Goal: Task Accomplishment & Management: Complete application form

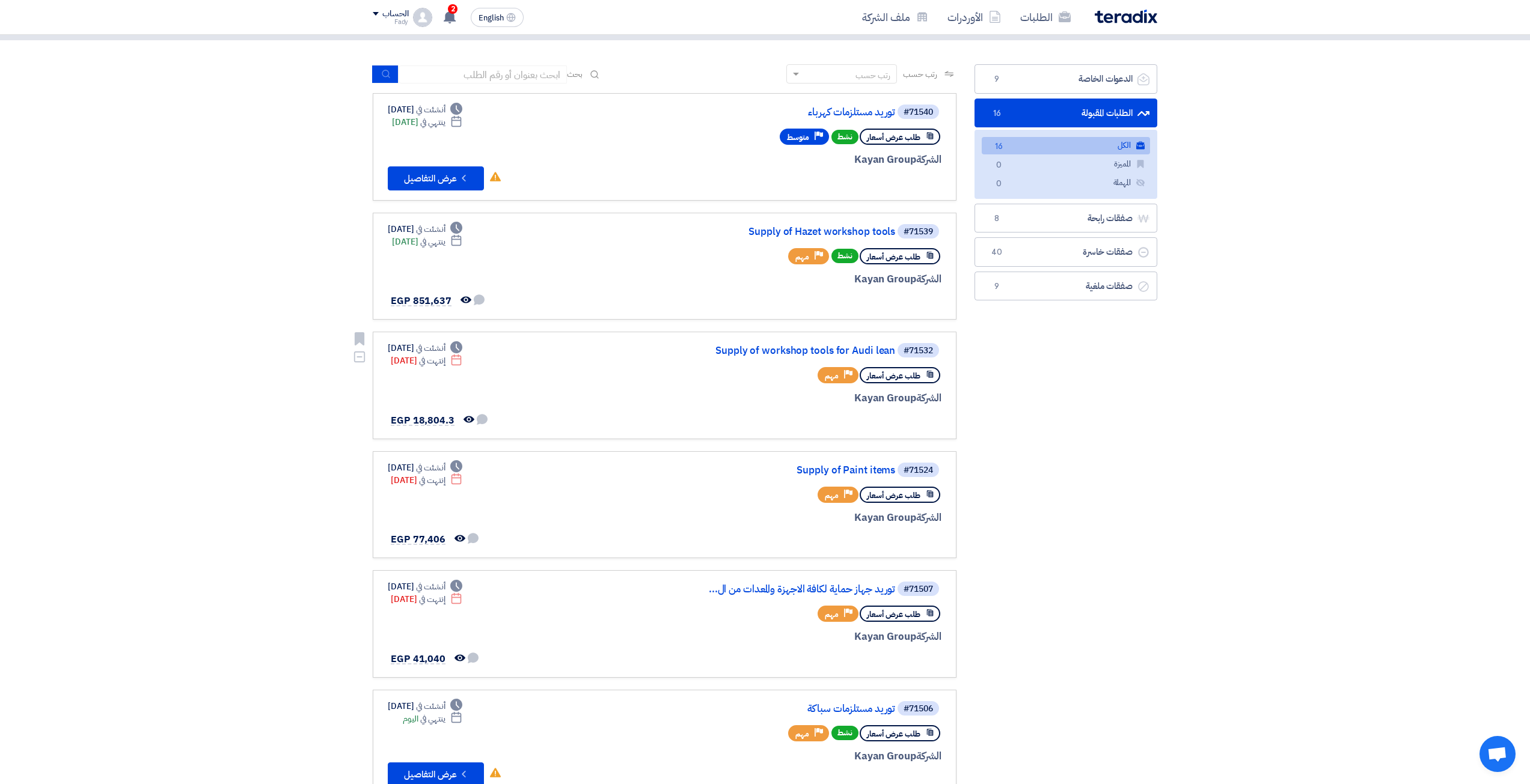
scroll to position [60, 0]
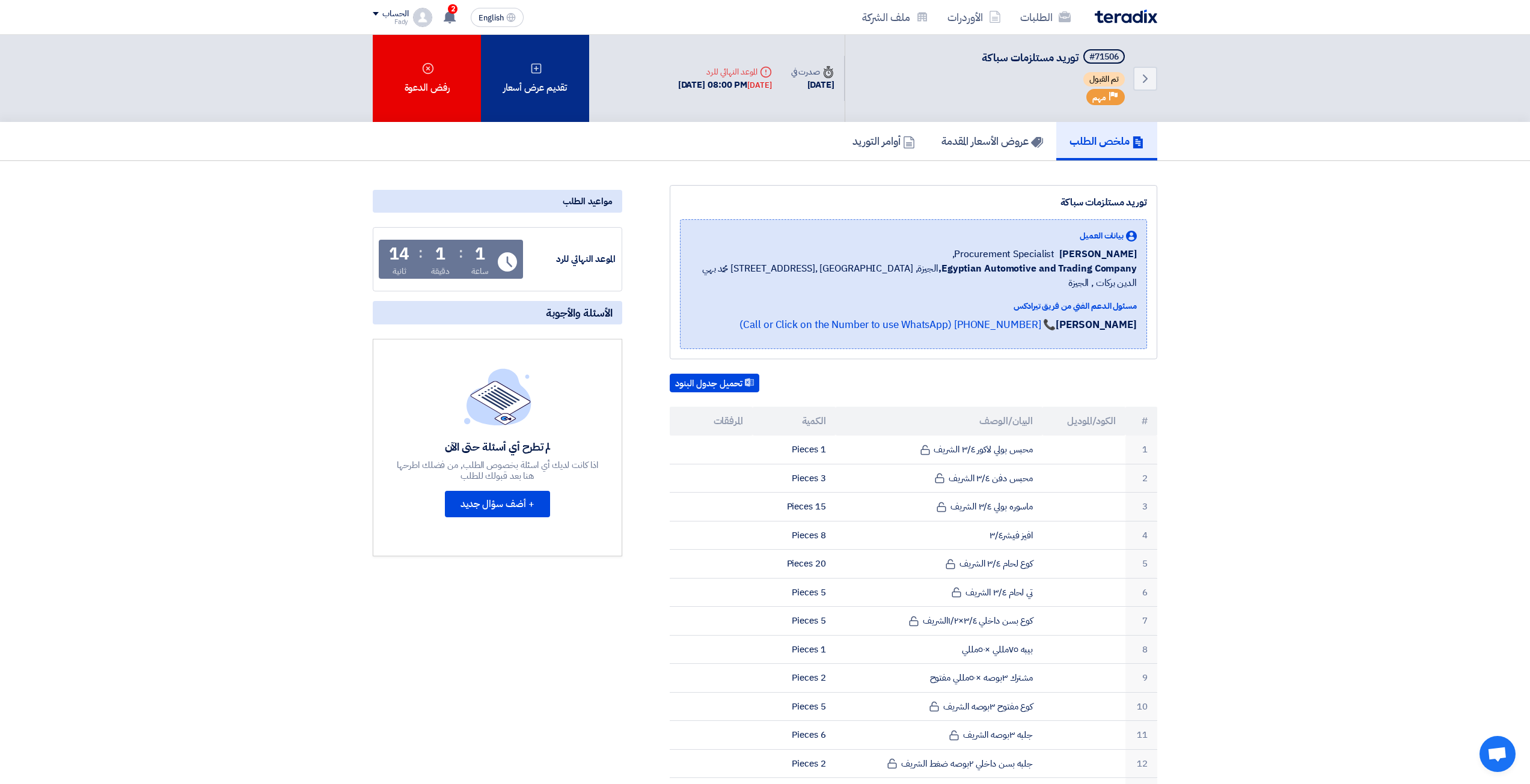
click at [546, 101] on div "تقديم عرض أسعار" at bounding box center [535, 78] width 108 height 87
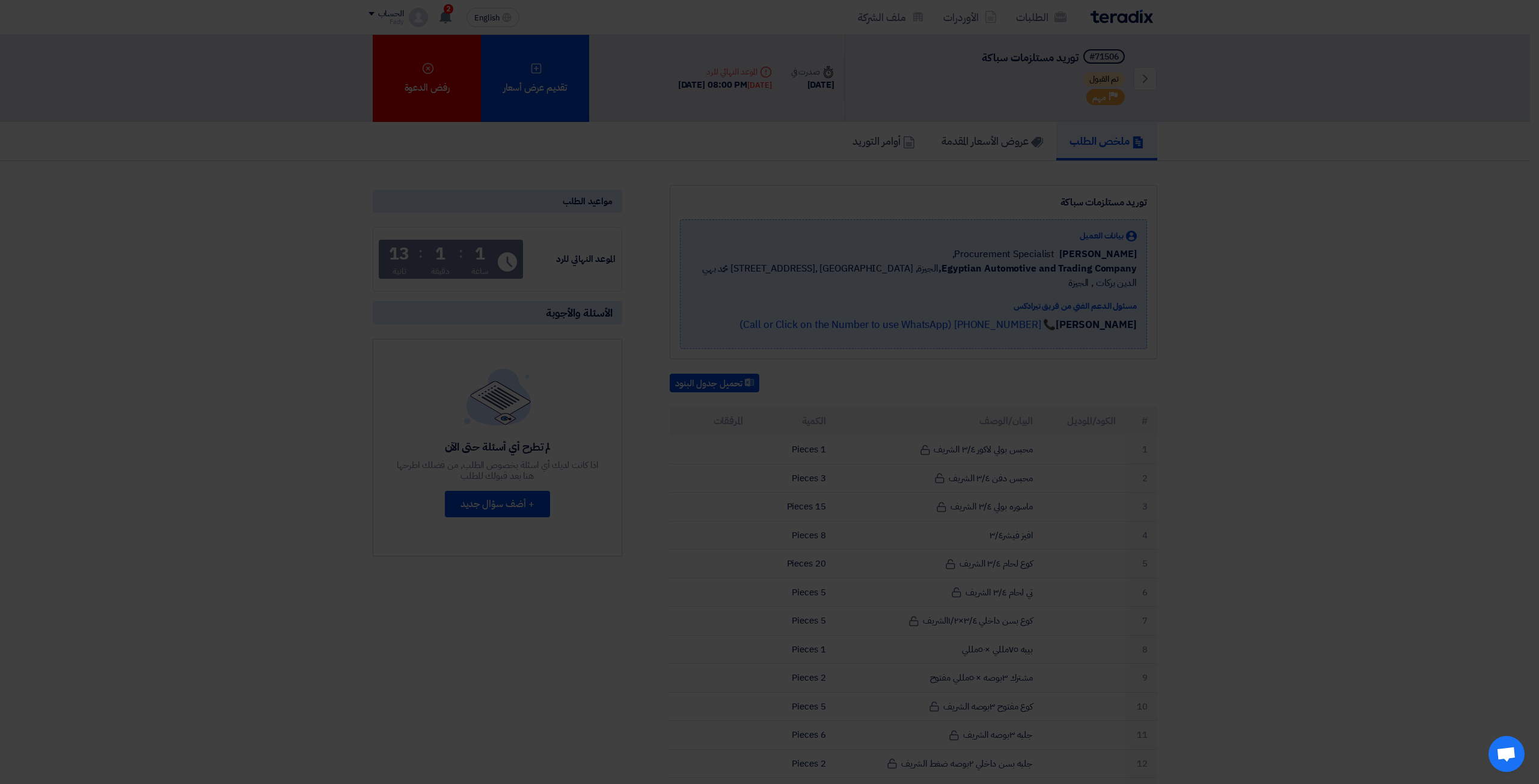
click at [721, 176] on div "تقديم عرض أسعار جديد من البداية" at bounding box center [770, 159] width 167 height 34
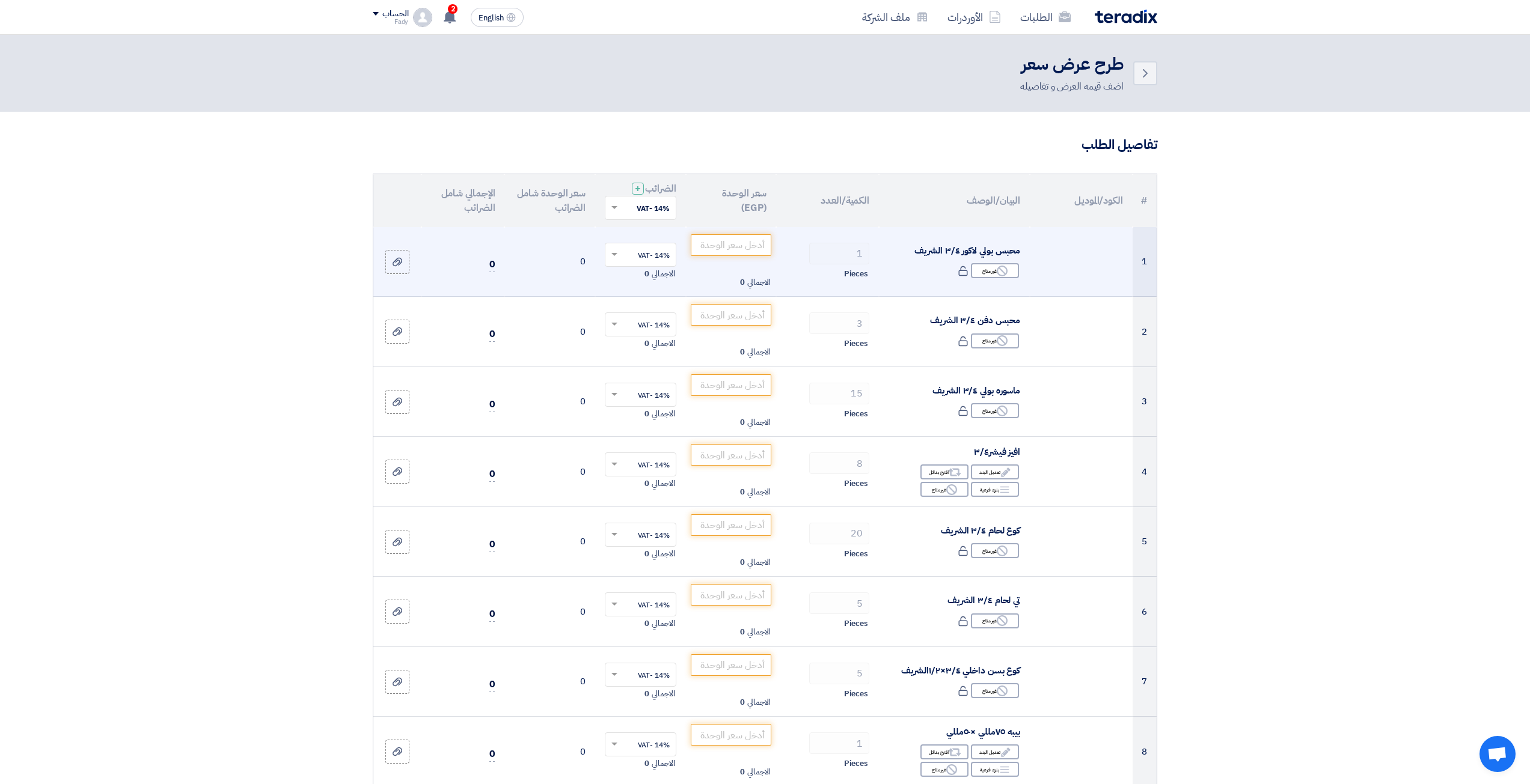
click at [731, 260] on td "الاجمالي 0" at bounding box center [731, 262] width 90 height 70
click at [724, 229] on td "الاجمالي 0" at bounding box center [731, 262] width 90 height 70
click at [728, 245] on input "number" at bounding box center [732, 245] width 82 height 22
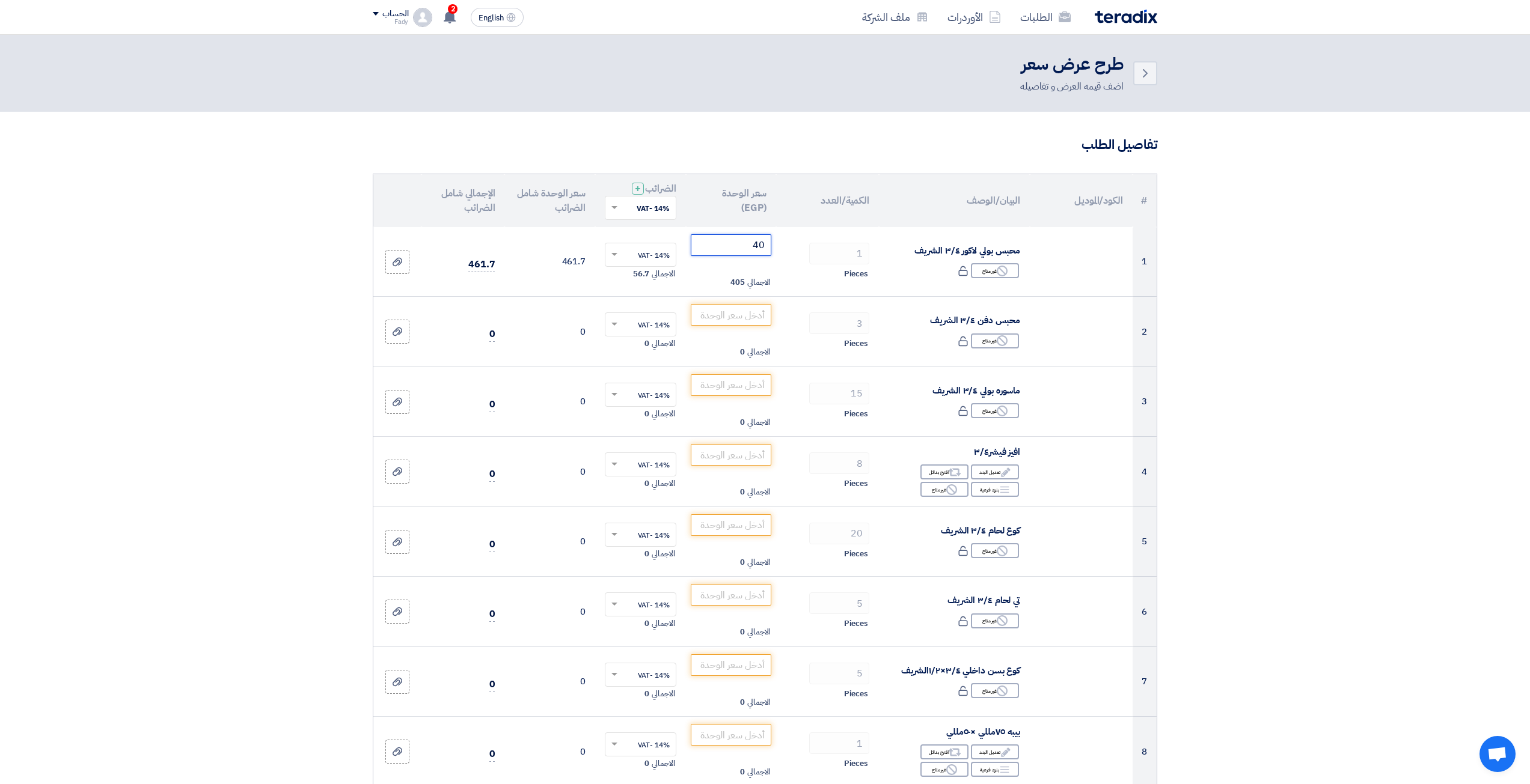
type input "4"
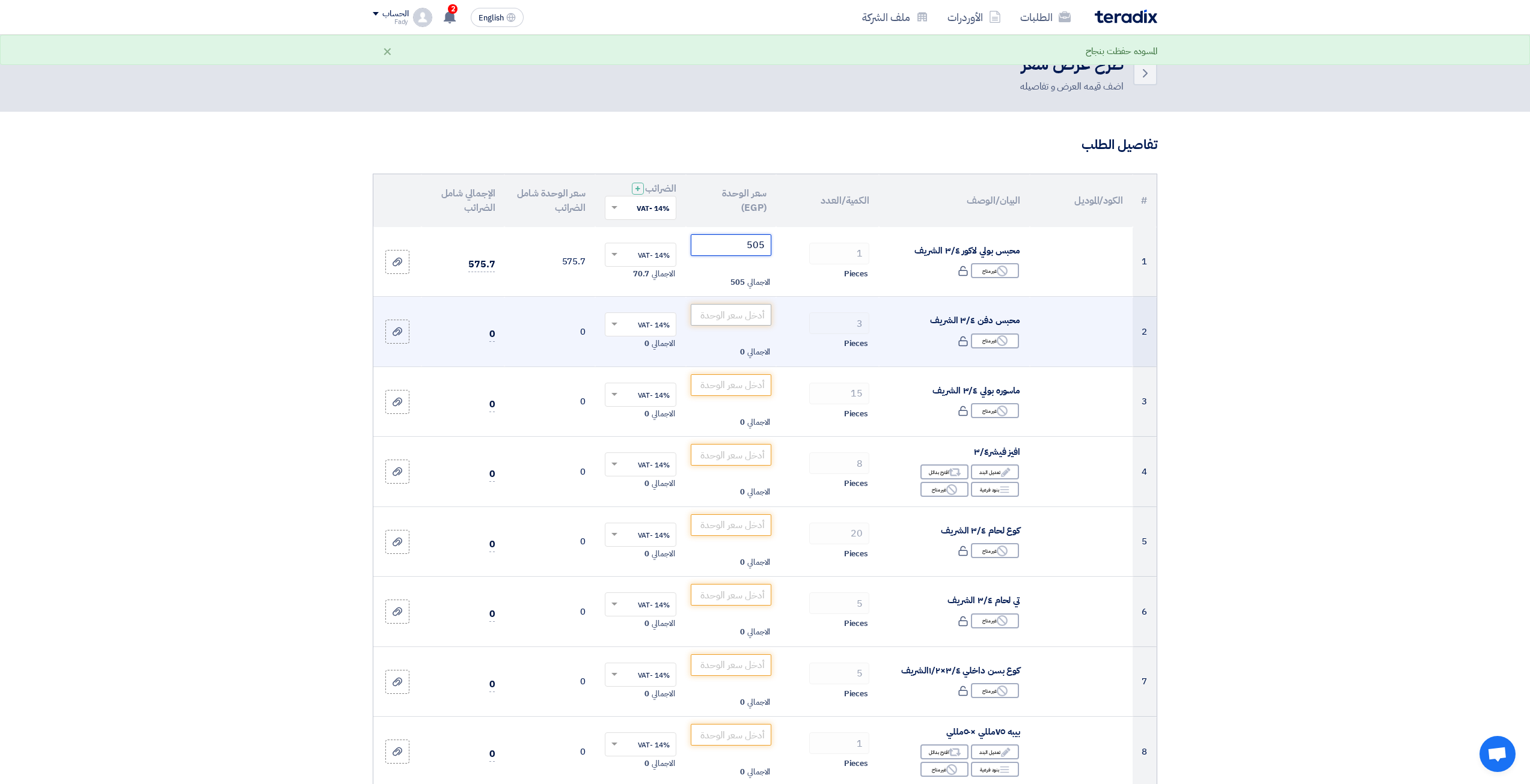
type input "505"
click at [750, 325] on input "number" at bounding box center [732, 315] width 82 height 22
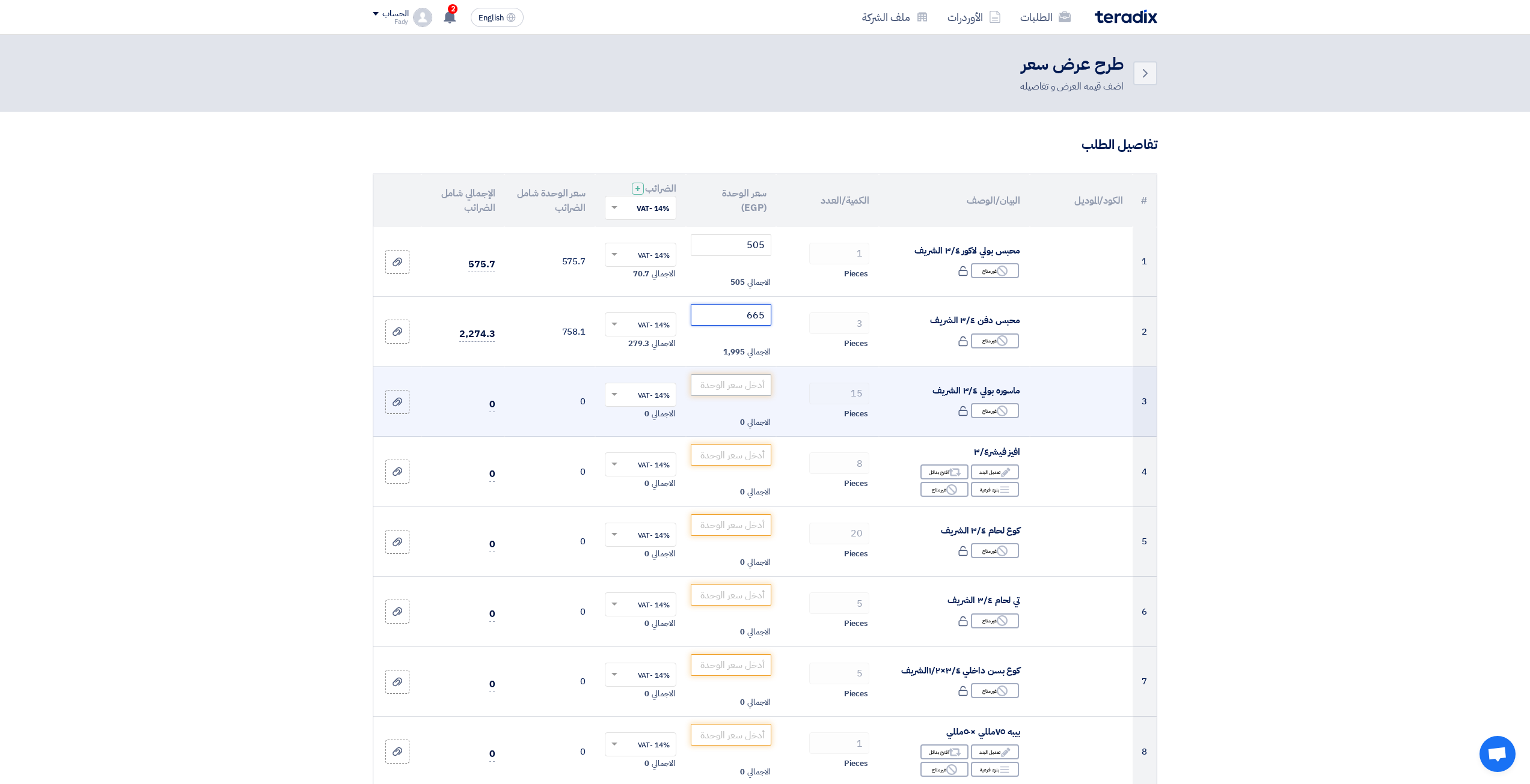
type input "665"
click at [727, 380] on input "number" at bounding box center [732, 386] width 82 height 22
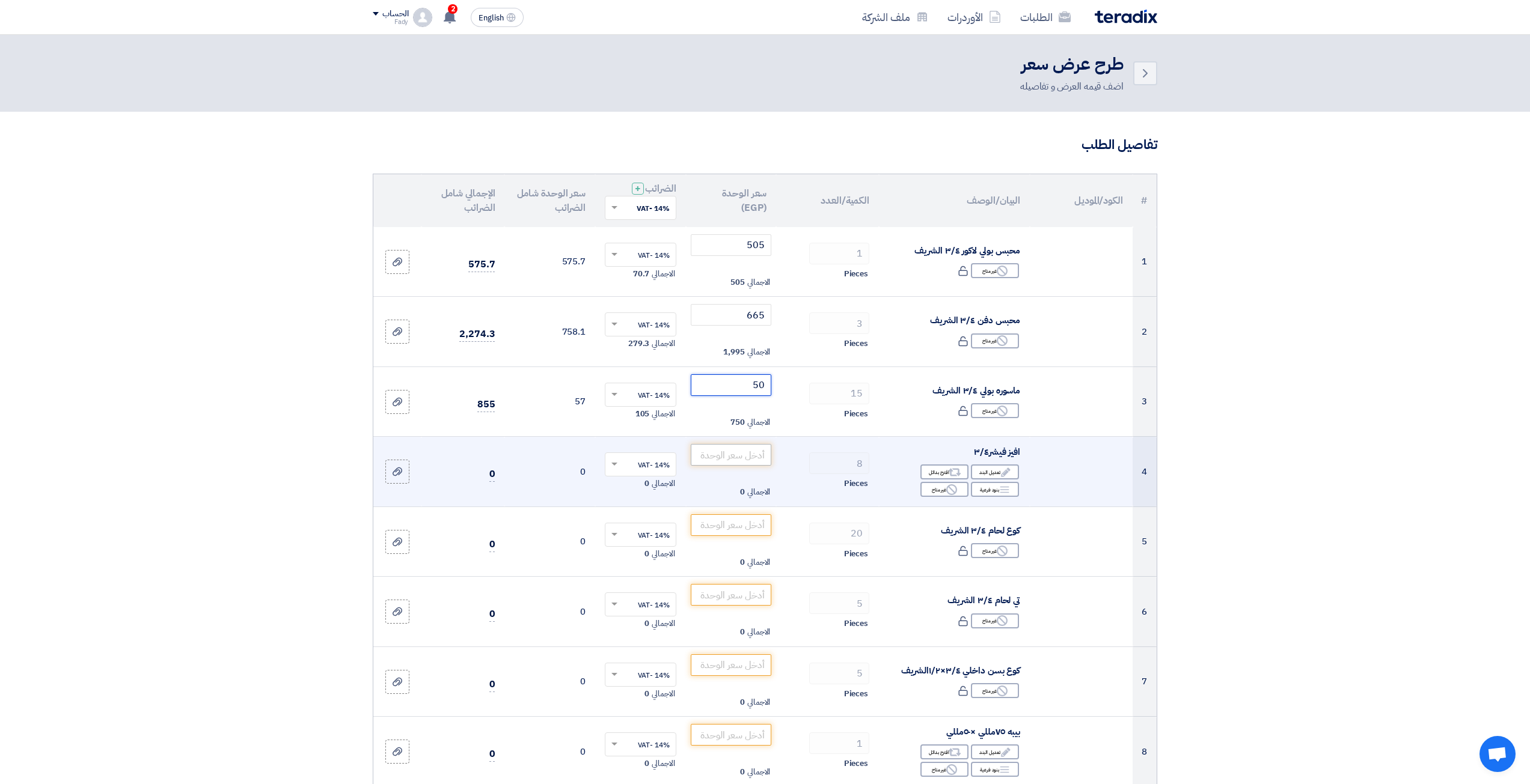
type input "50"
click at [757, 461] on input "number" at bounding box center [732, 455] width 82 height 22
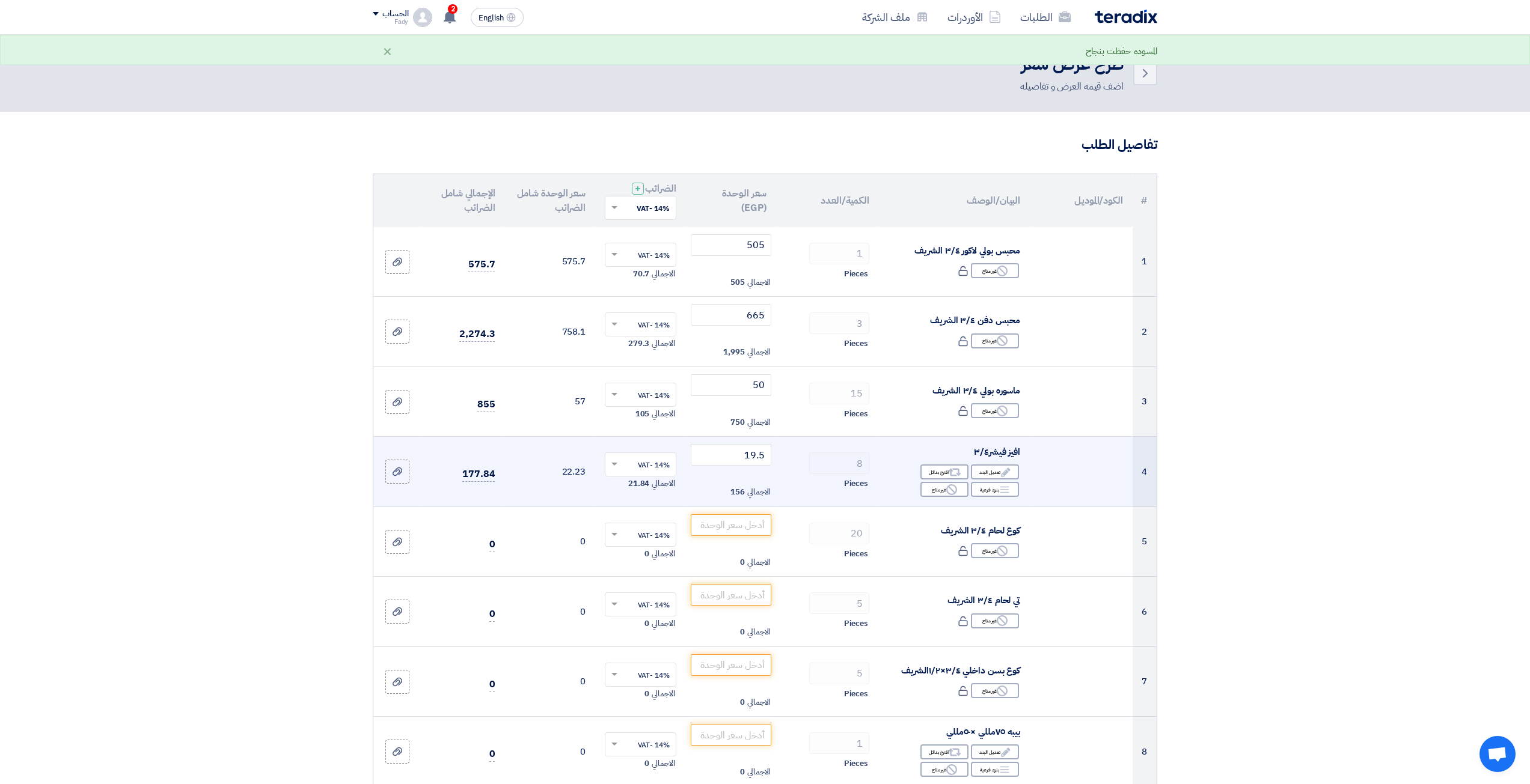
click at [805, 473] on div "8" at bounding box center [827, 463] width 84 height 22
click at [763, 449] on input "19.5" at bounding box center [732, 455] width 82 height 22
type input "20"
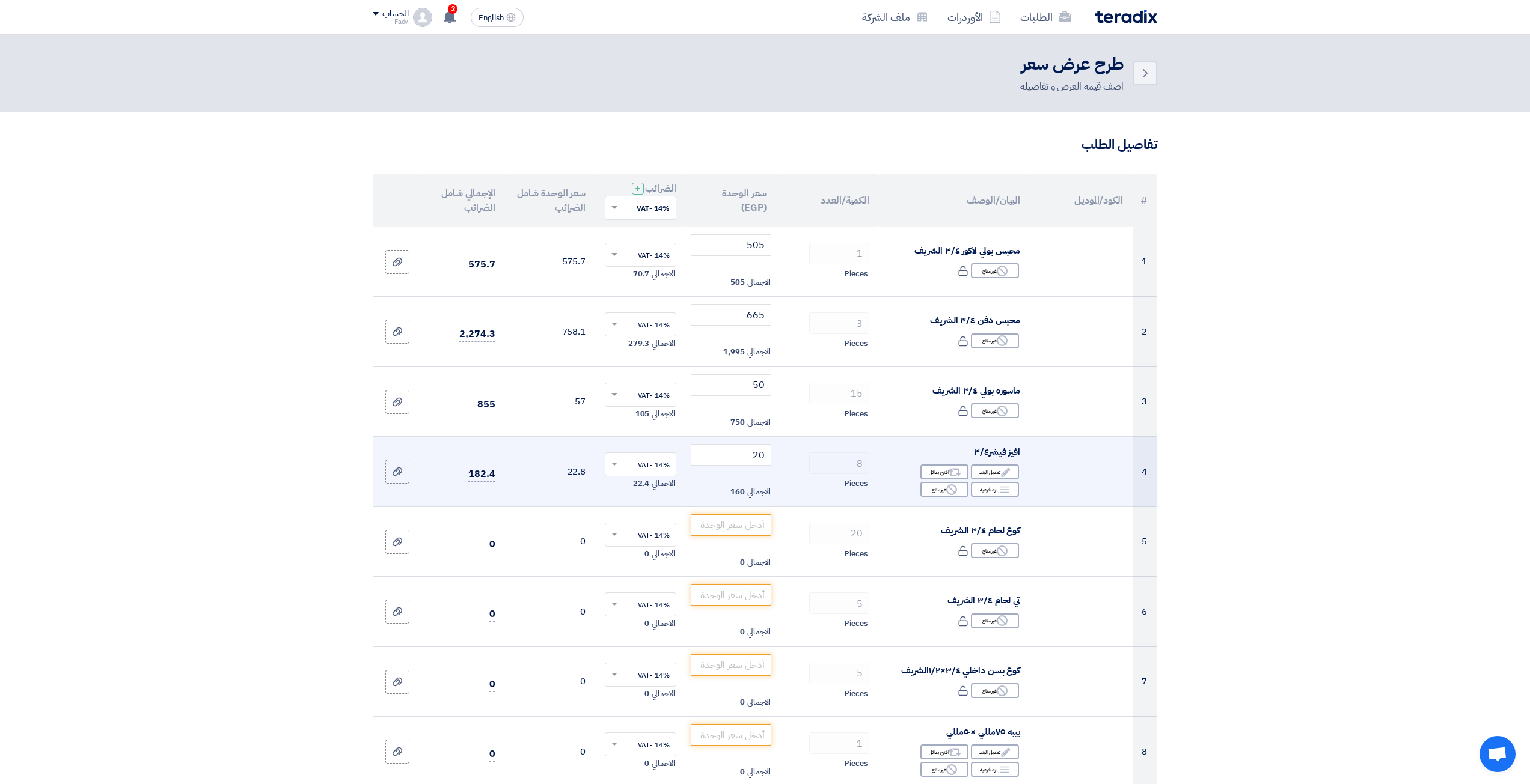
click at [758, 473] on td "20 الاجمالي 160" at bounding box center [731, 472] width 90 height 71
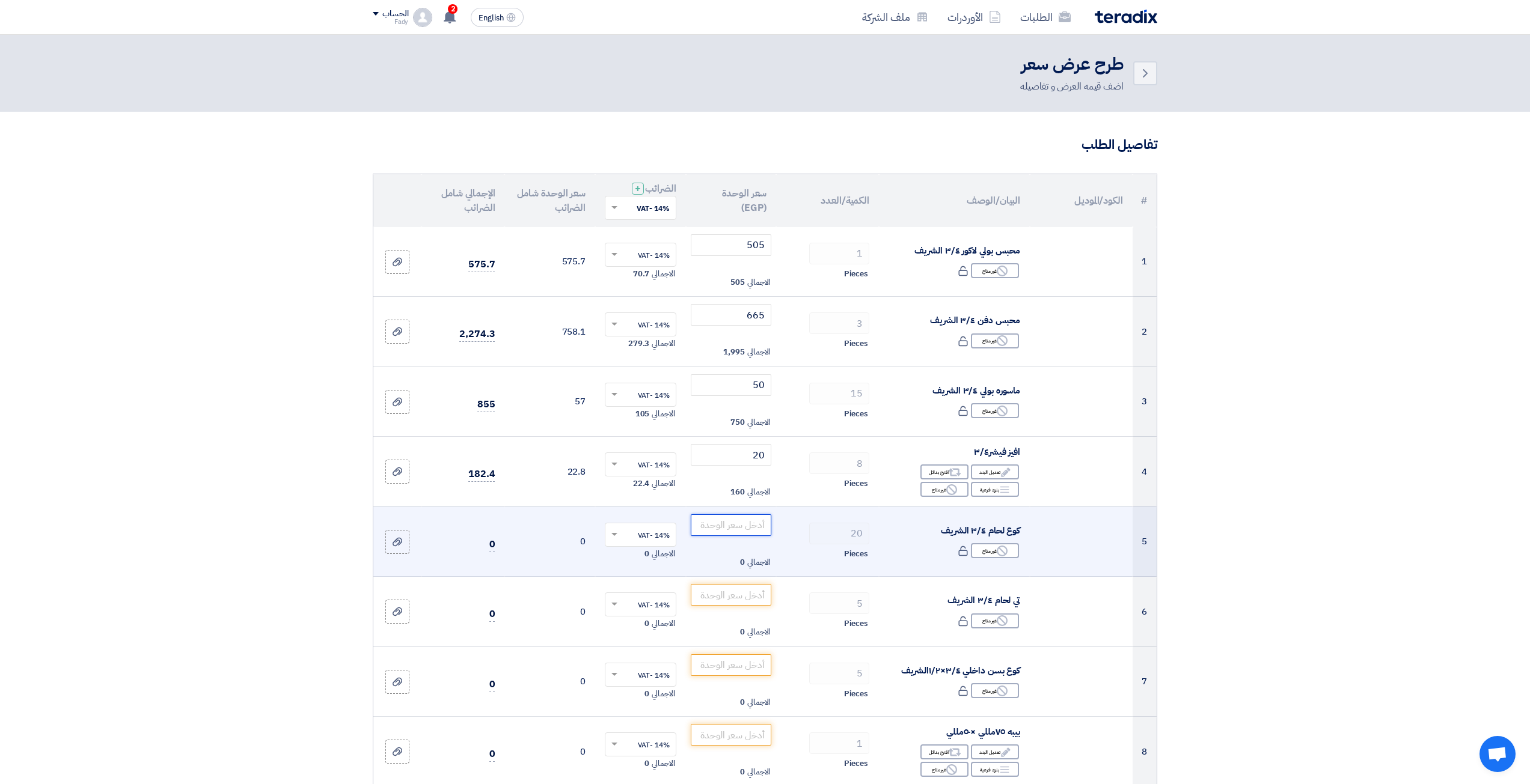
click at [751, 521] on input "number" at bounding box center [732, 526] width 82 height 22
type input "20"
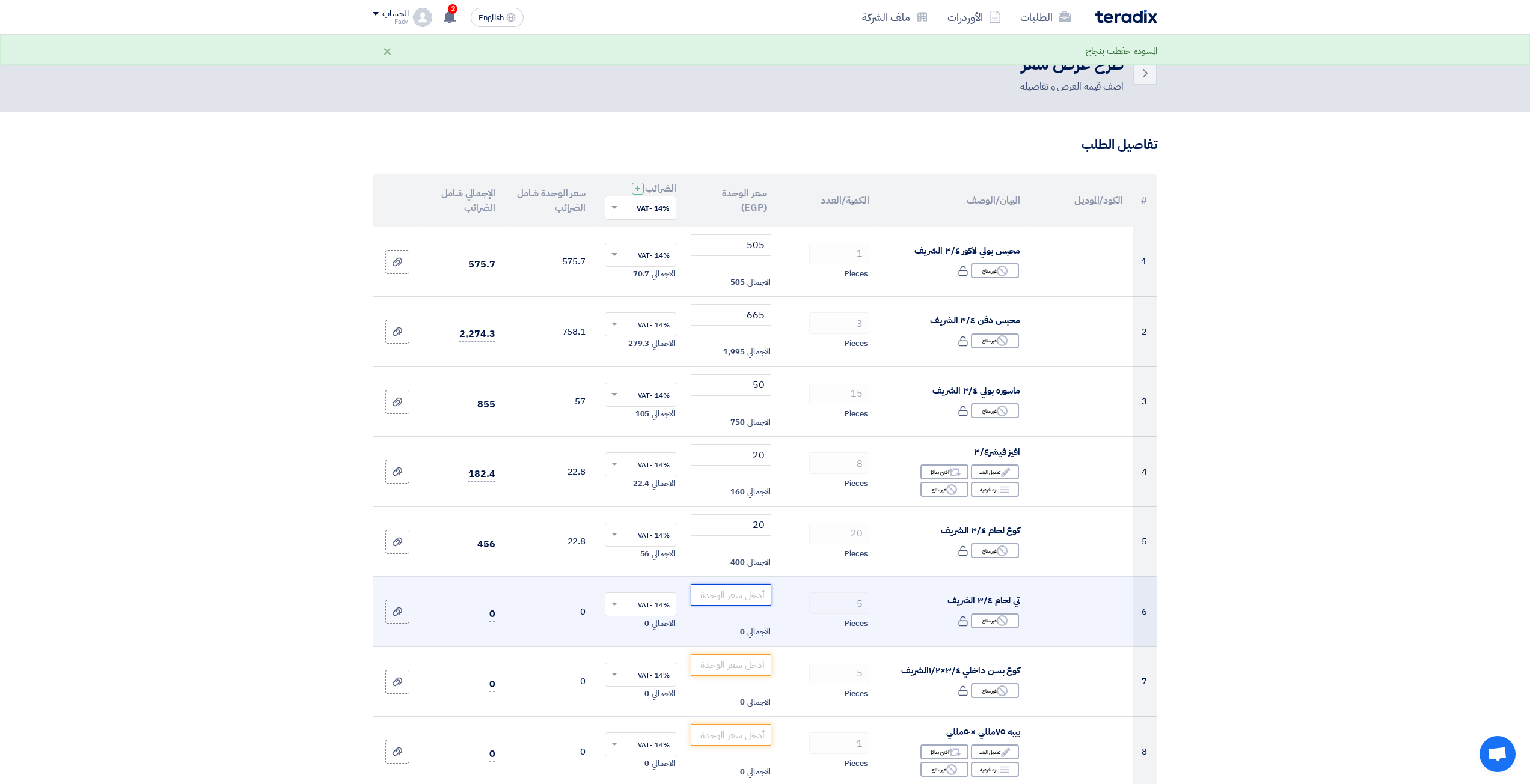
click at [721, 598] on input "number" at bounding box center [732, 595] width 82 height 22
type input "25"
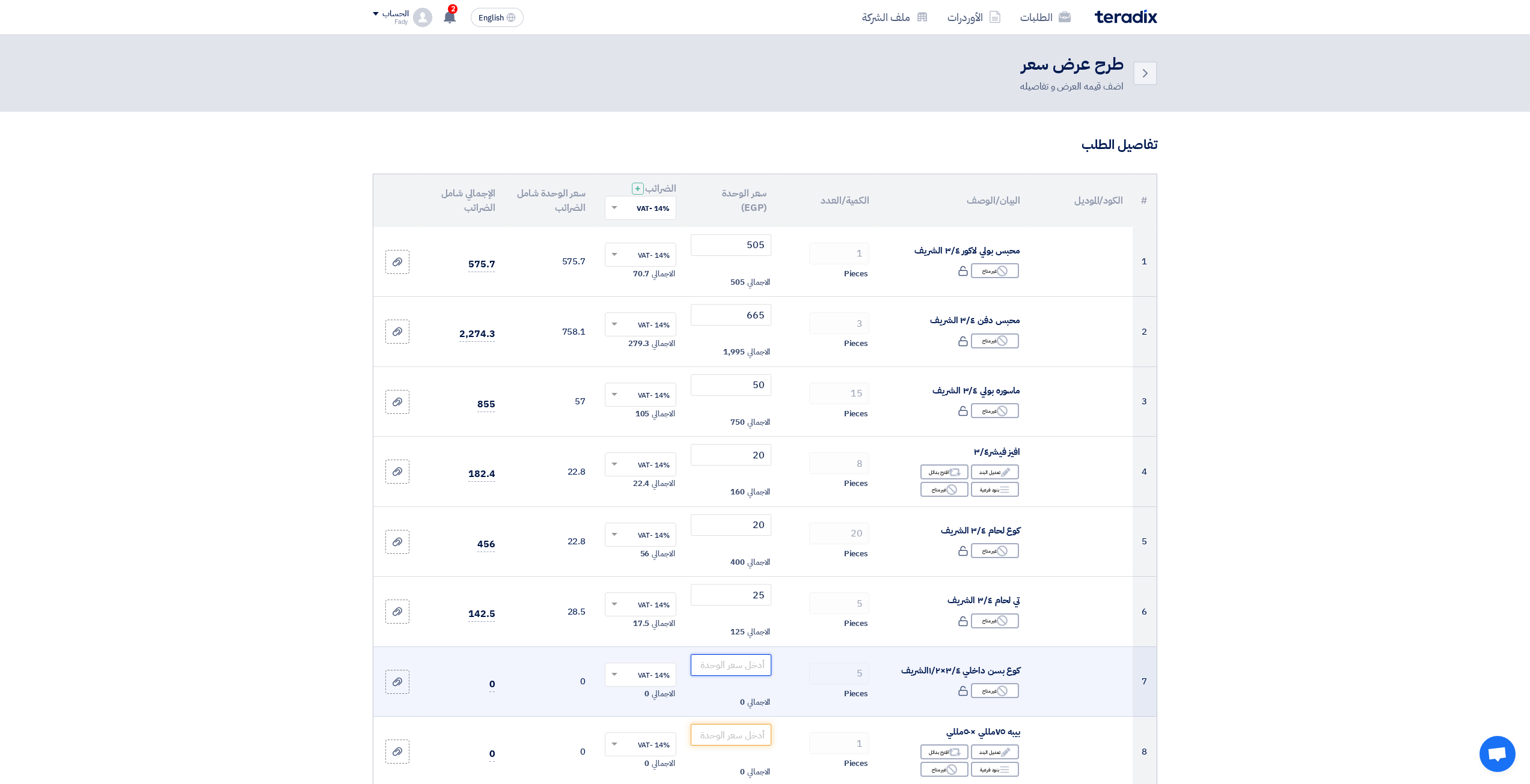
click at [739, 674] on input "number" at bounding box center [732, 666] width 82 height 22
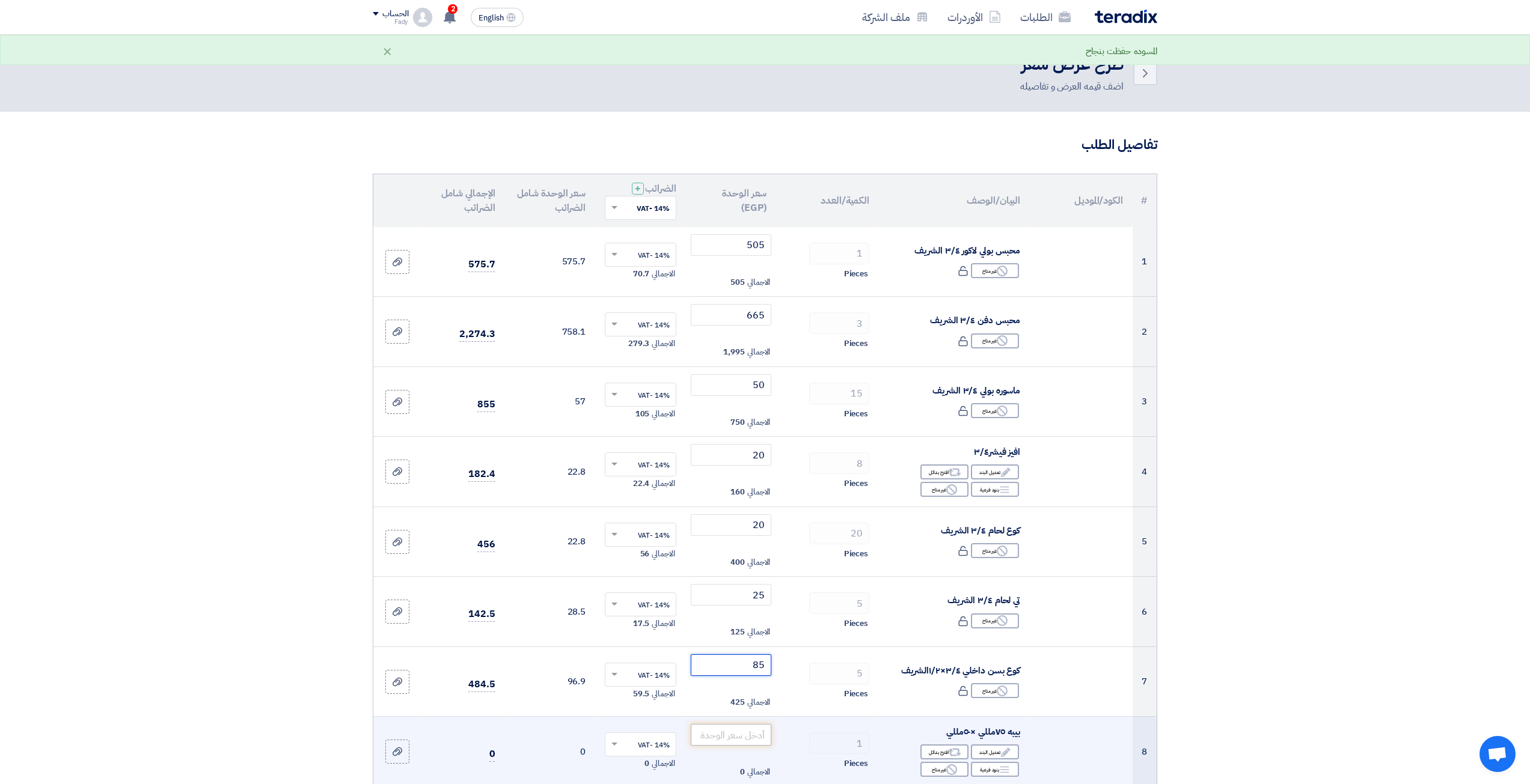
type input "85"
click at [743, 733] on input "number" at bounding box center [732, 735] width 82 height 22
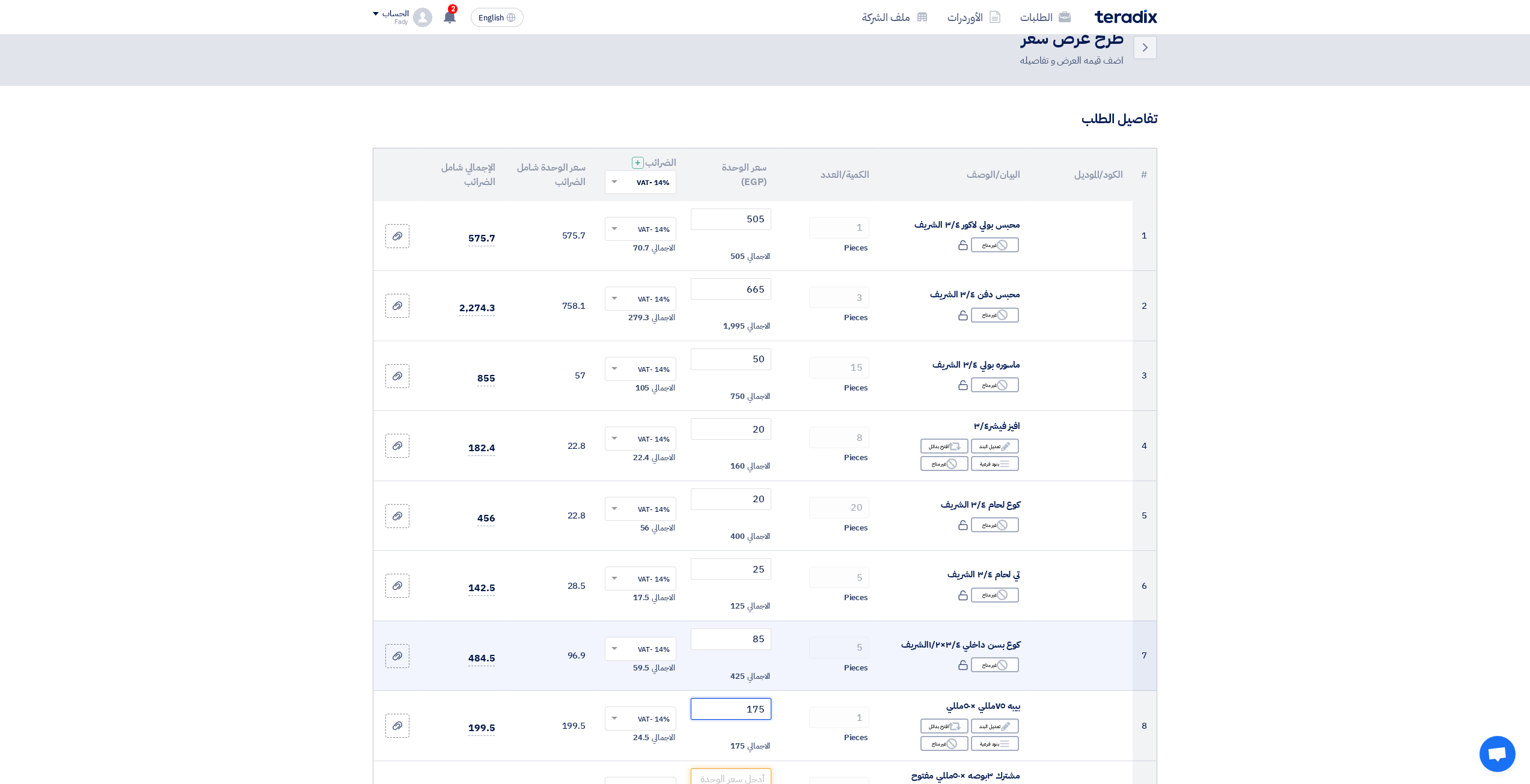
scroll to position [120, 0]
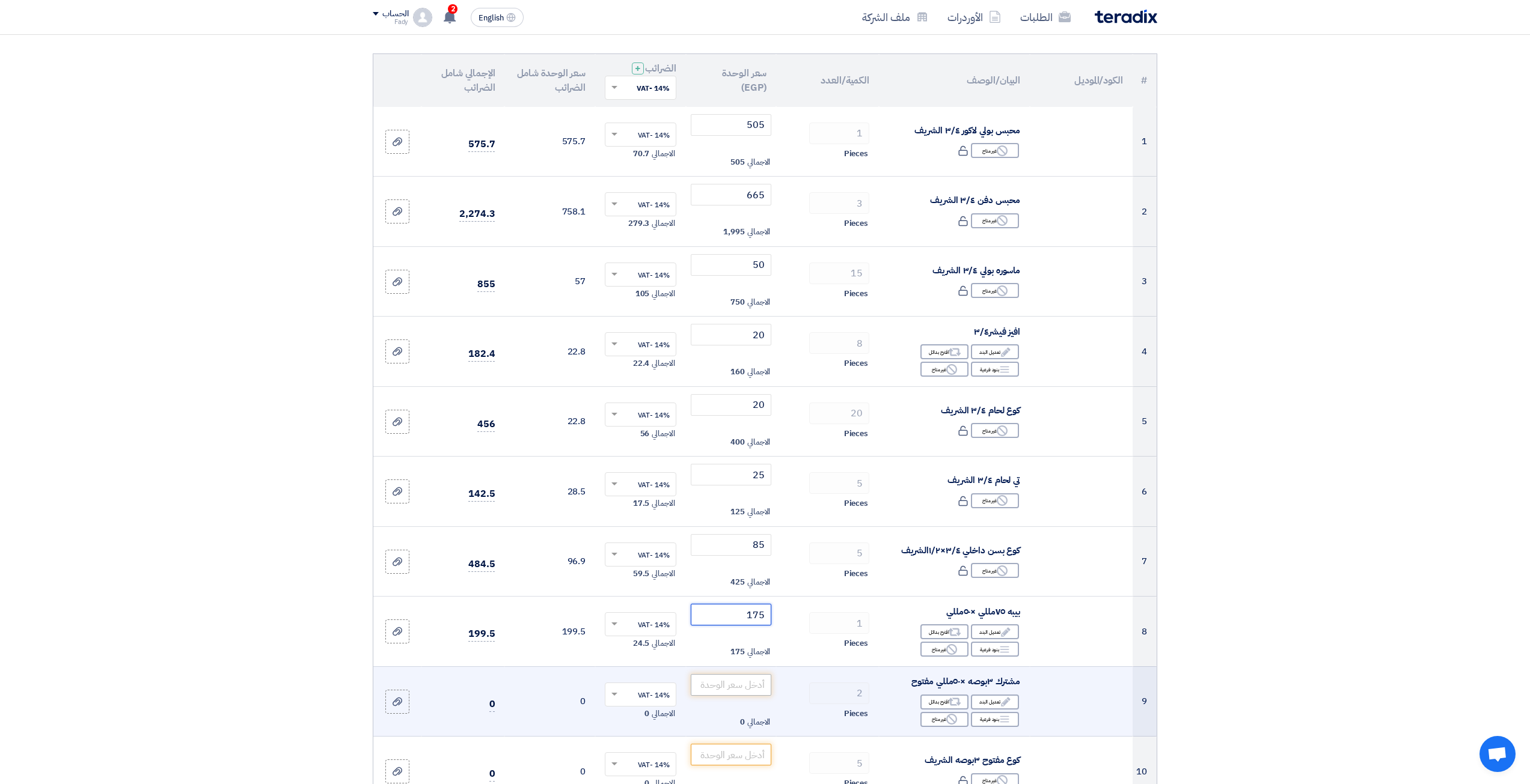
type input "175"
click at [763, 694] on input "number" at bounding box center [732, 686] width 82 height 22
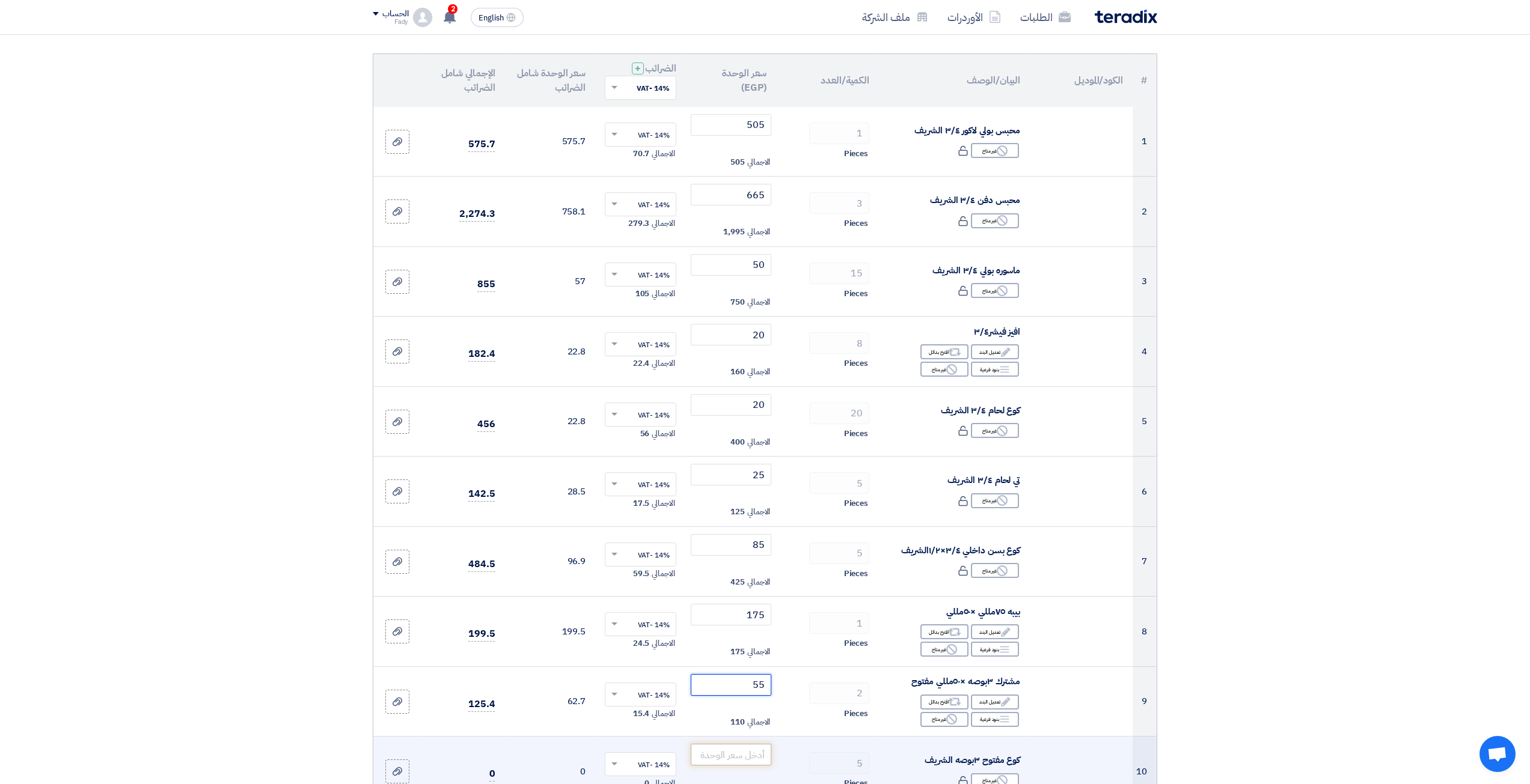
type input "55"
click at [742, 758] on input "number" at bounding box center [732, 755] width 82 height 22
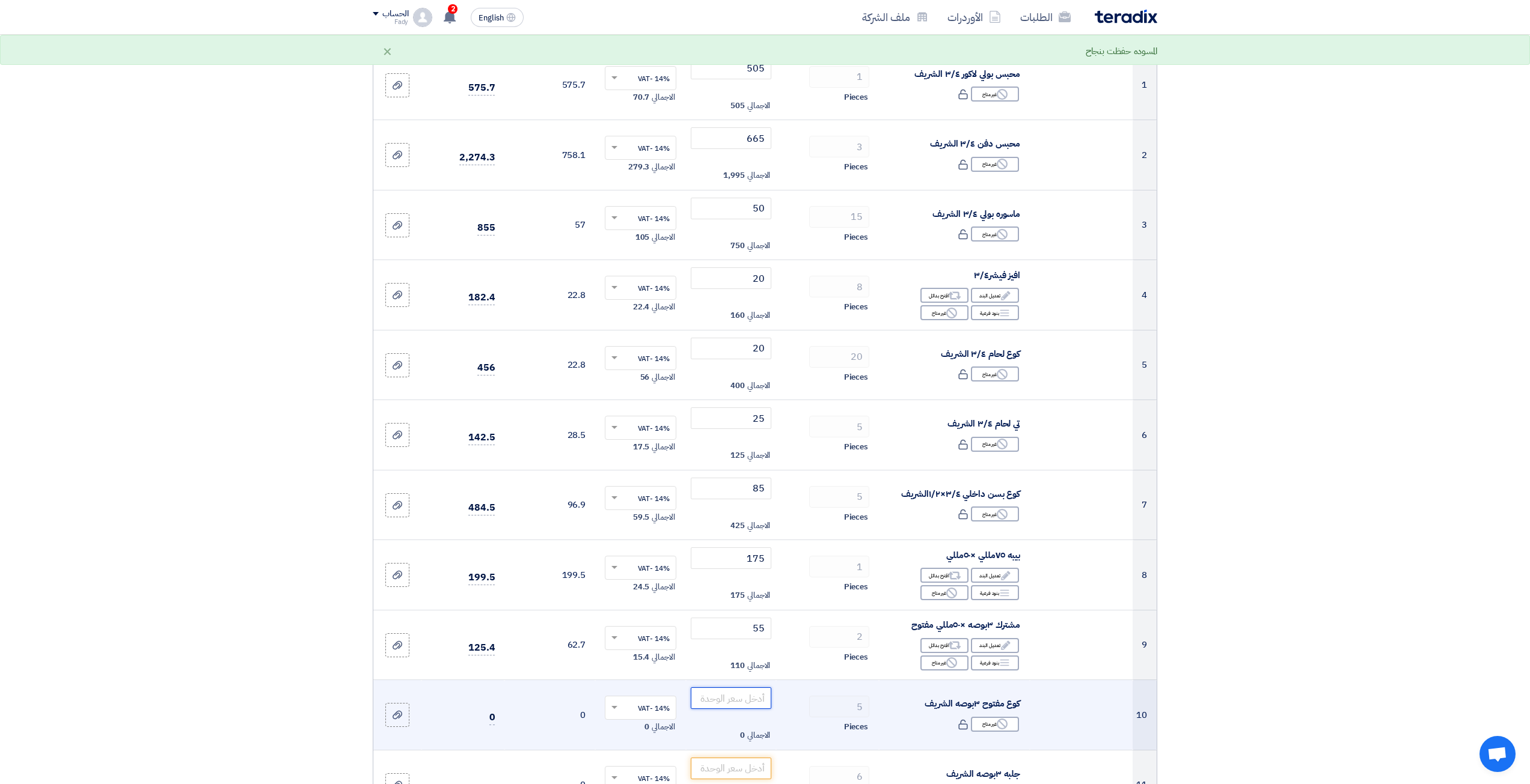
scroll to position [180, 0]
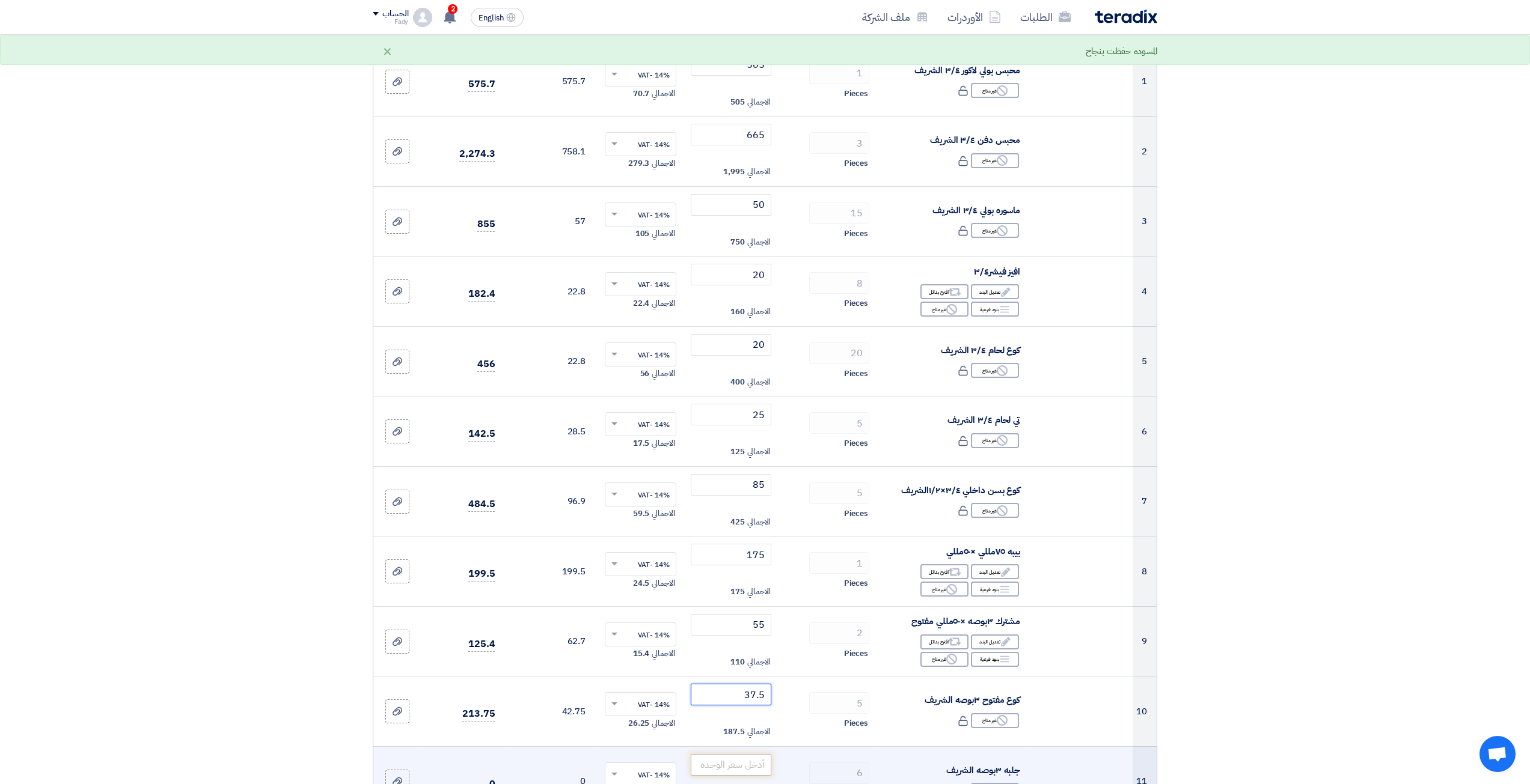
type input "37.5"
click at [702, 769] on input "number" at bounding box center [732, 765] width 82 height 22
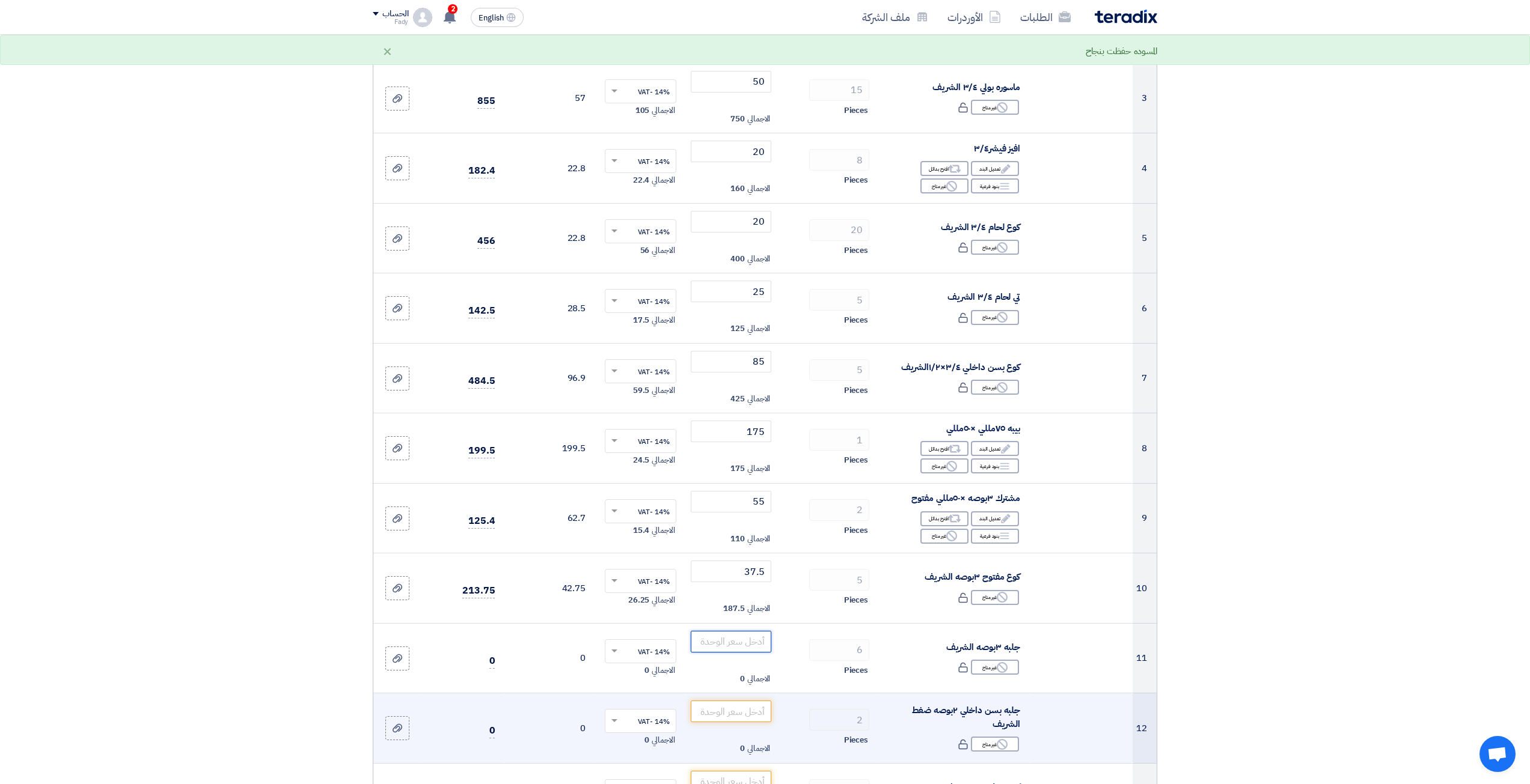
scroll to position [361, 0]
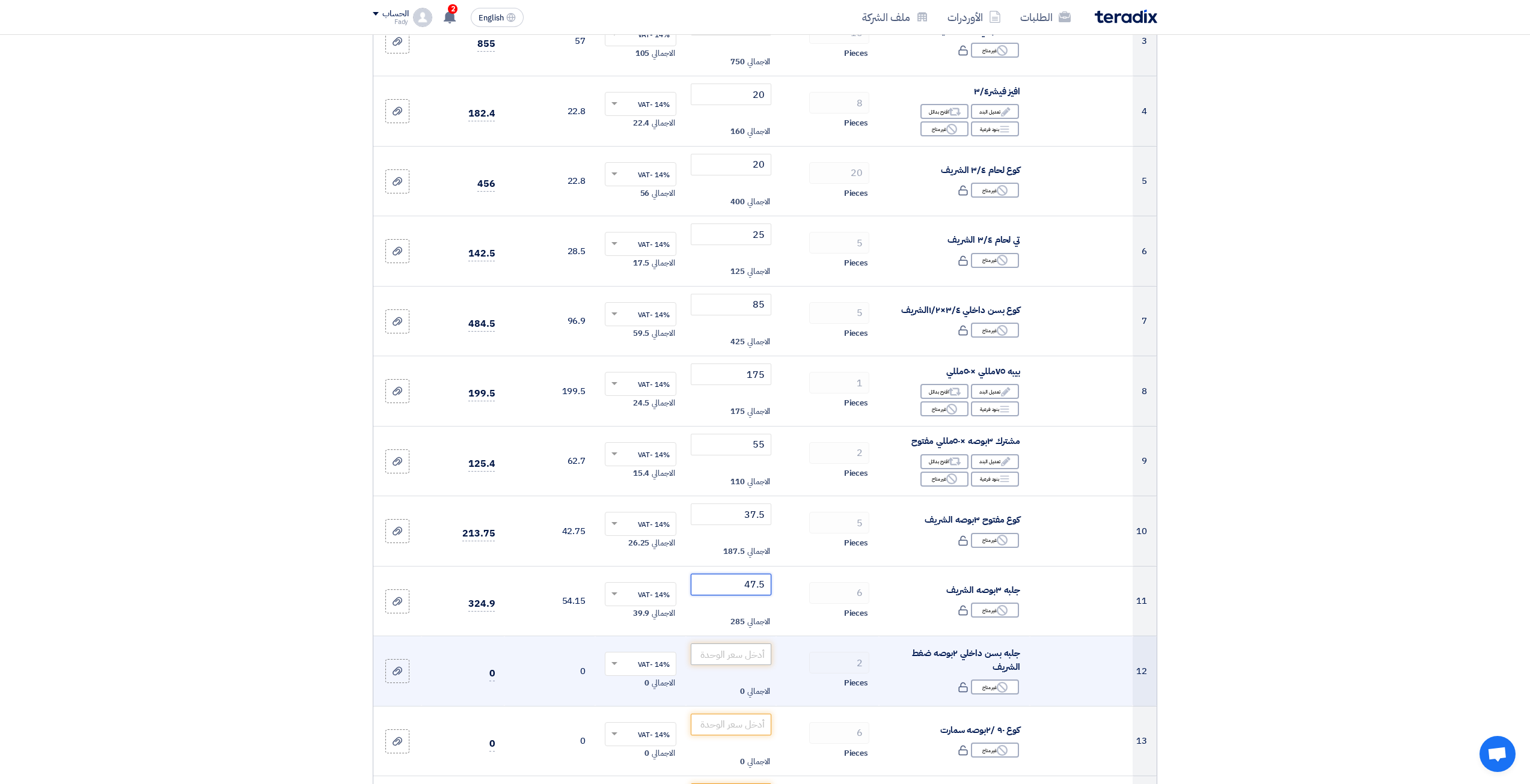
type input "47.5"
click at [747, 656] on input "number" at bounding box center [732, 655] width 82 height 22
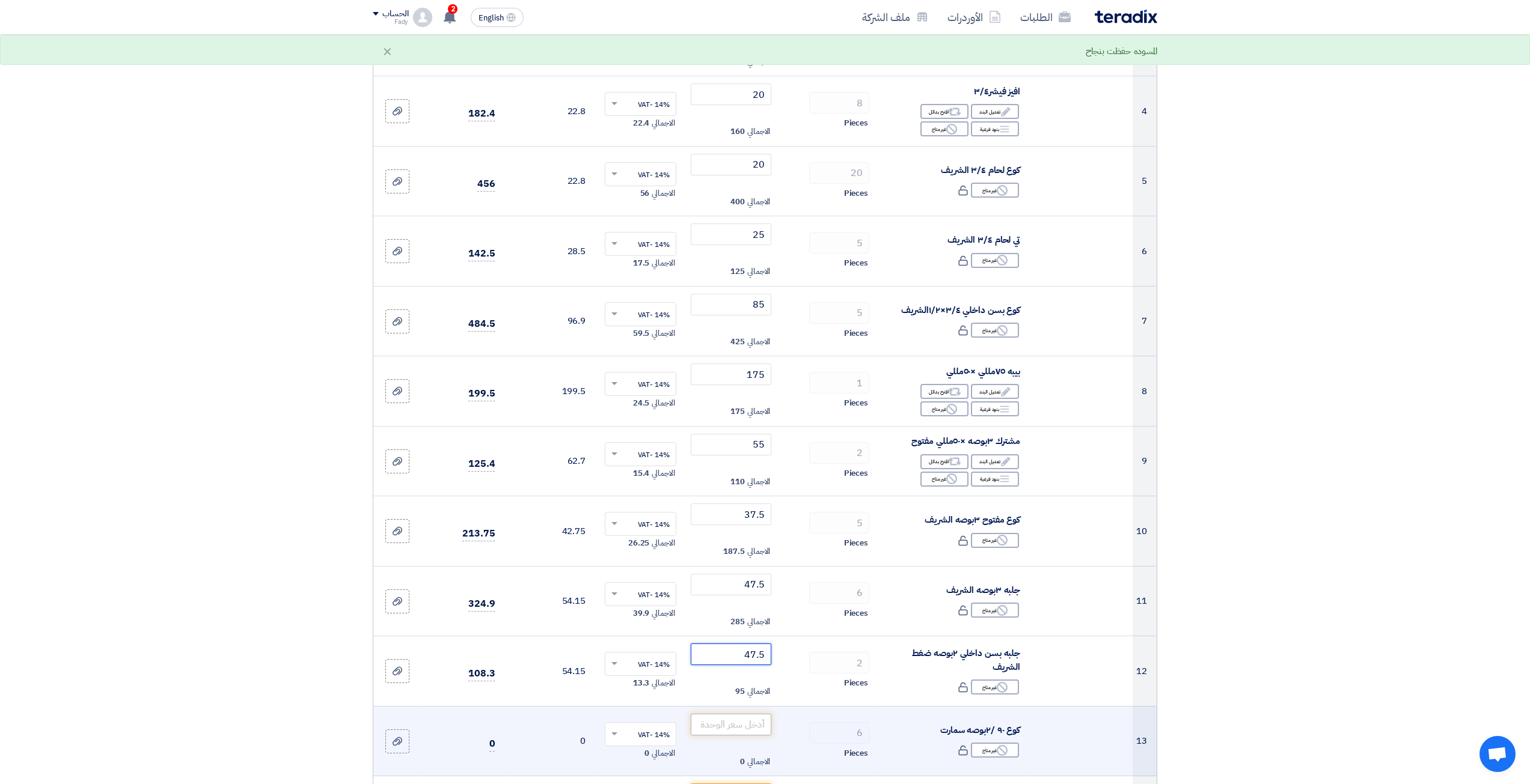
type input "47.5"
click at [742, 724] on input "number" at bounding box center [732, 725] width 82 height 22
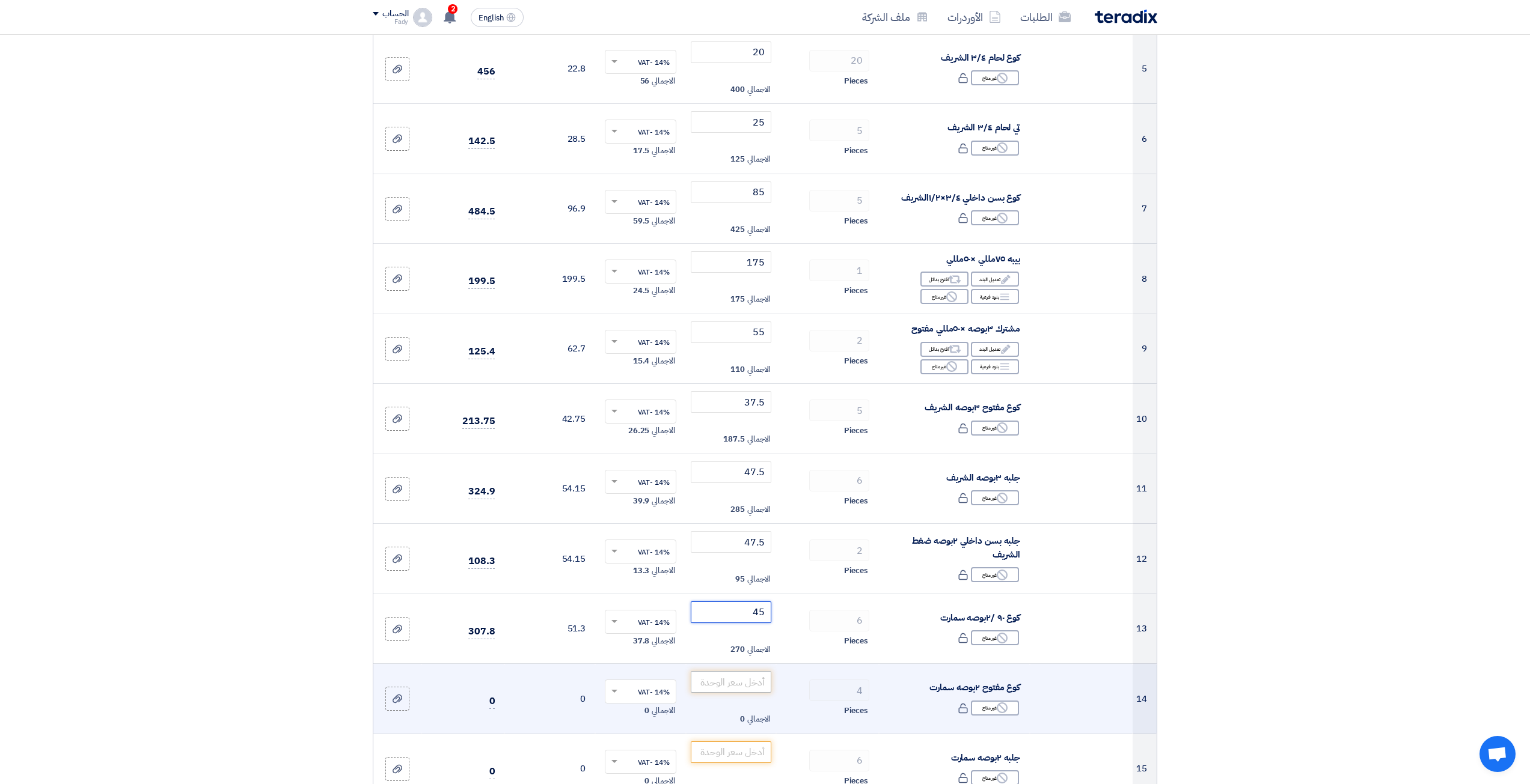
scroll to position [481, 0]
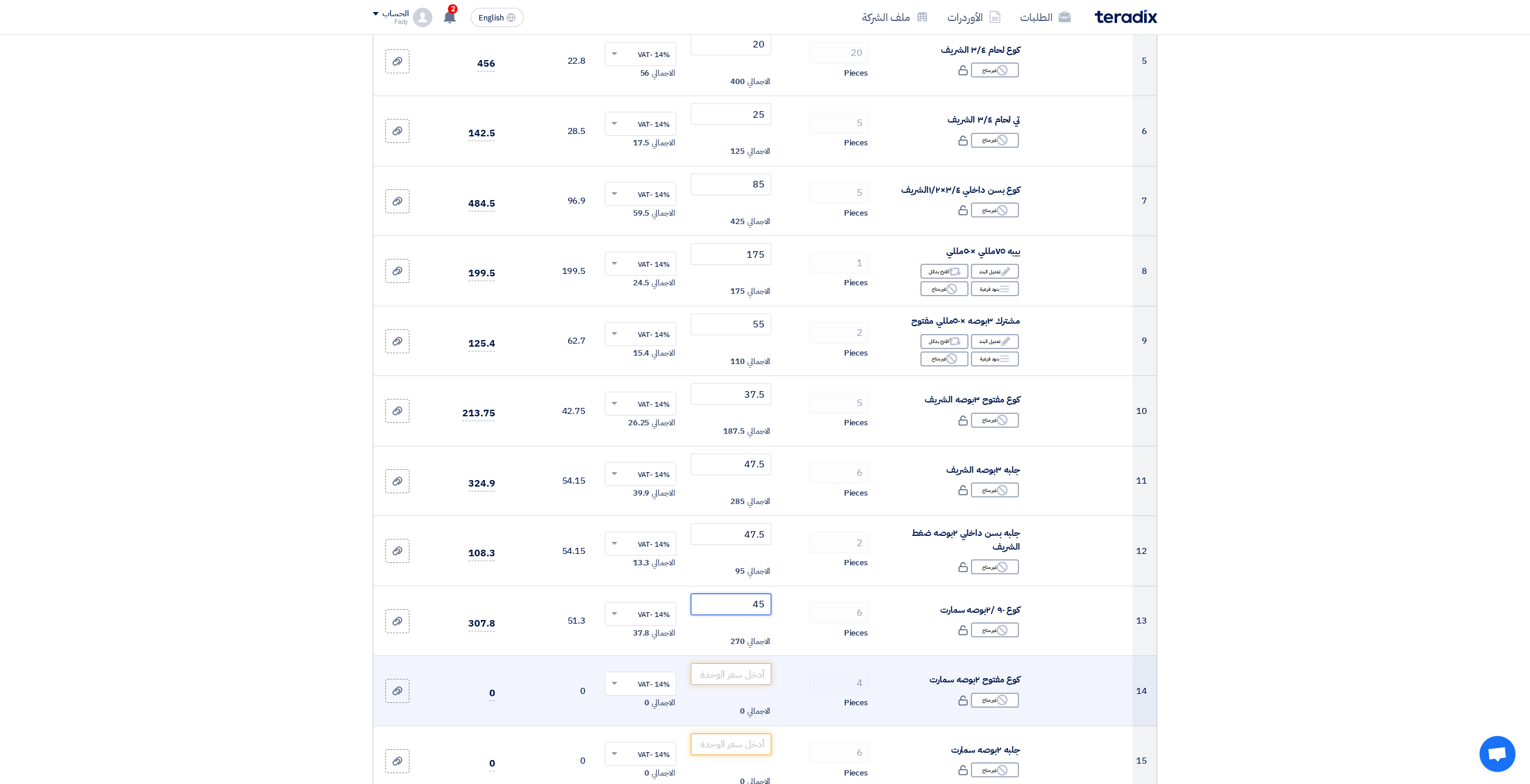
type input "45"
click at [719, 684] on input "number" at bounding box center [732, 675] width 82 height 22
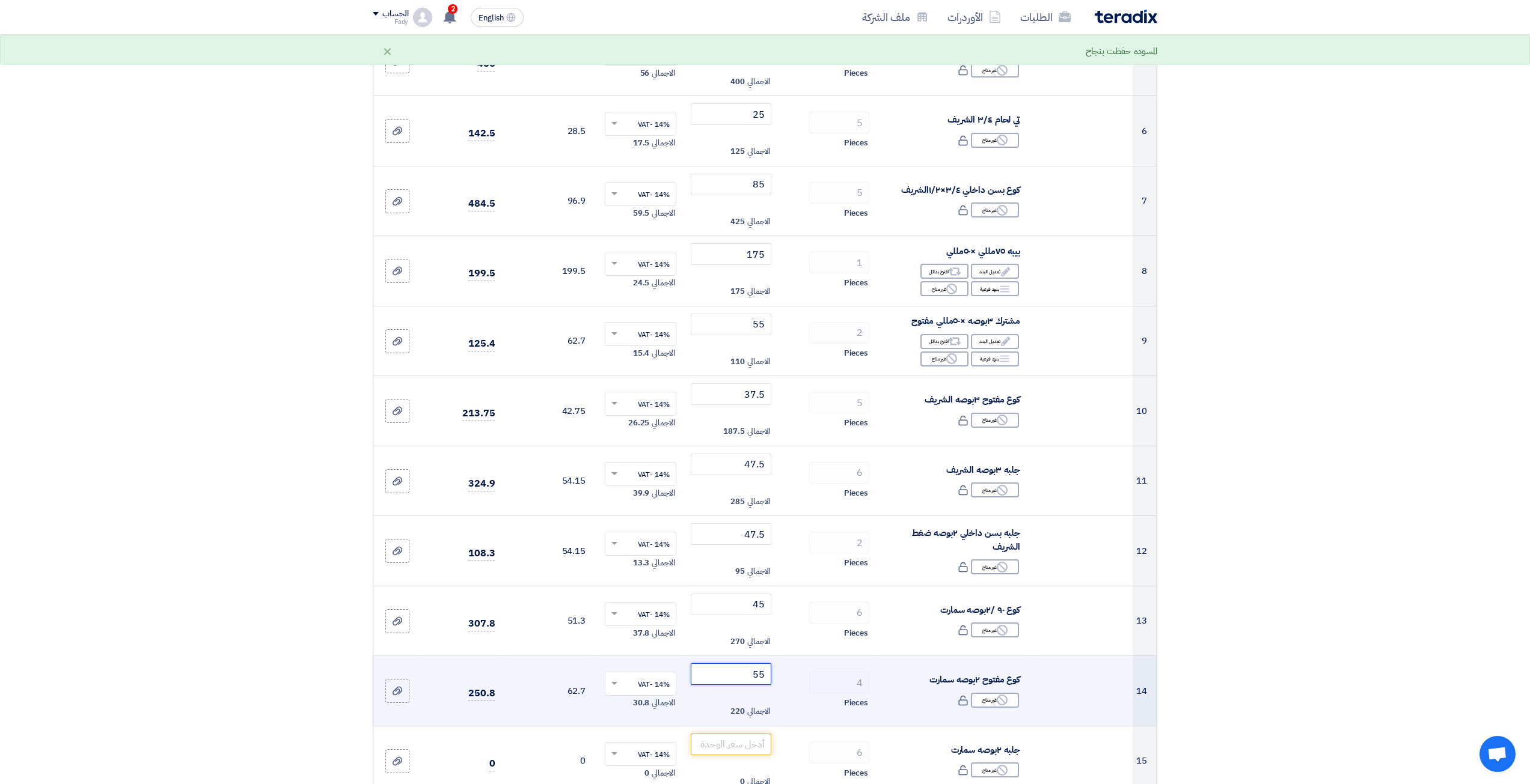
click at [754, 672] on input "55" at bounding box center [732, 675] width 82 height 22
drag, startPoint x: 754, startPoint y: 672, endPoint x: 804, endPoint y: 680, distance: 50.6
click at [804, 680] on tr "14 كوع مفتوح ٢بوصه سمارت Reject غير متاح 4 55" at bounding box center [765, 691] width 783 height 71
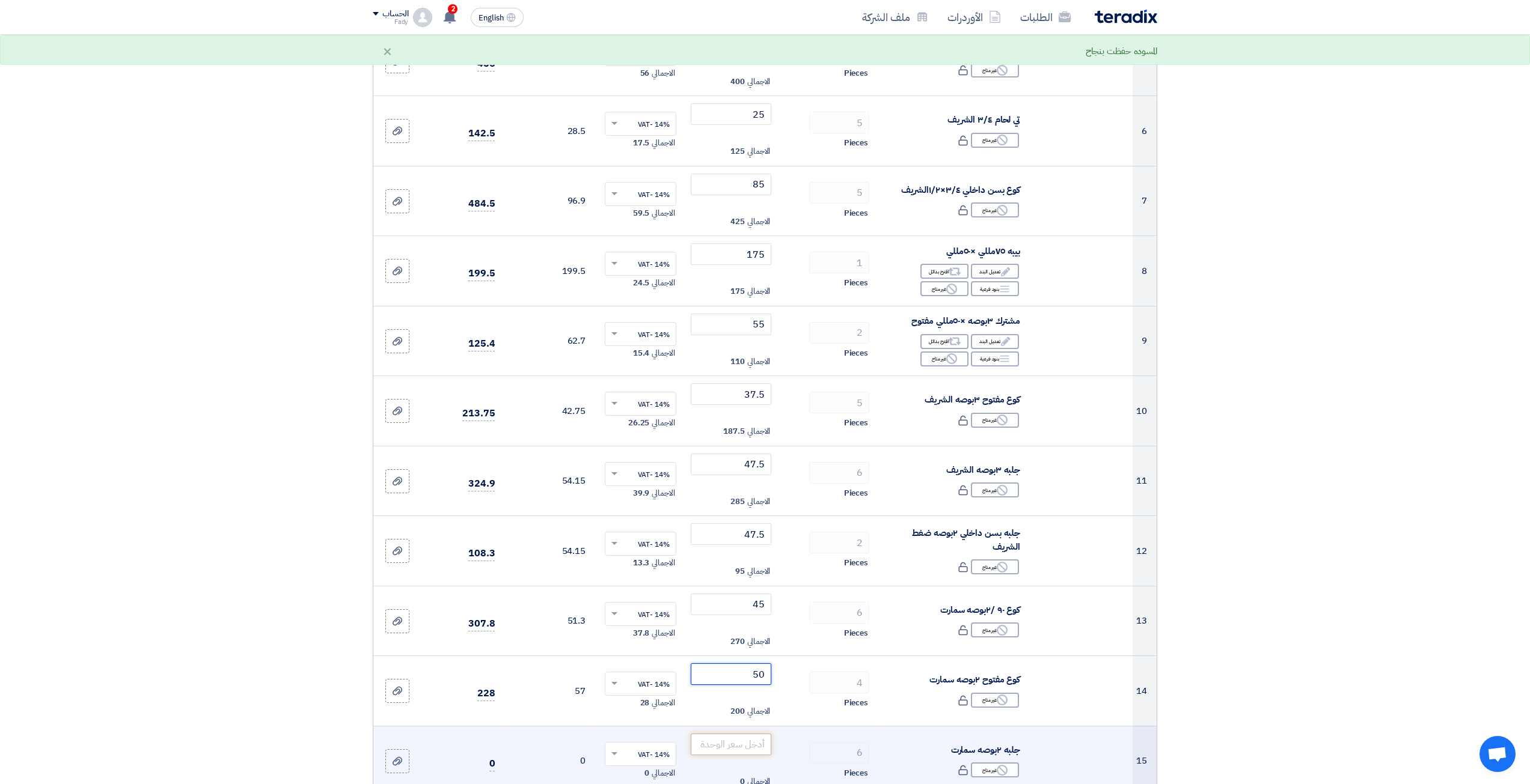
type input "50"
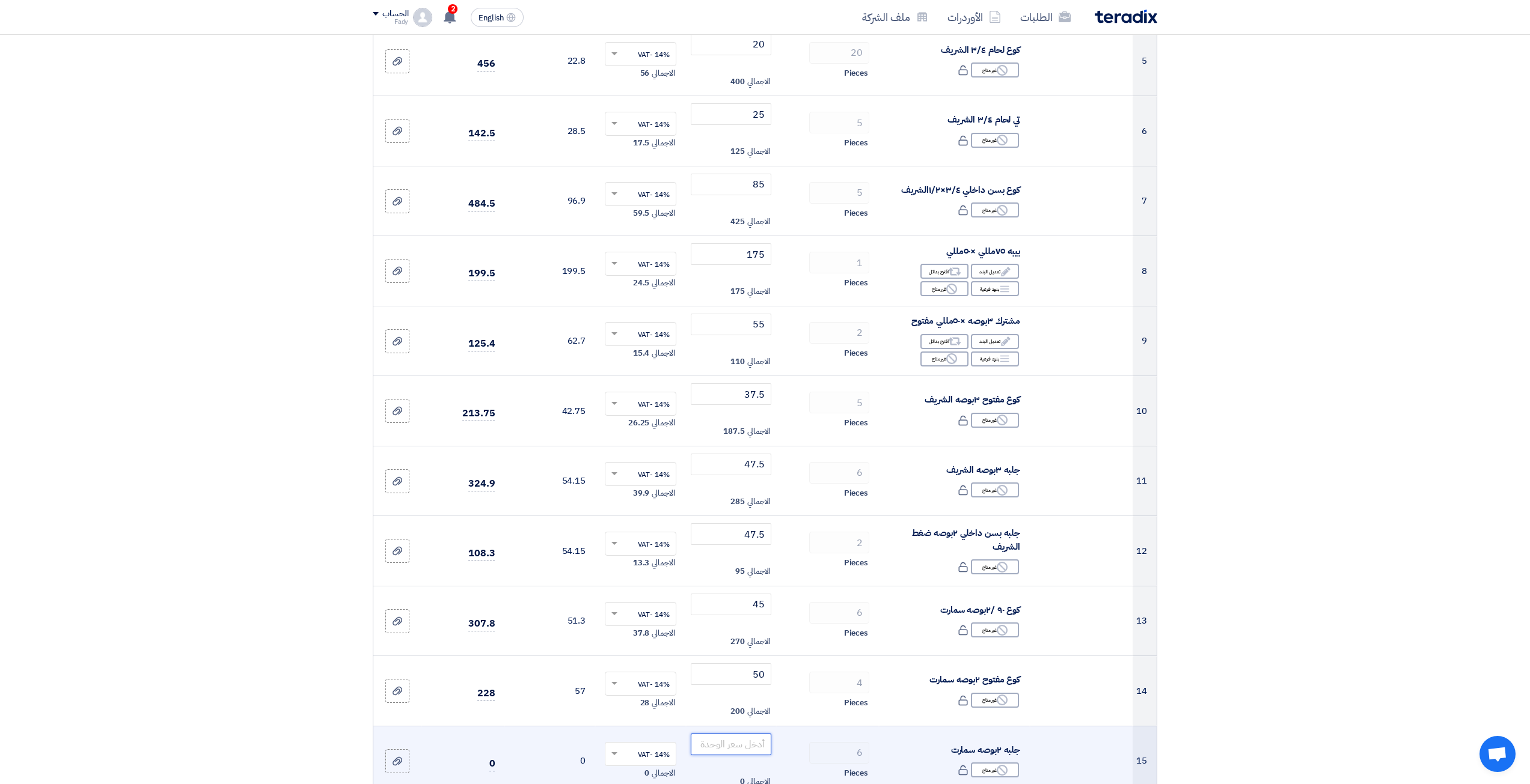
click at [729, 744] on input "number" at bounding box center [732, 744] width 82 height 22
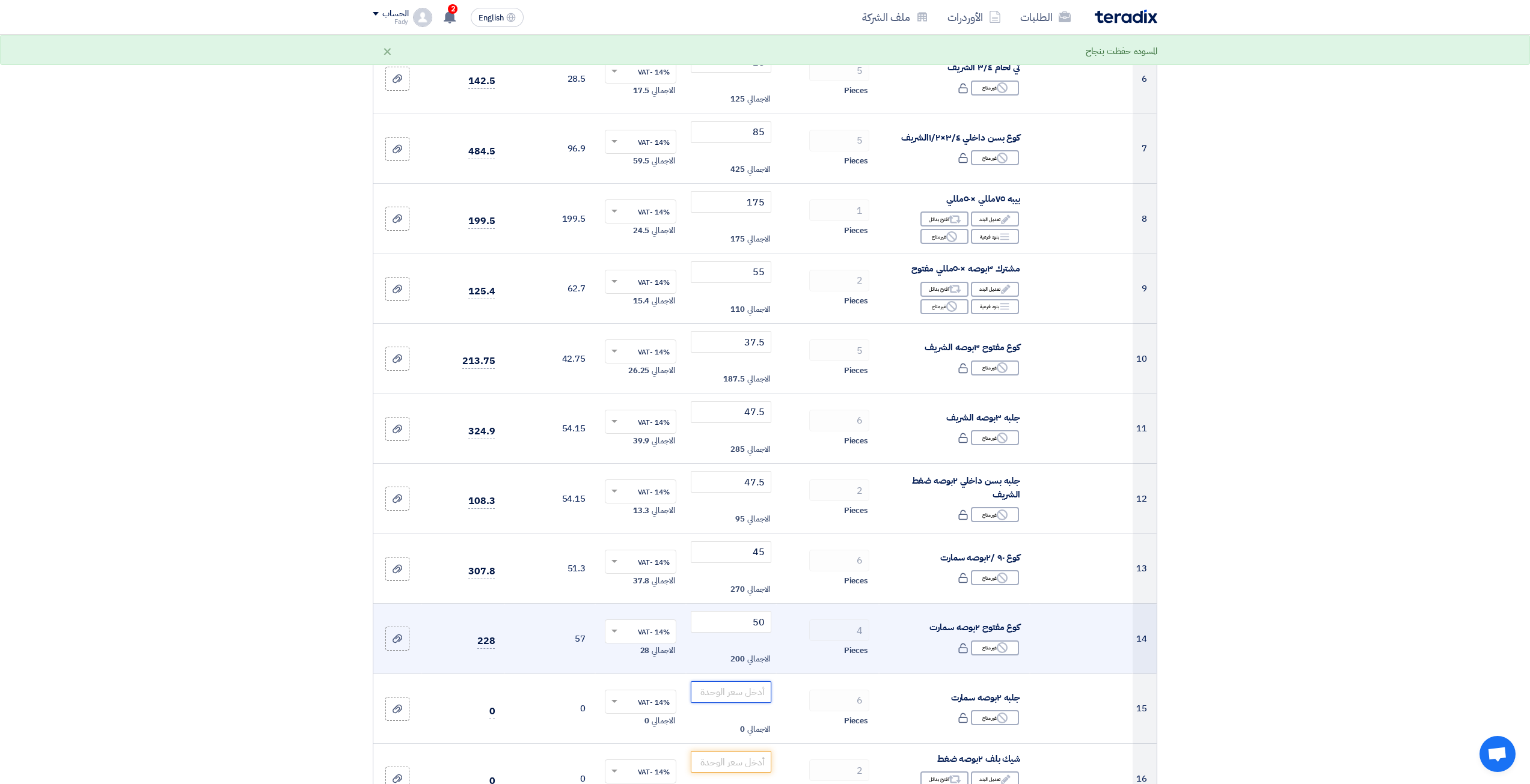
scroll to position [541, 0]
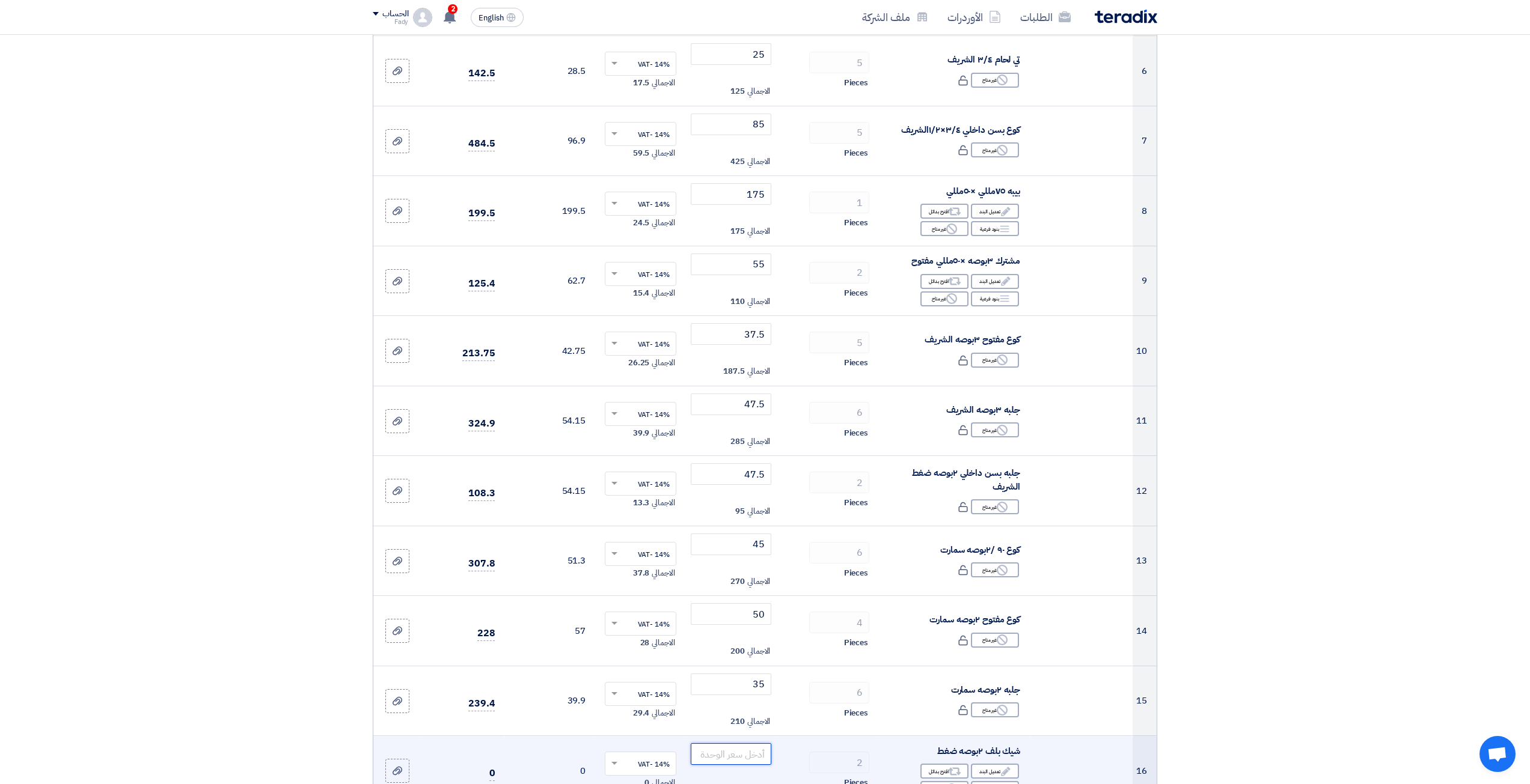
click at [742, 749] on input "number" at bounding box center [732, 754] width 82 height 22
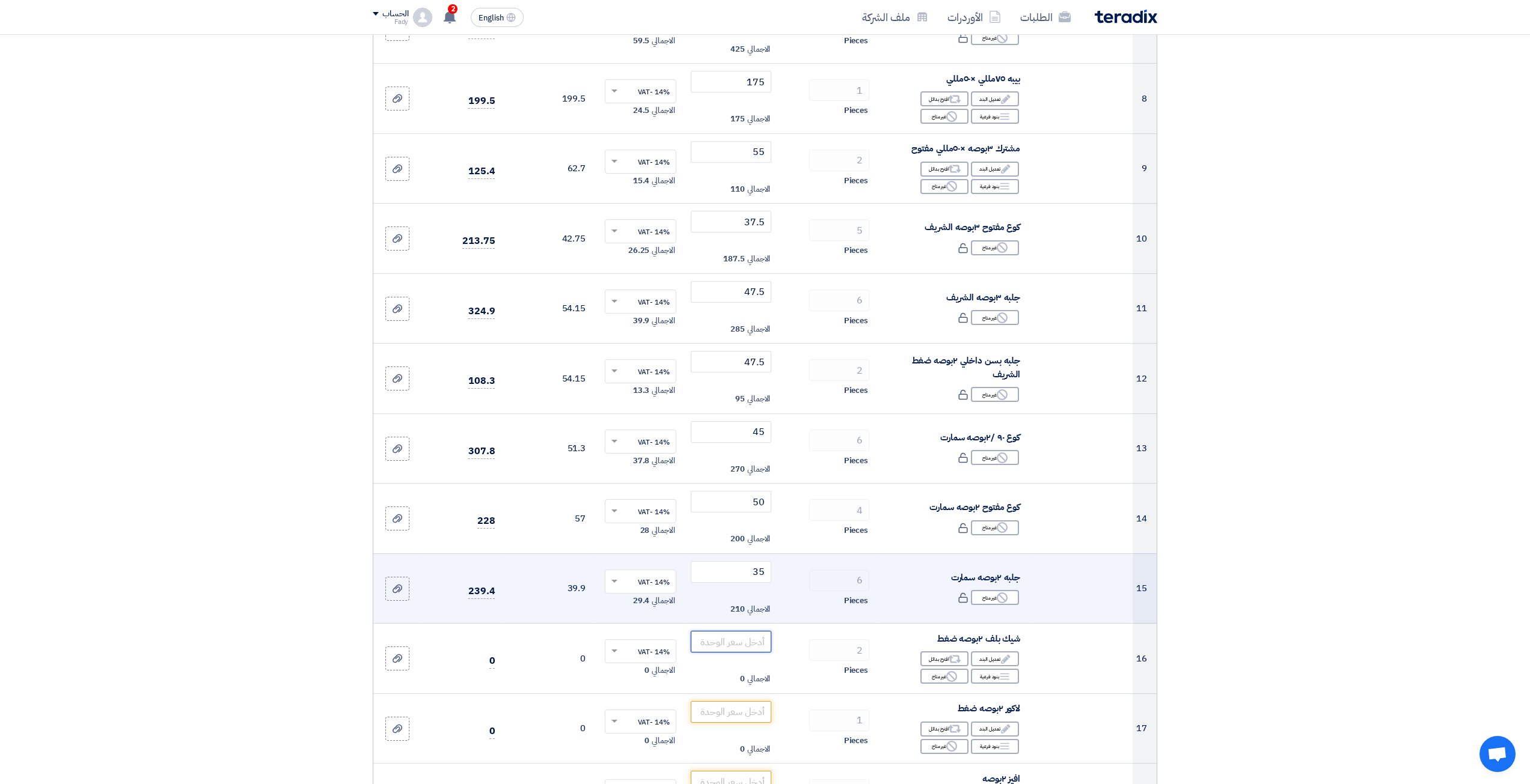
scroll to position [661, 0]
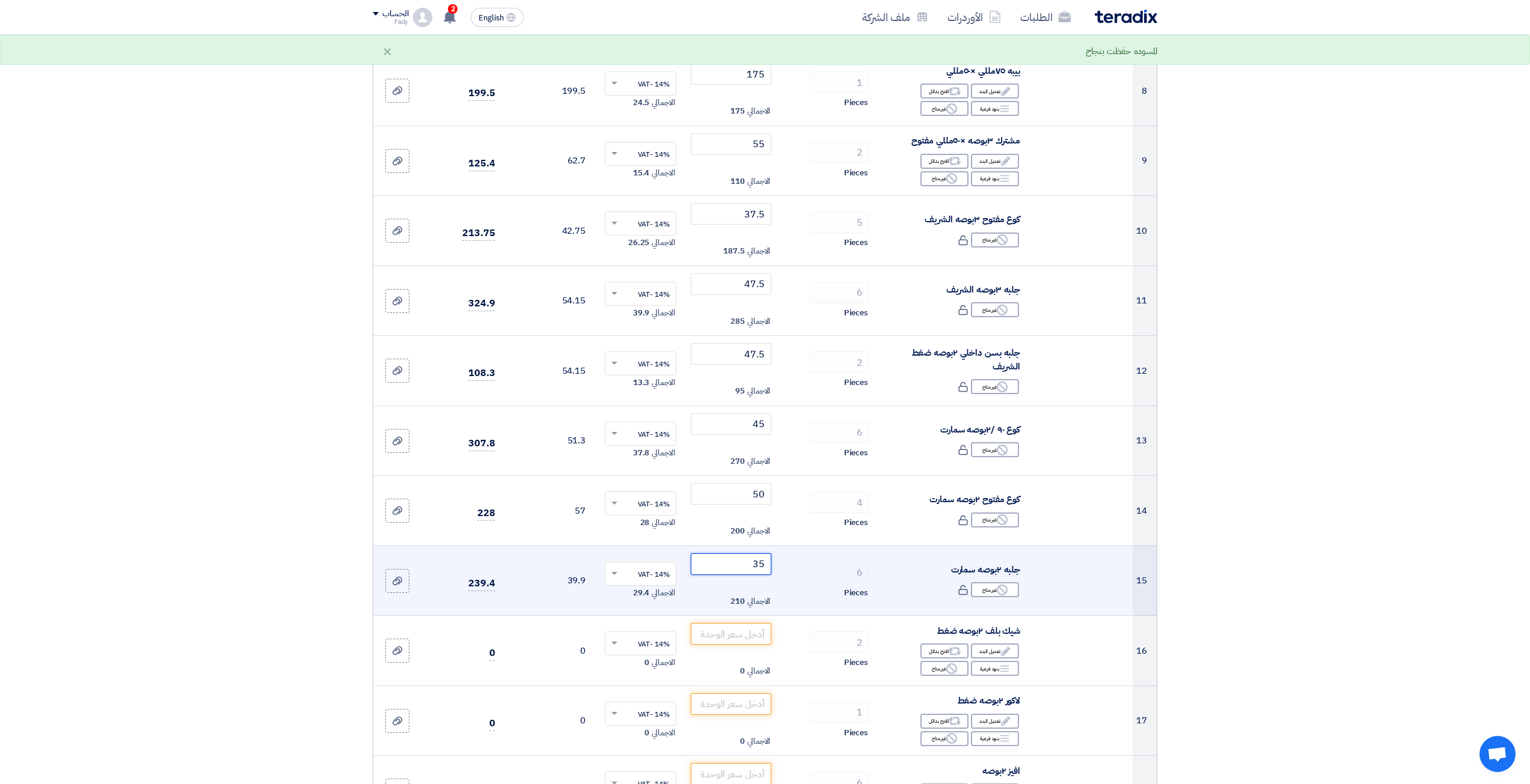
click at [755, 567] on input "35" at bounding box center [732, 564] width 82 height 22
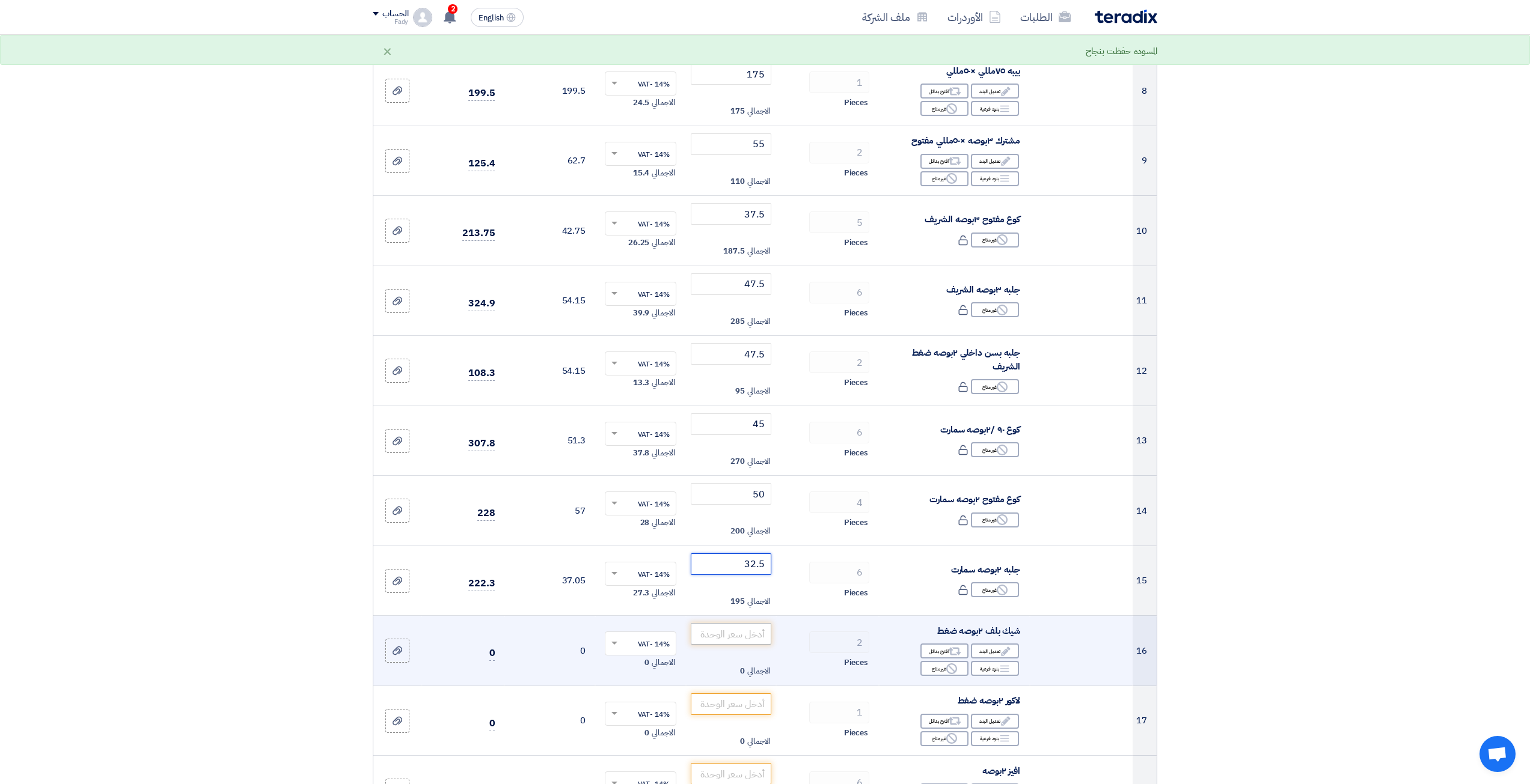
type input "32.5"
click at [744, 633] on input "number" at bounding box center [732, 634] width 82 height 22
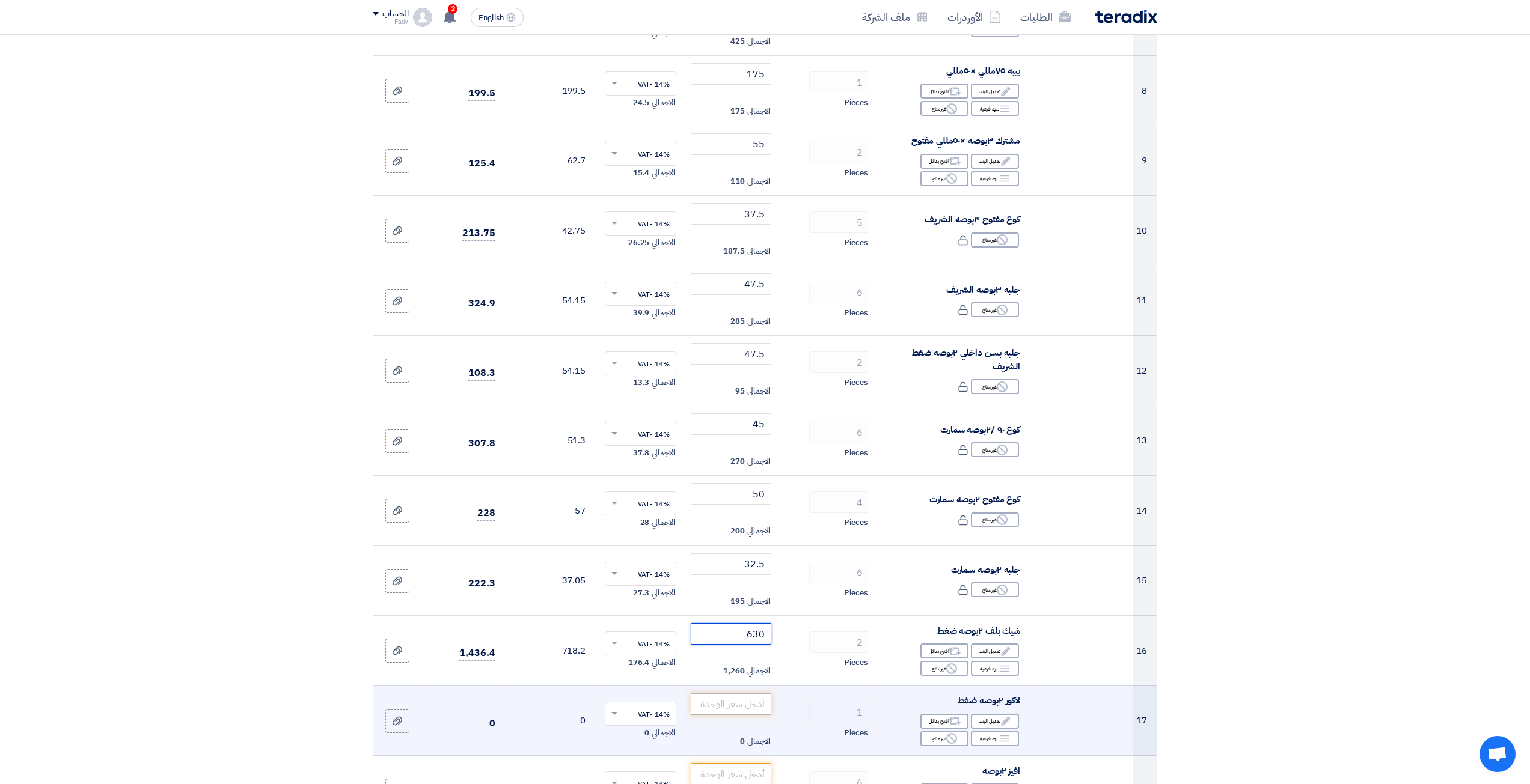
type input "630"
click at [734, 707] on input "number" at bounding box center [732, 705] width 82 height 22
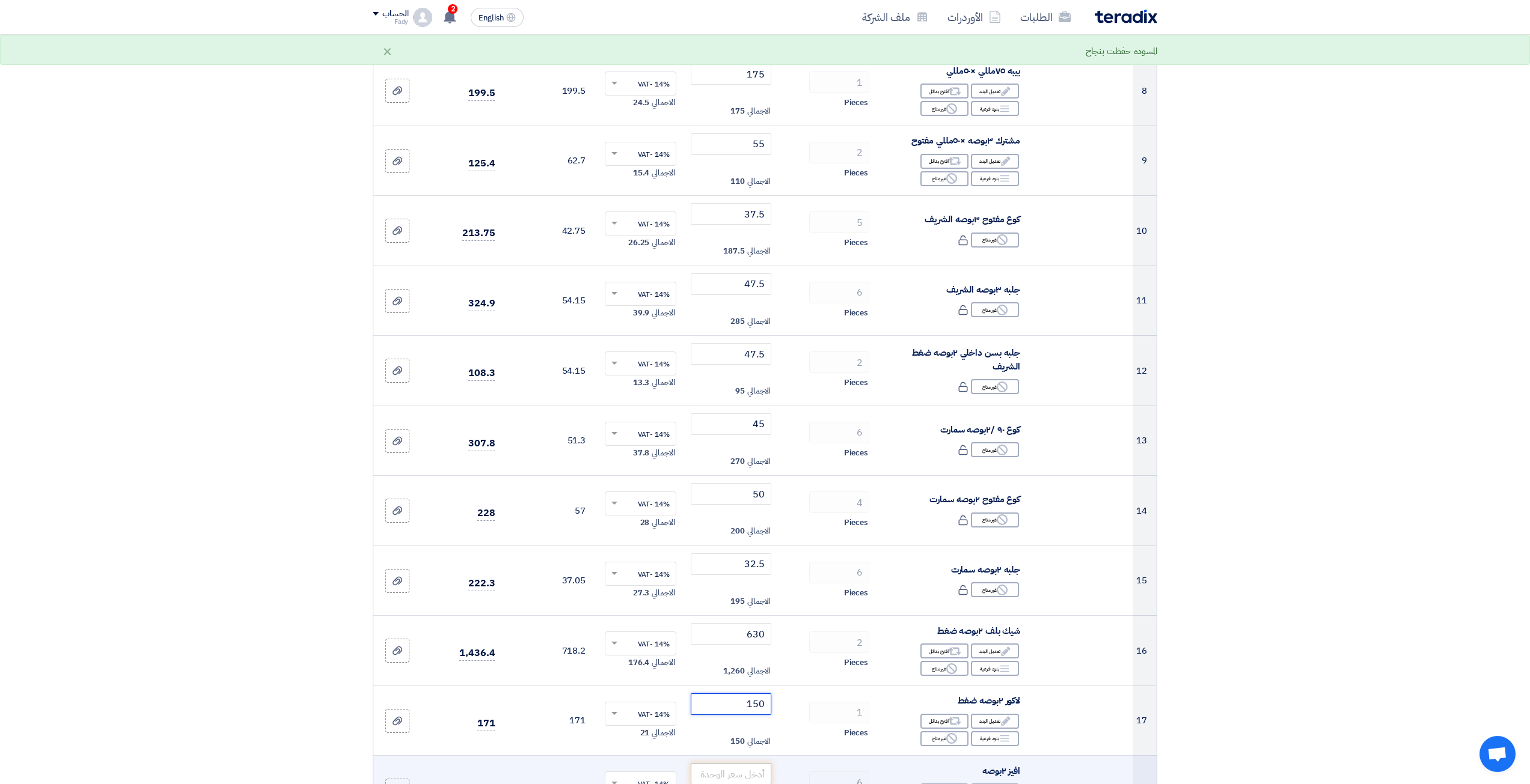
type input "150"
click at [737, 767] on input "number" at bounding box center [732, 774] width 82 height 22
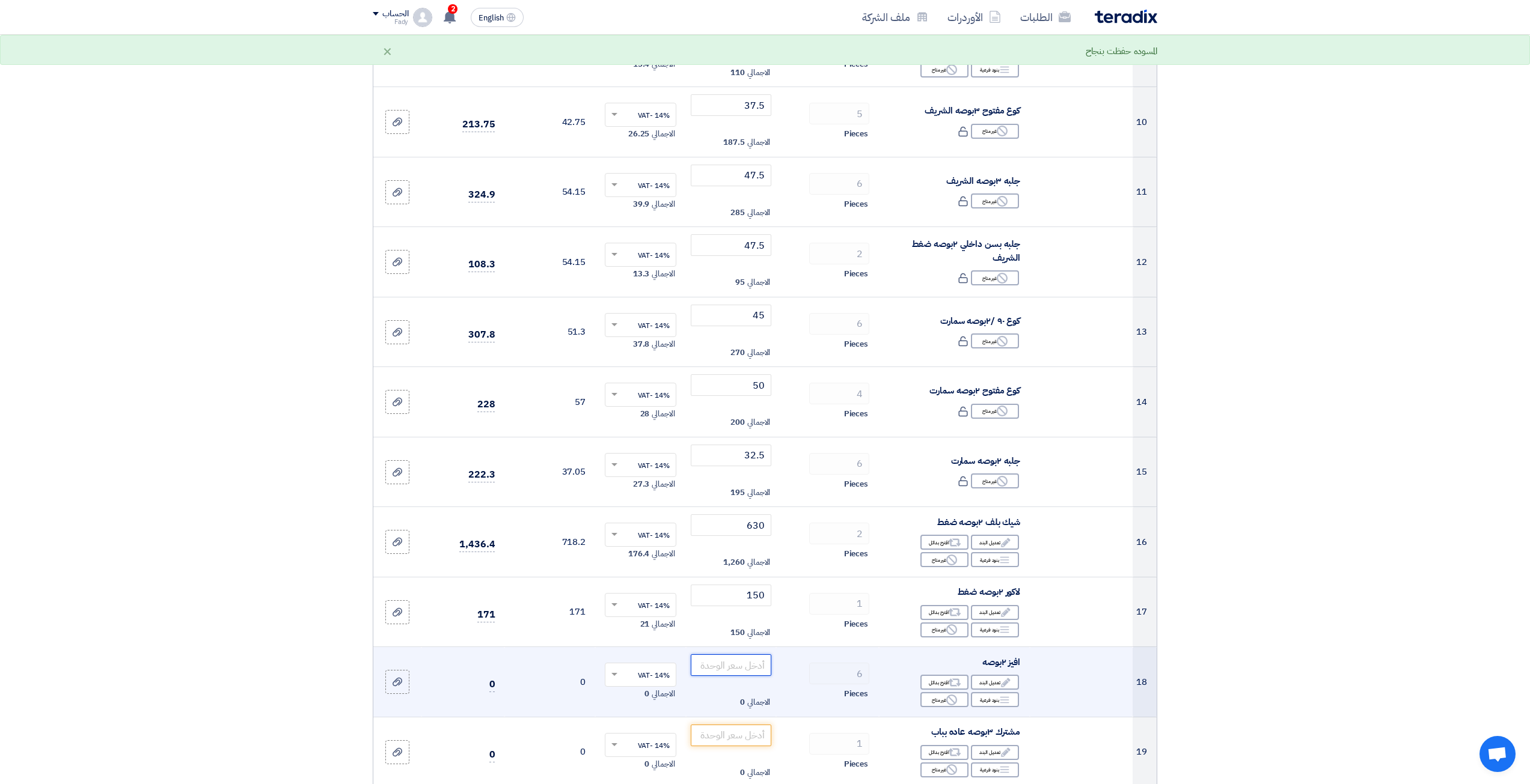
scroll to position [781, 0]
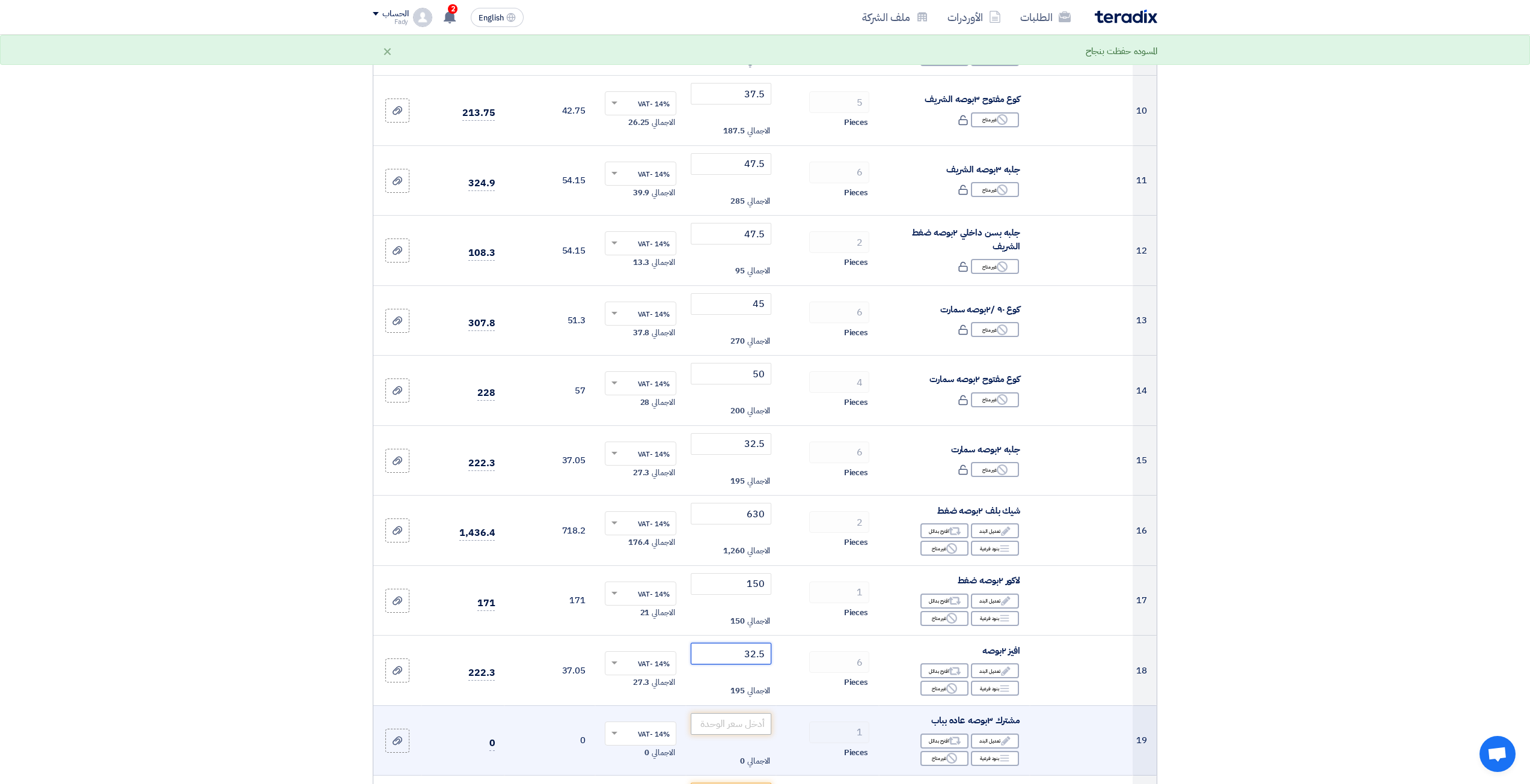
type input "32.5"
click at [730, 729] on input "number" at bounding box center [732, 724] width 82 height 22
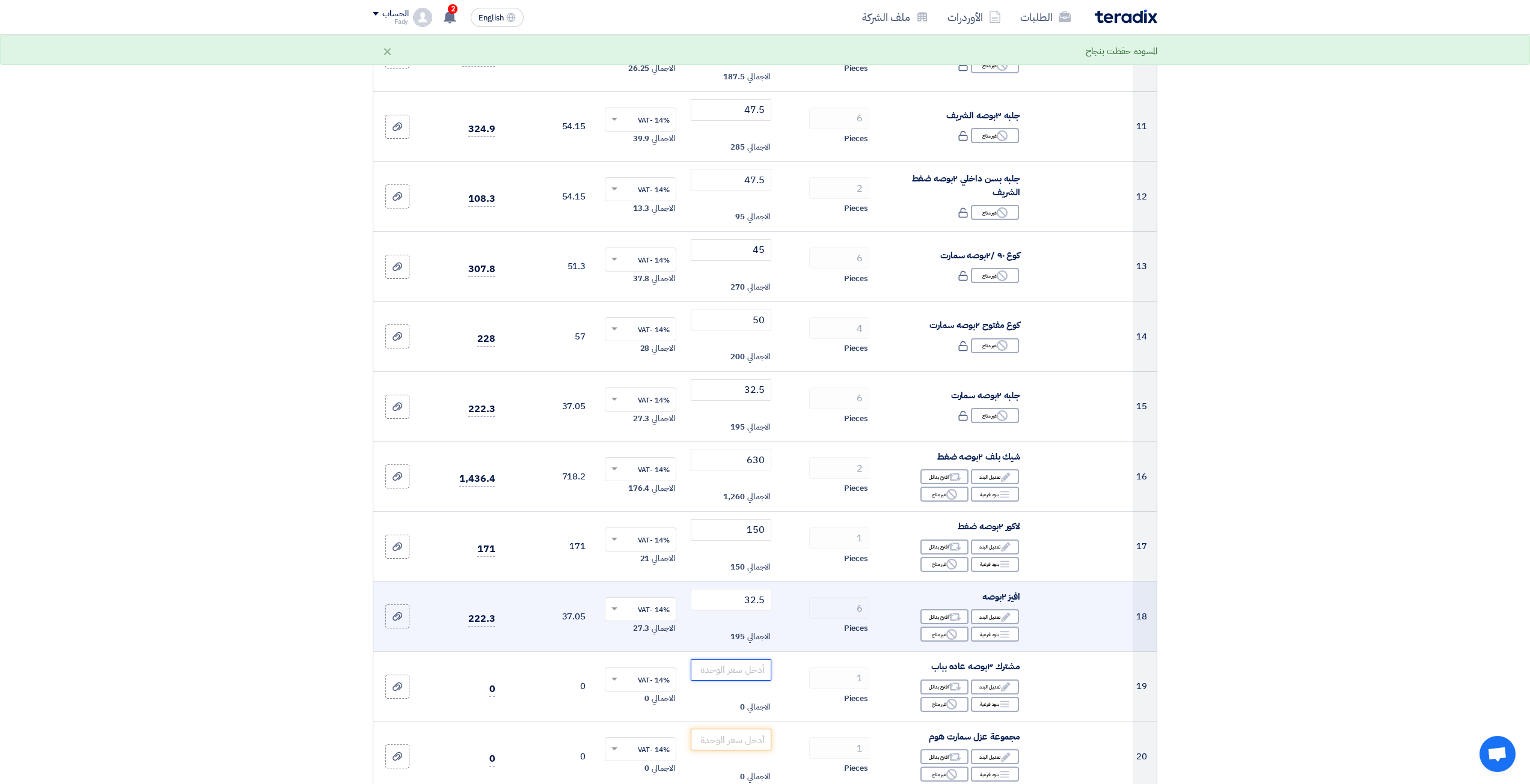
scroll to position [842, 0]
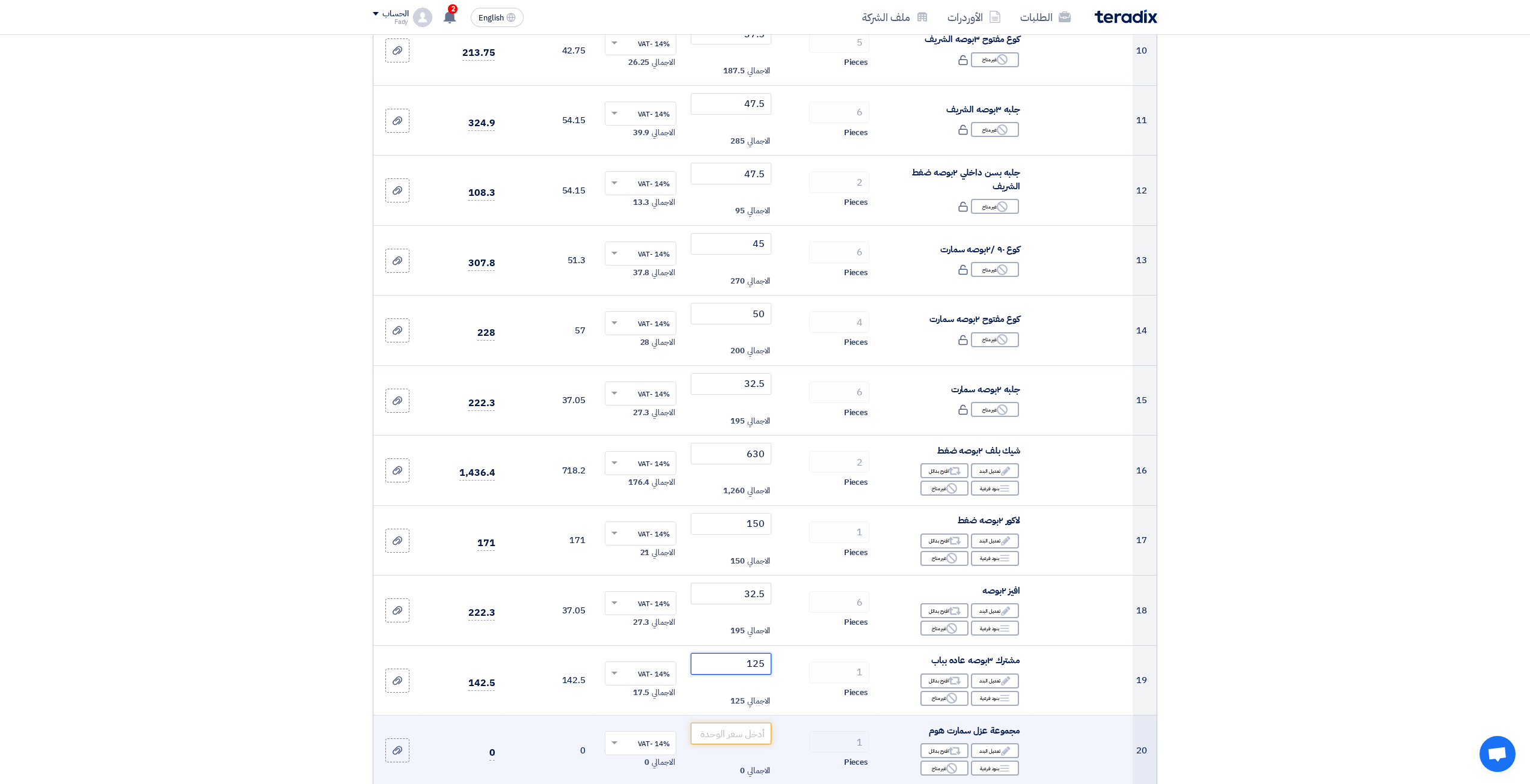
type input "125"
click at [728, 718] on td "الاجمالي 0" at bounding box center [731, 750] width 90 height 71
click at [736, 736] on input "number" at bounding box center [732, 734] width 82 height 22
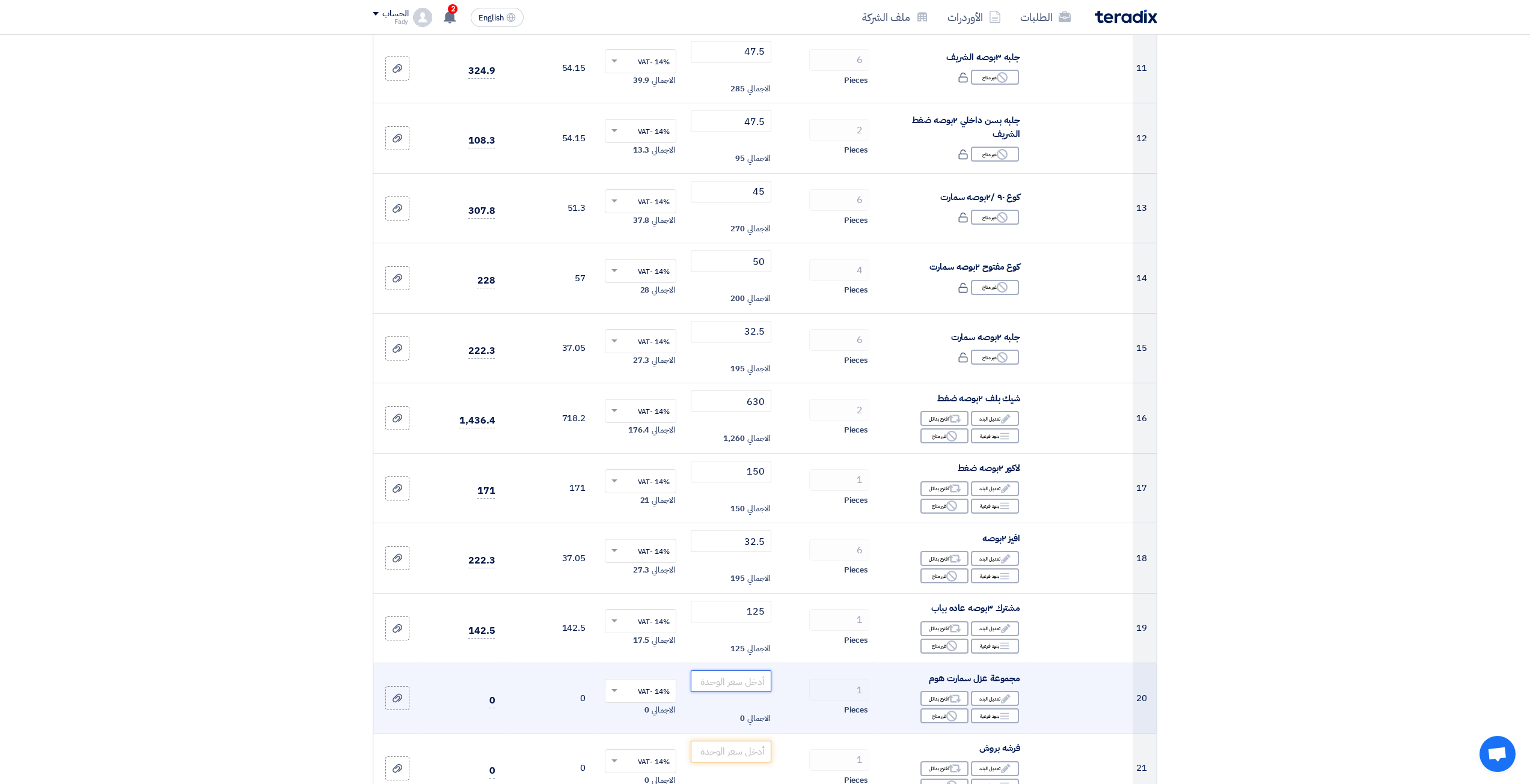
scroll to position [901, 0]
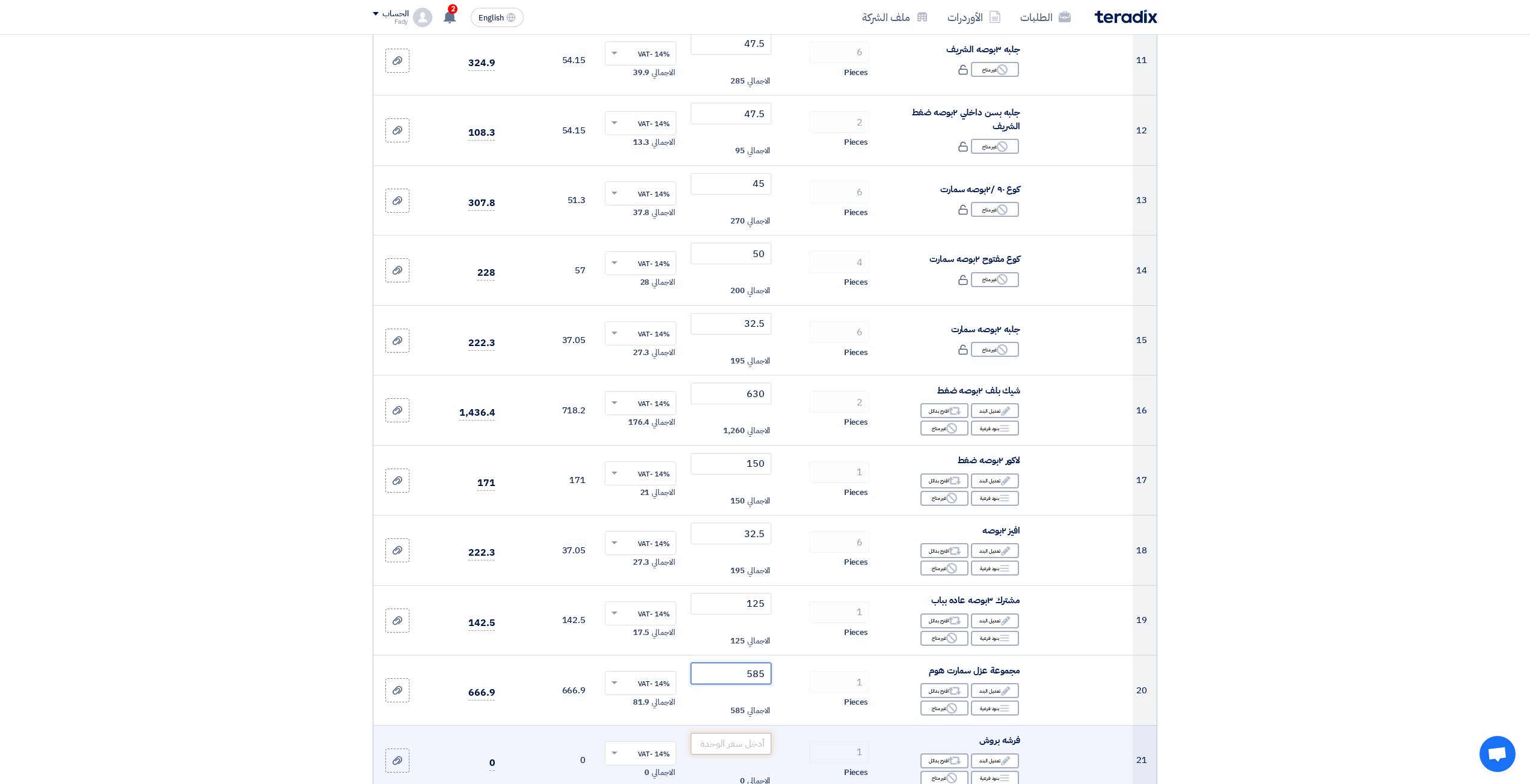
type input "585"
click at [733, 740] on input "number" at bounding box center [732, 744] width 82 height 22
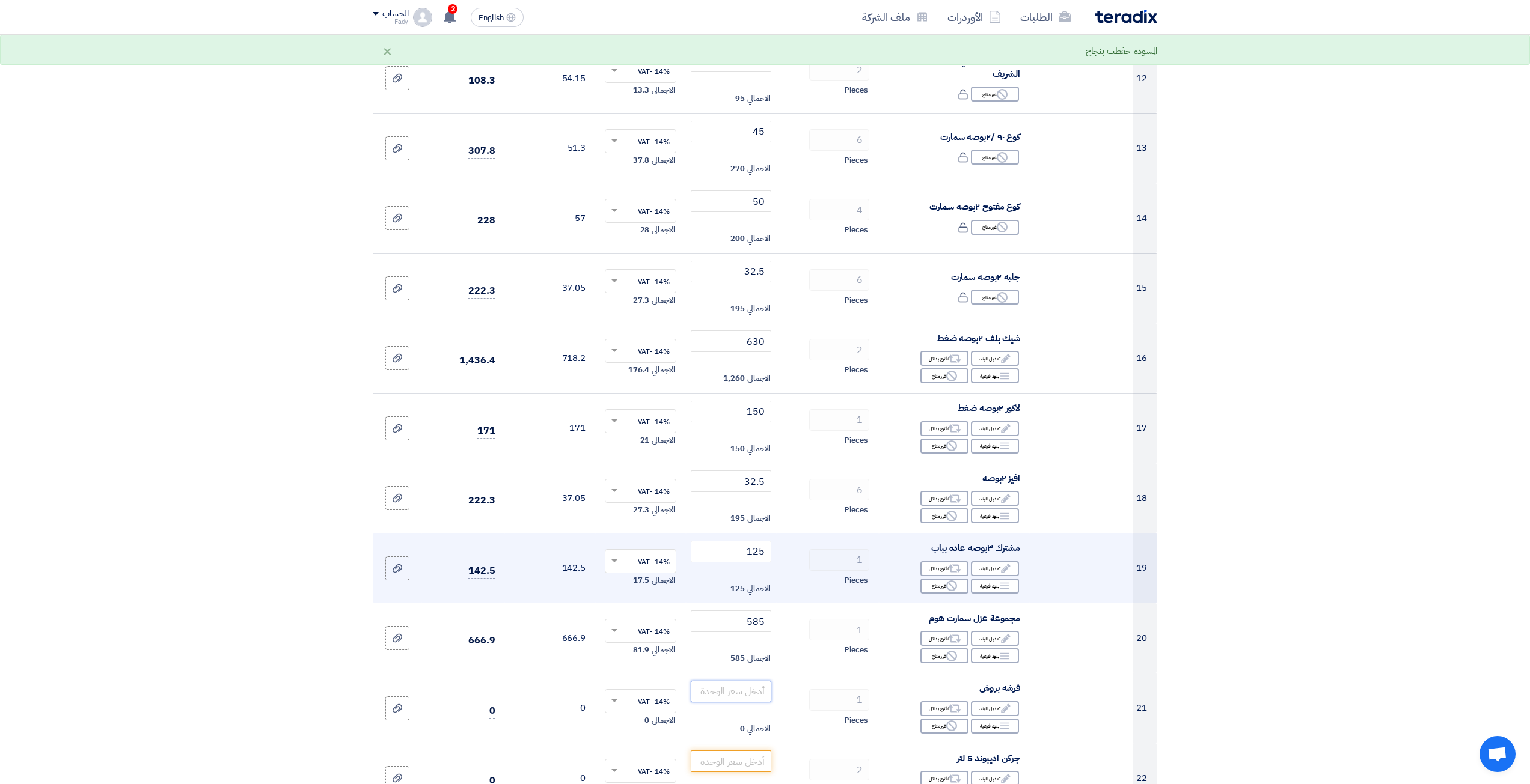
scroll to position [962, 0]
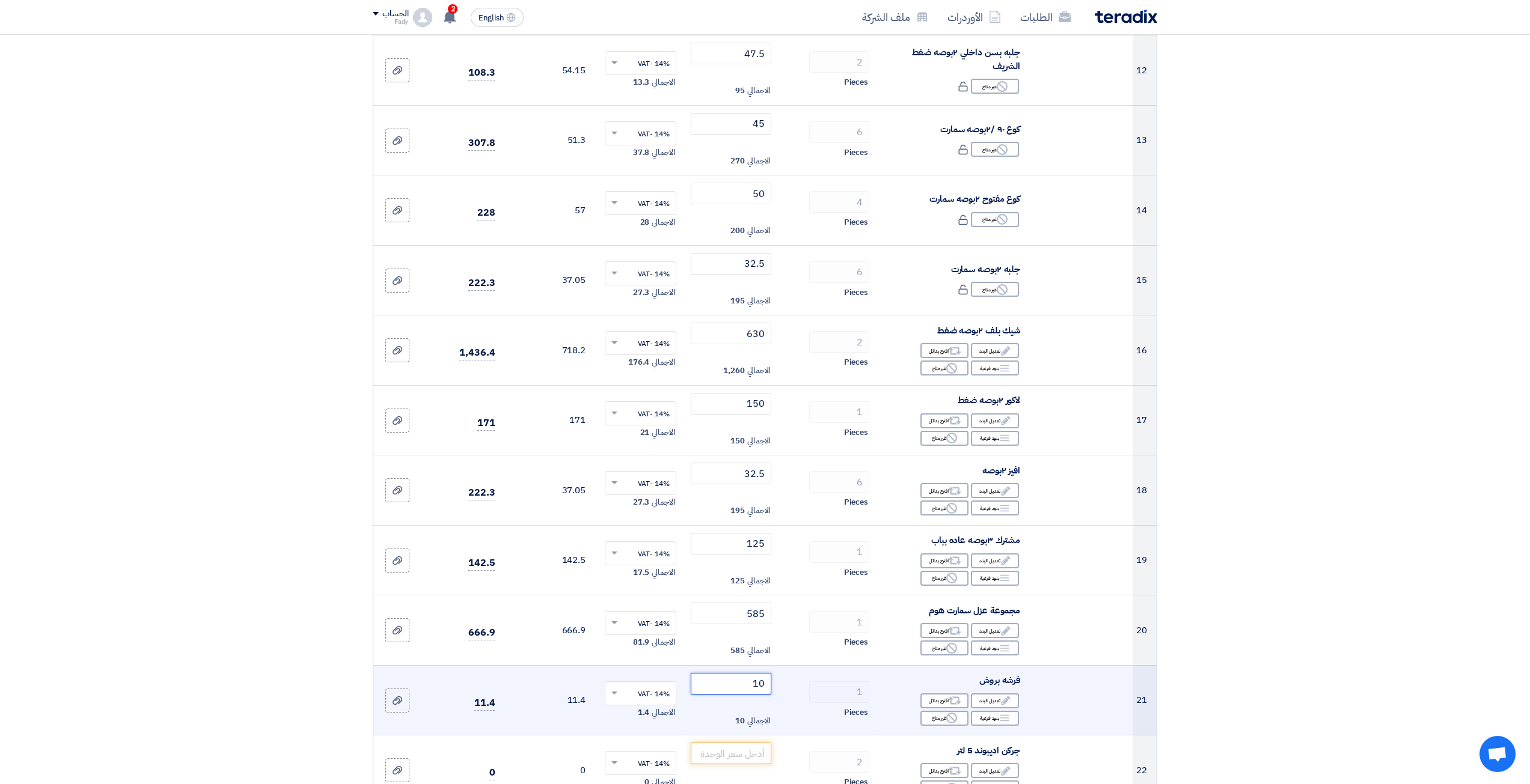
type input "105"
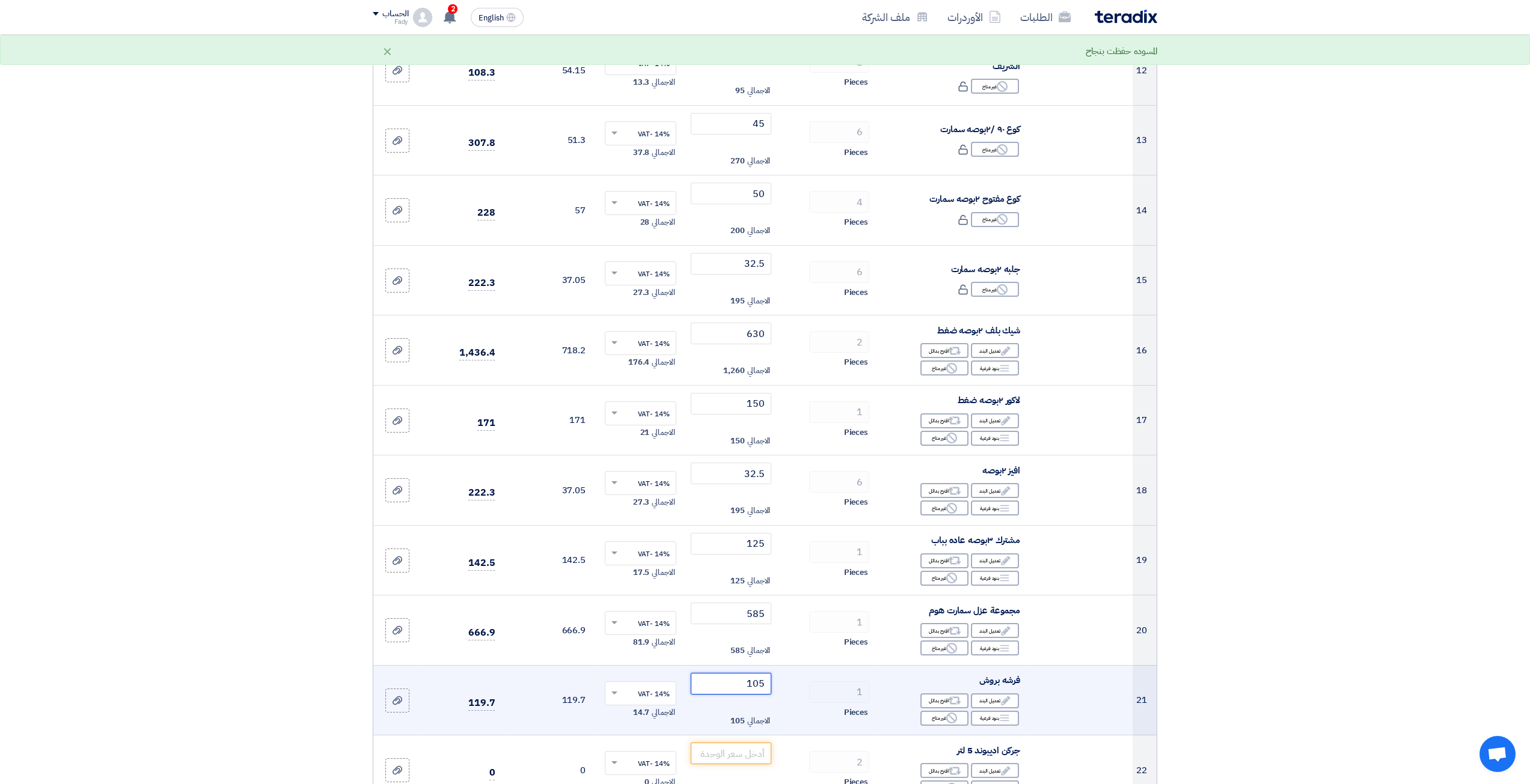
click at [741, 683] on input "105" at bounding box center [732, 684] width 82 height 22
click at [741, 682] on input "105" at bounding box center [732, 684] width 82 height 22
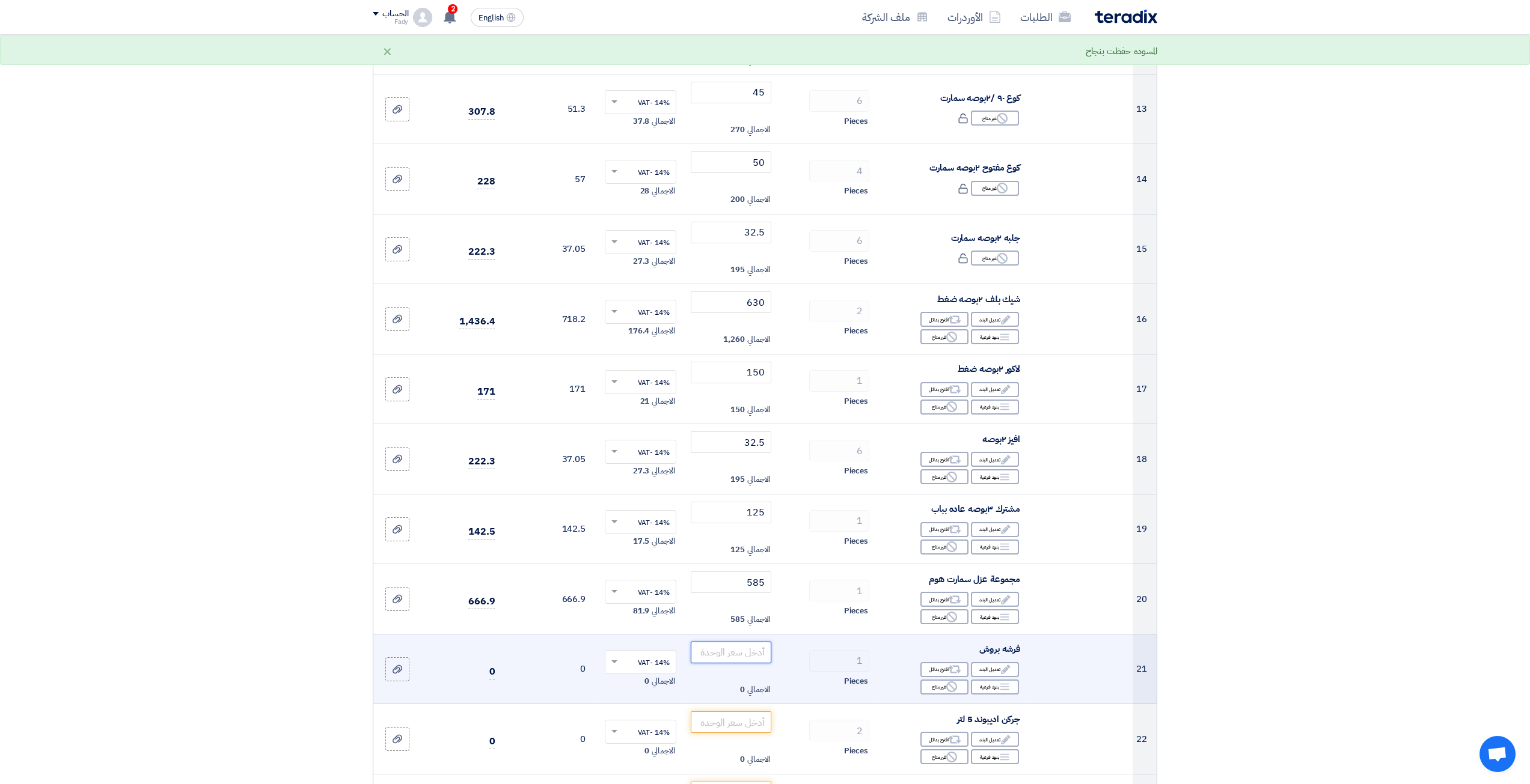
scroll to position [1202, 0]
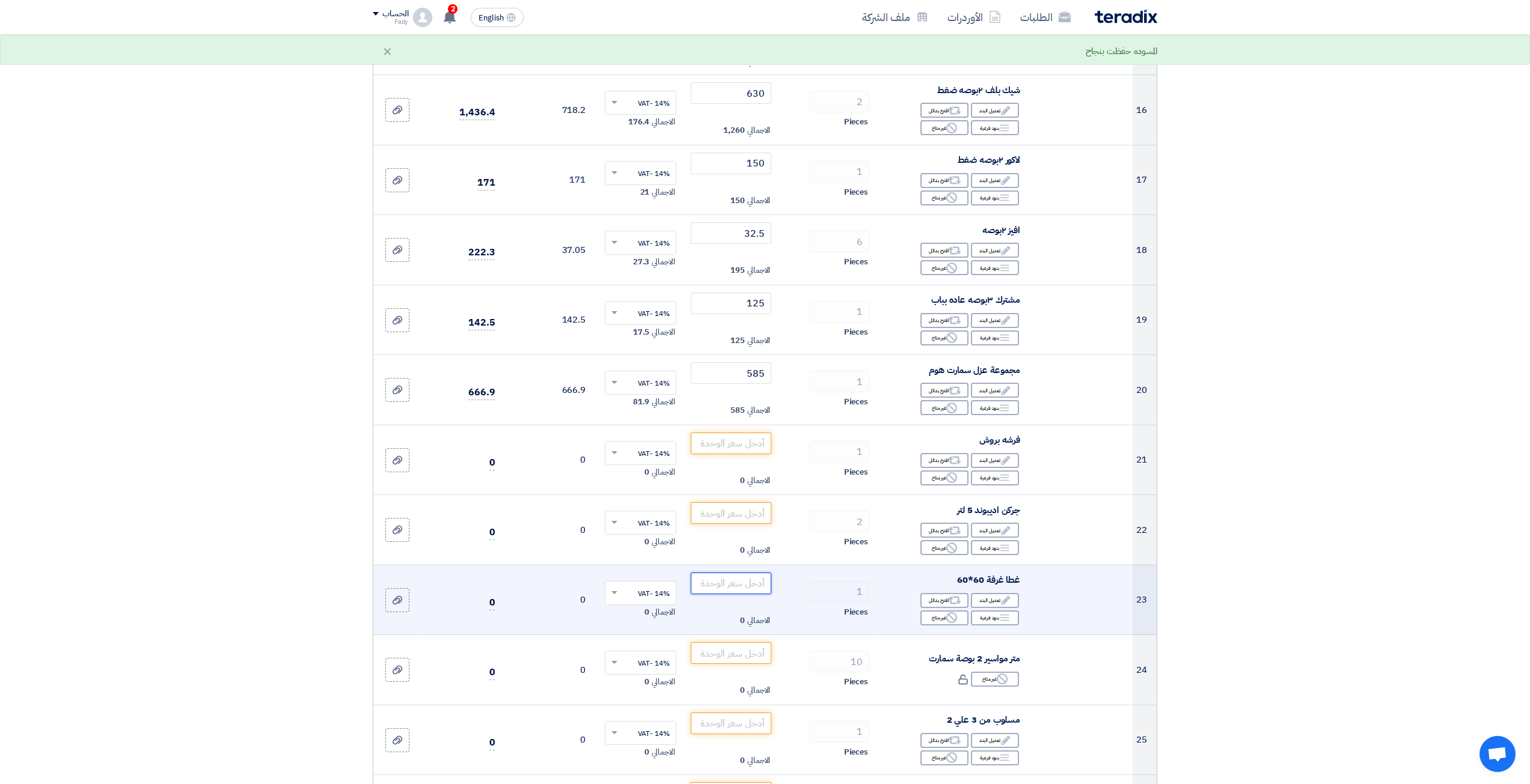
click at [753, 589] on input "number" at bounding box center [732, 583] width 82 height 22
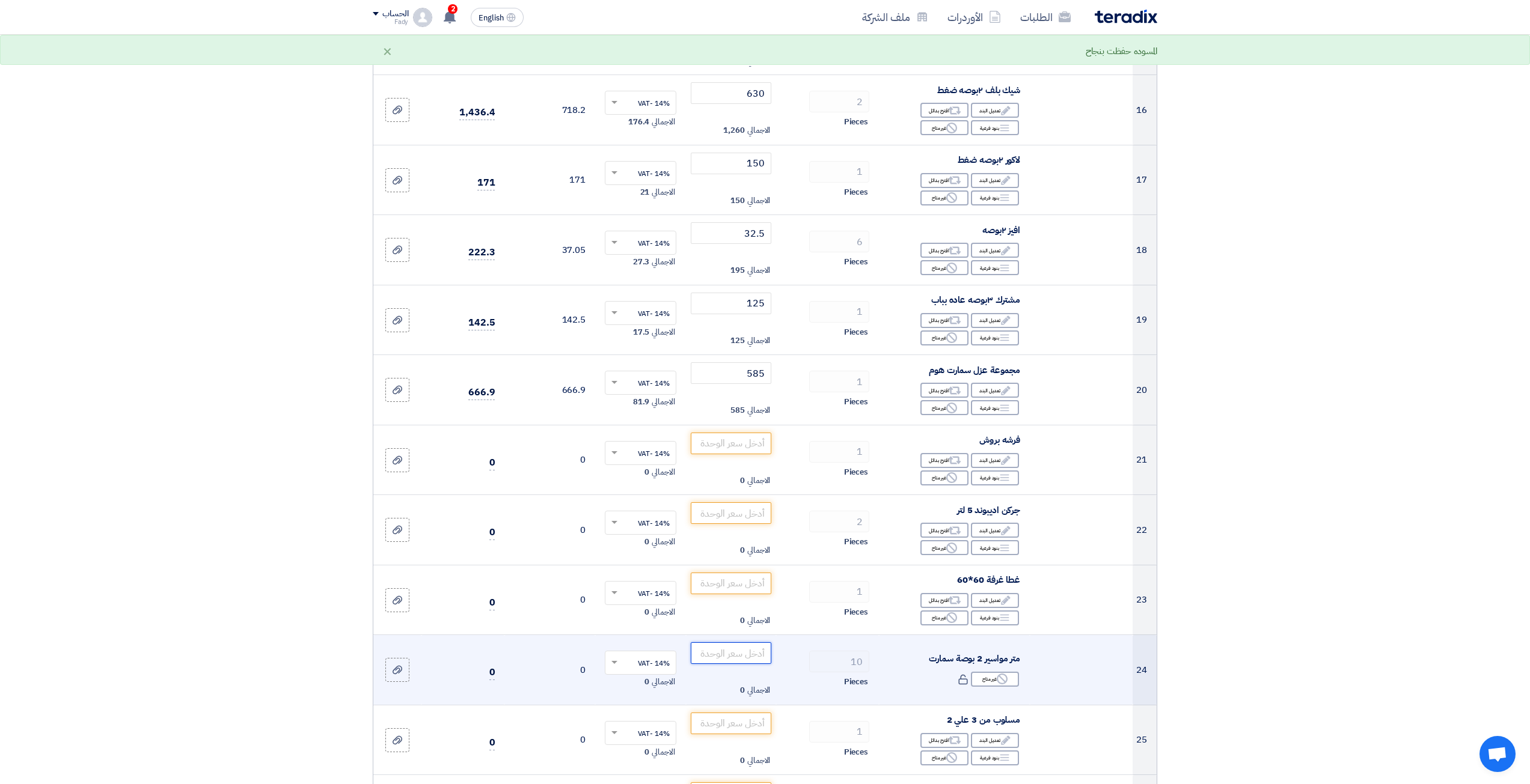
click at [747, 653] on input "number" at bounding box center [732, 654] width 82 height 22
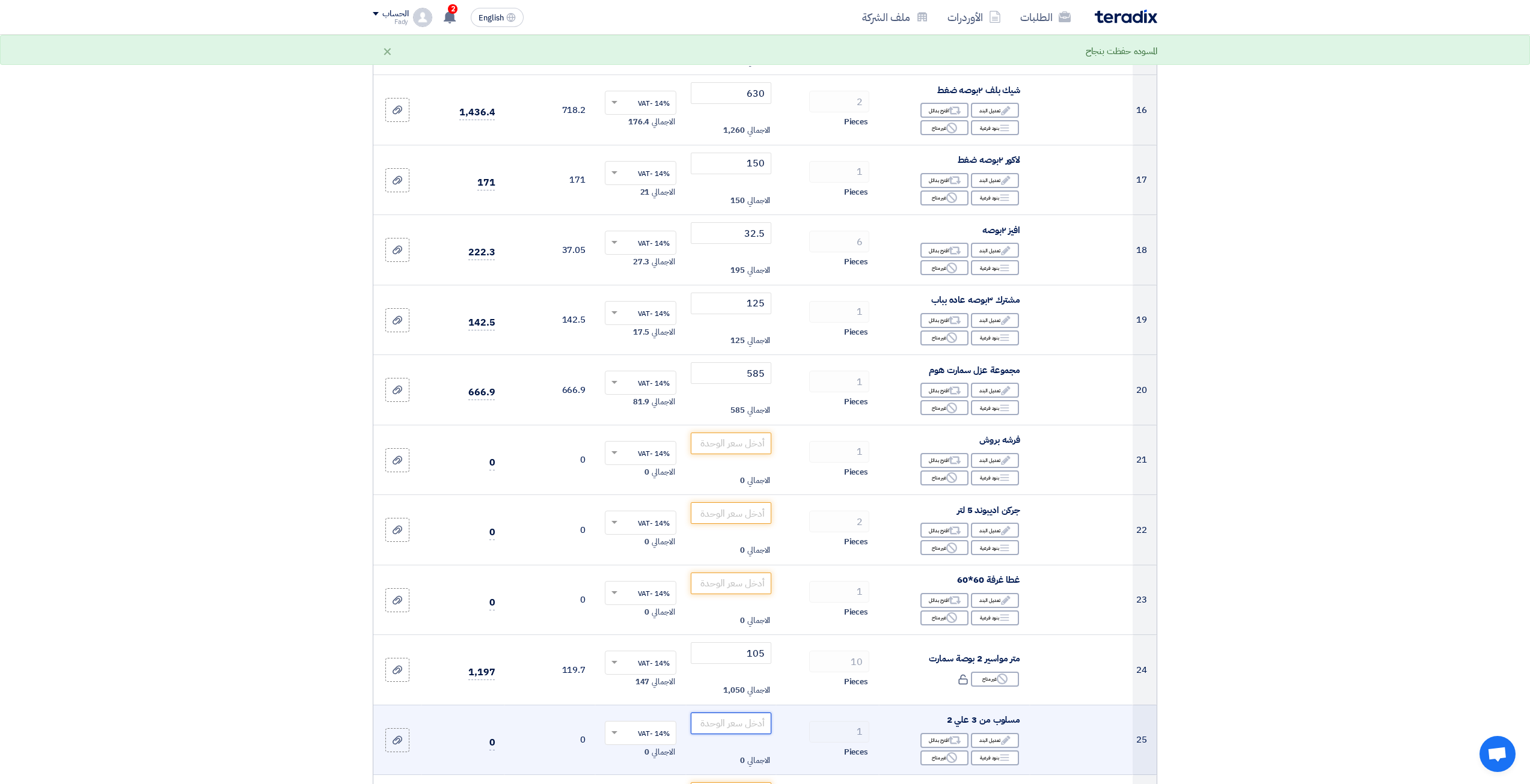
click at [736, 718] on input "number" at bounding box center [732, 723] width 82 height 22
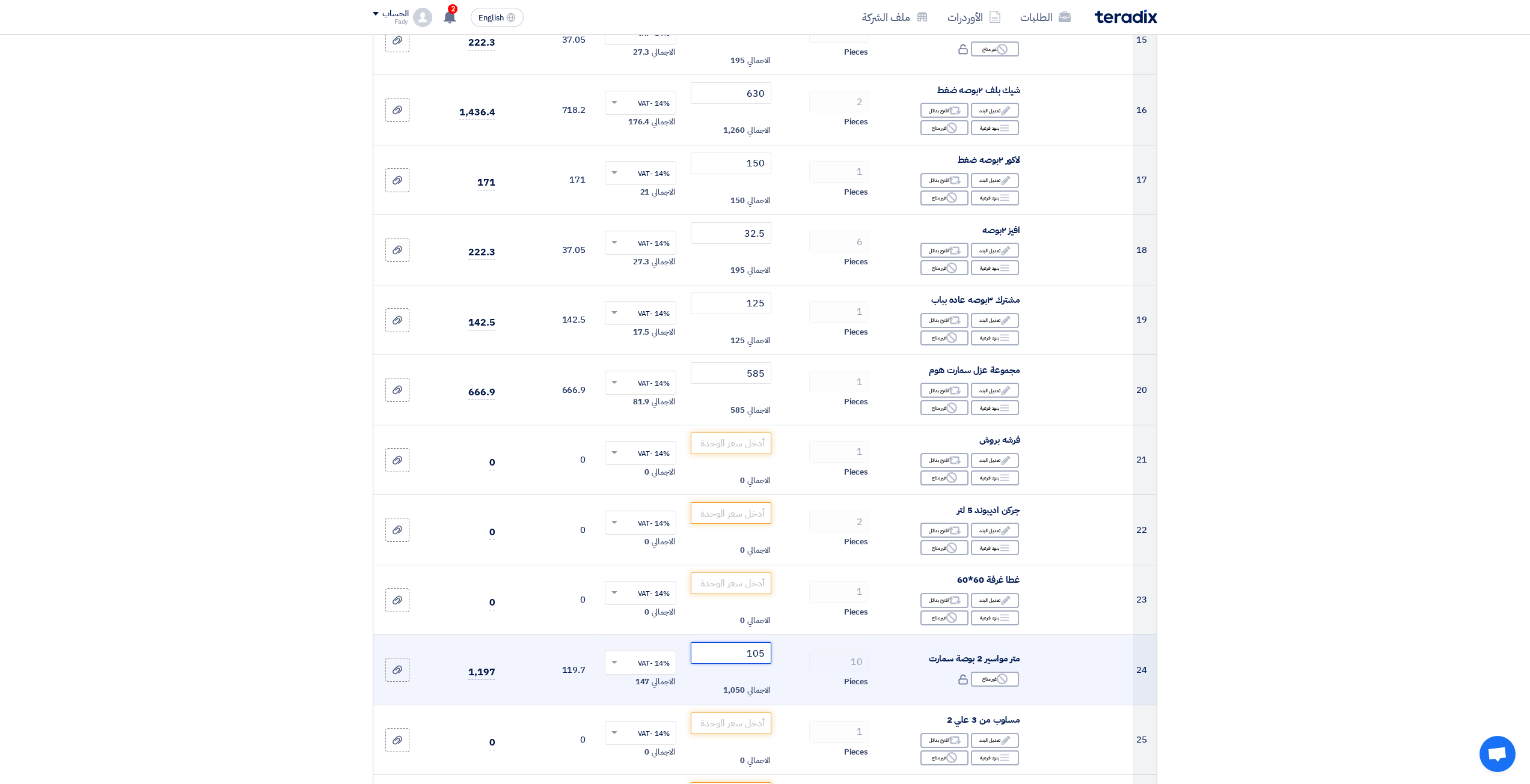
click at [764, 653] on input "105" at bounding box center [732, 654] width 82 height 22
drag, startPoint x: 744, startPoint y: 649, endPoint x: 734, endPoint y: 645, distance: 10.8
click at [734, 646] on input "65105" at bounding box center [732, 654] width 82 height 22
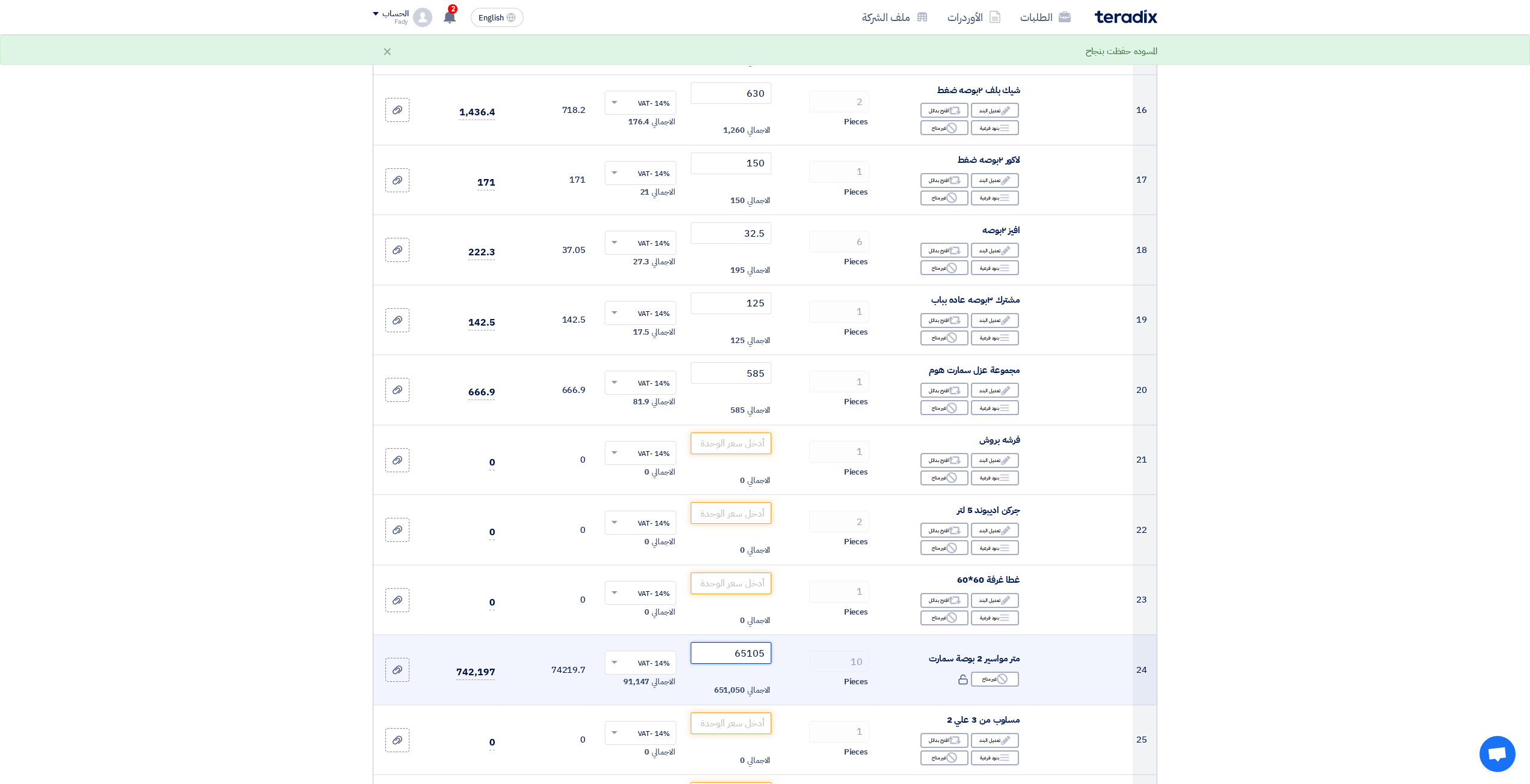
type input "105"
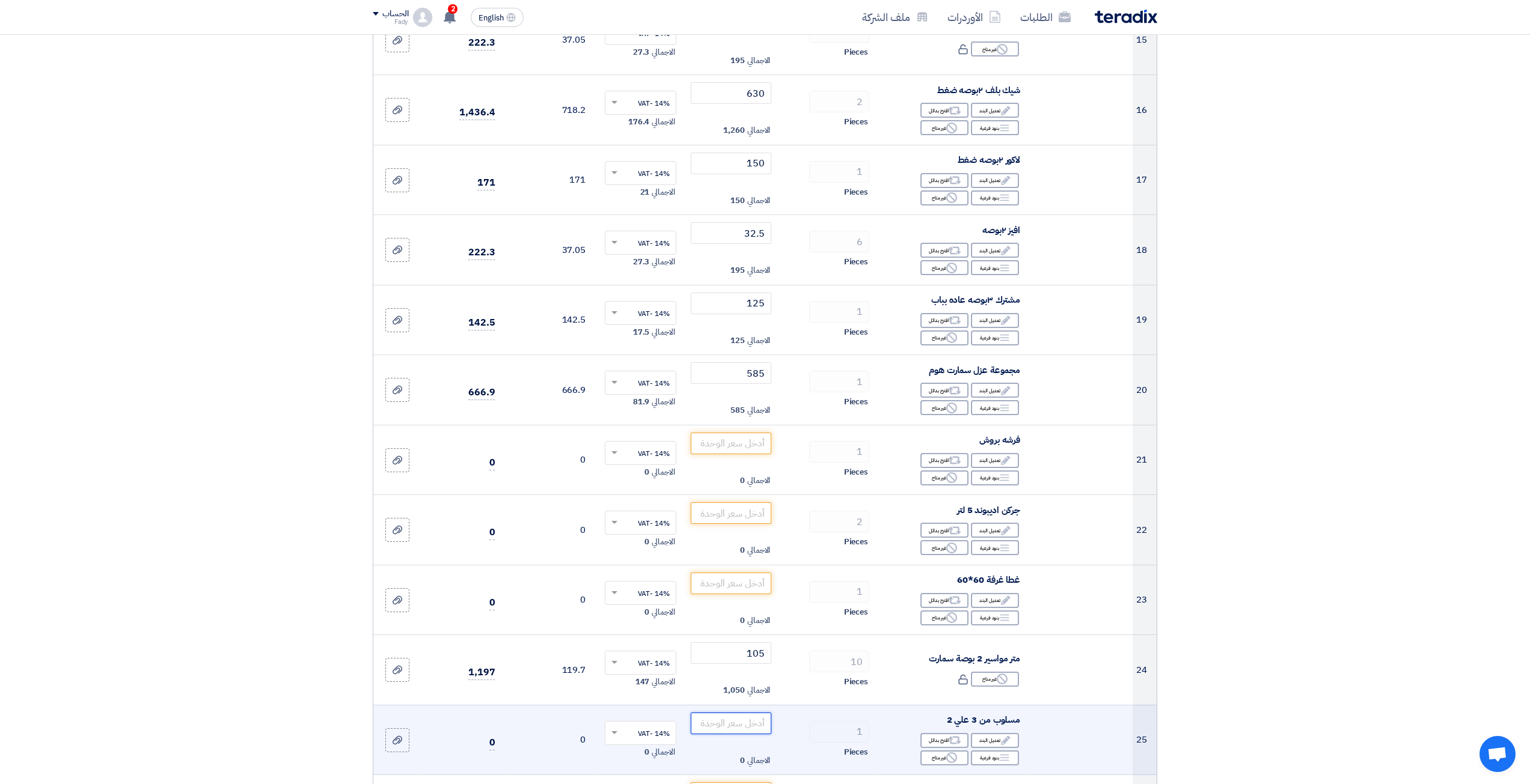
click at [740, 712] on input "number" at bounding box center [732, 723] width 82 height 22
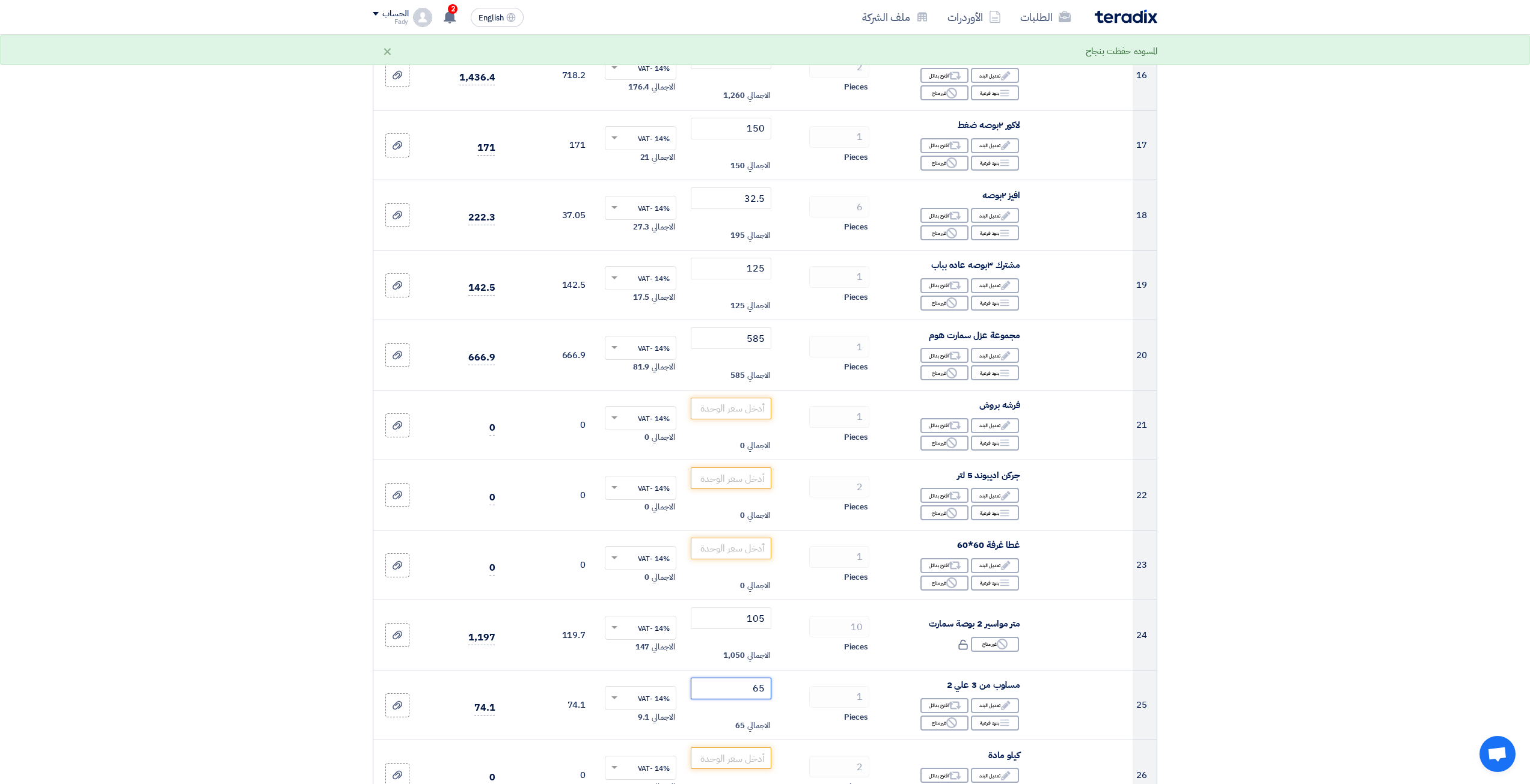
scroll to position [1382, 0]
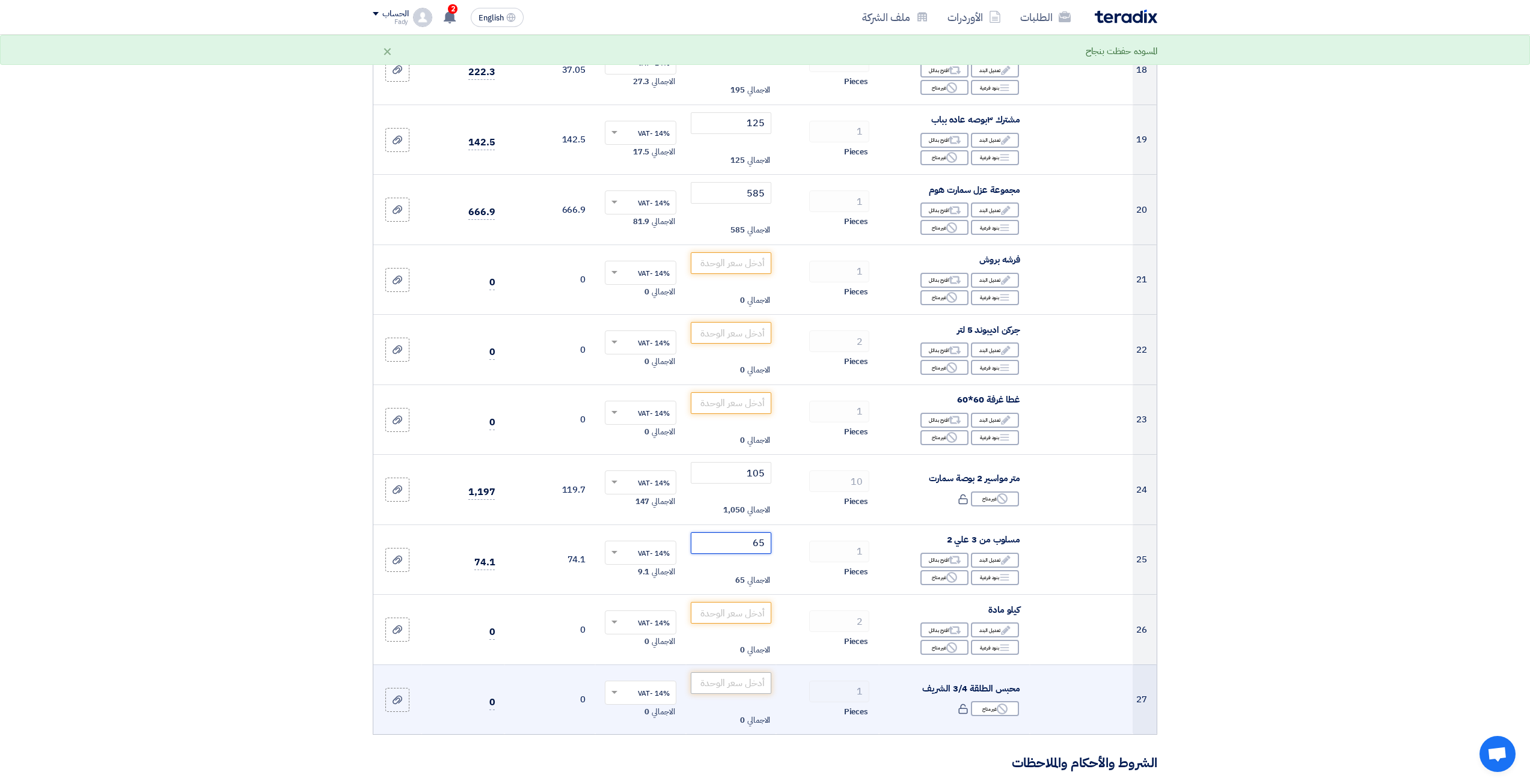
type input "65"
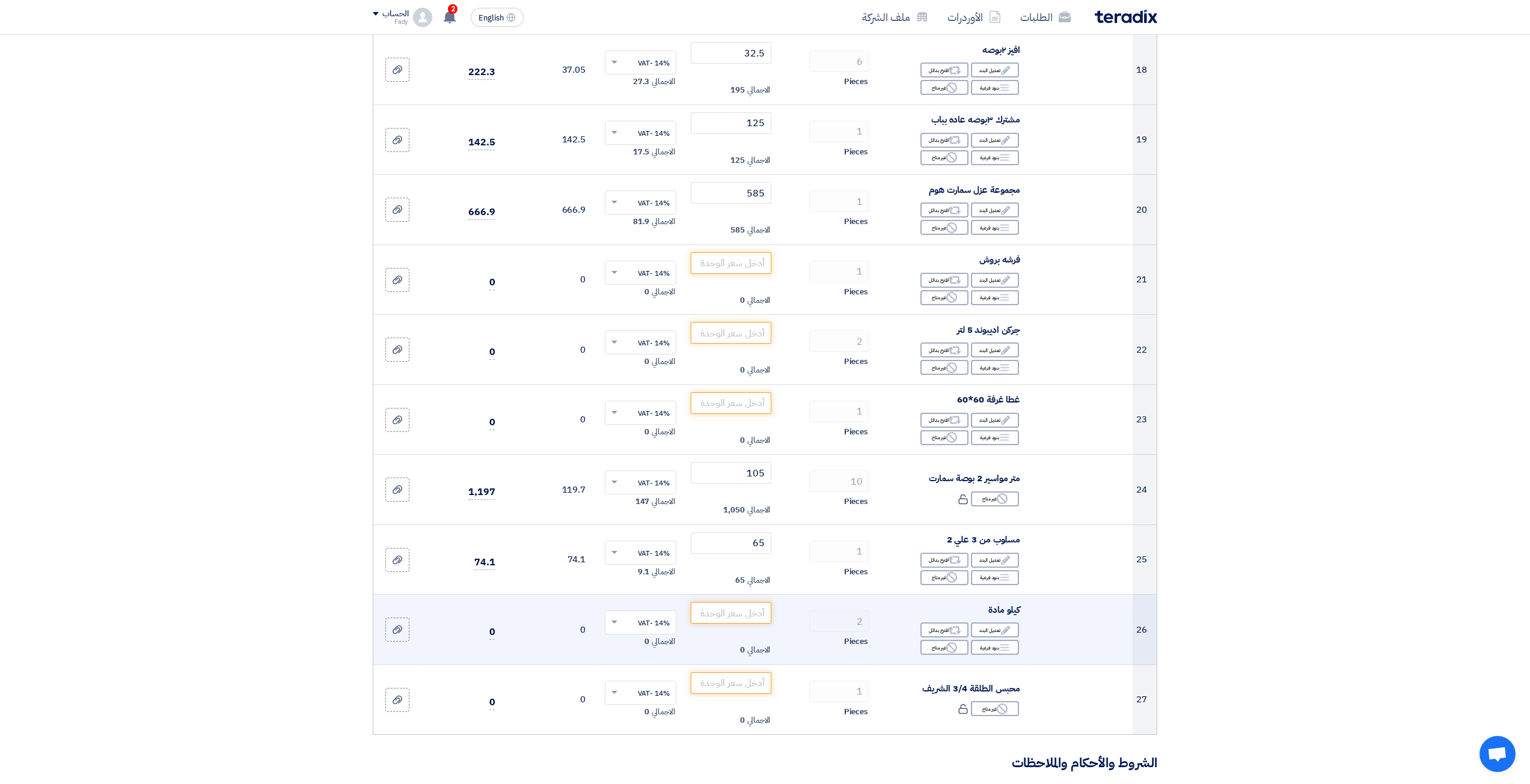
click at [740, 627] on td "الاجمالي 0" at bounding box center [731, 630] width 90 height 71
click at [739, 614] on input "number" at bounding box center [732, 613] width 82 height 22
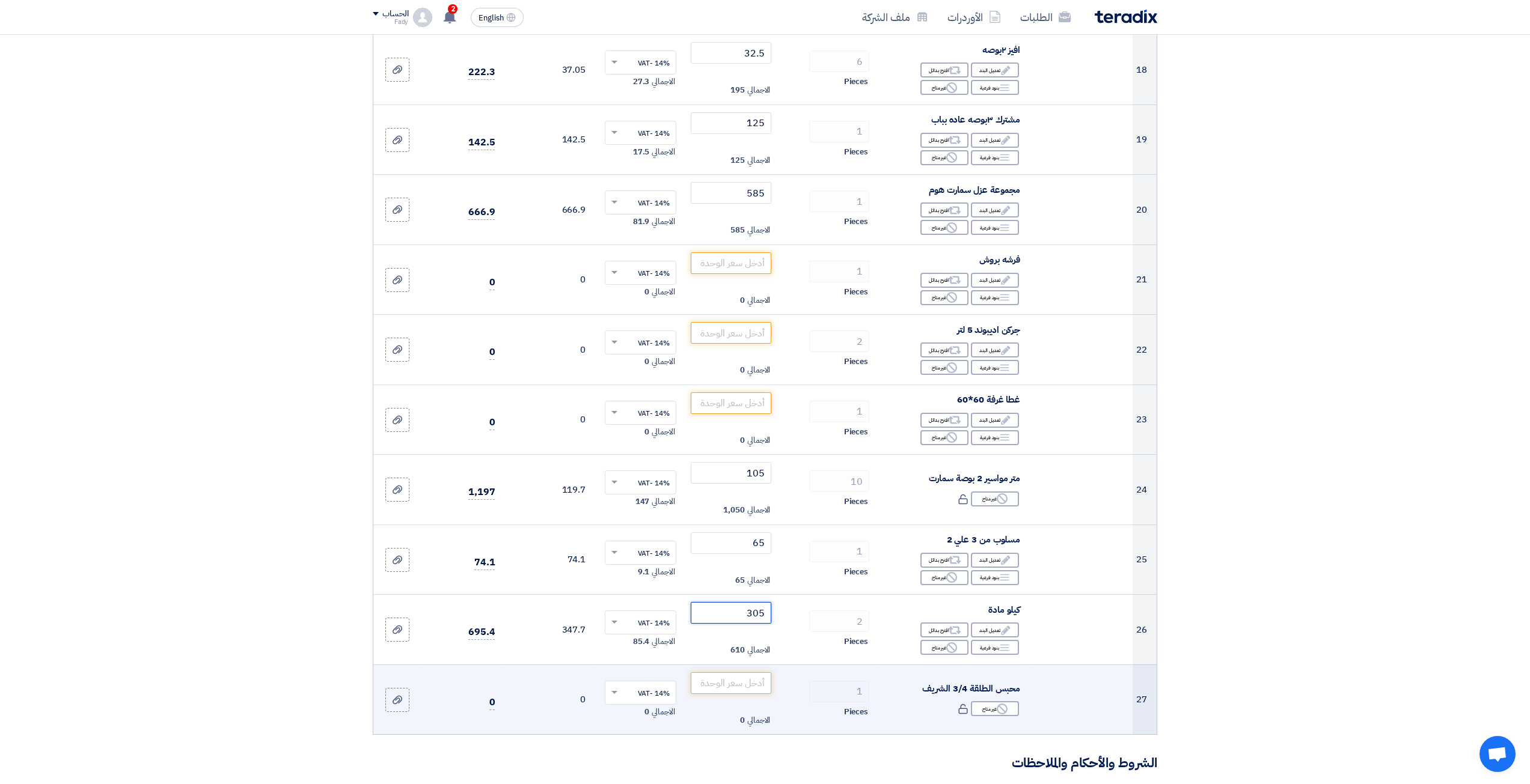
type input "305"
click at [710, 680] on input "number" at bounding box center [732, 684] width 82 height 22
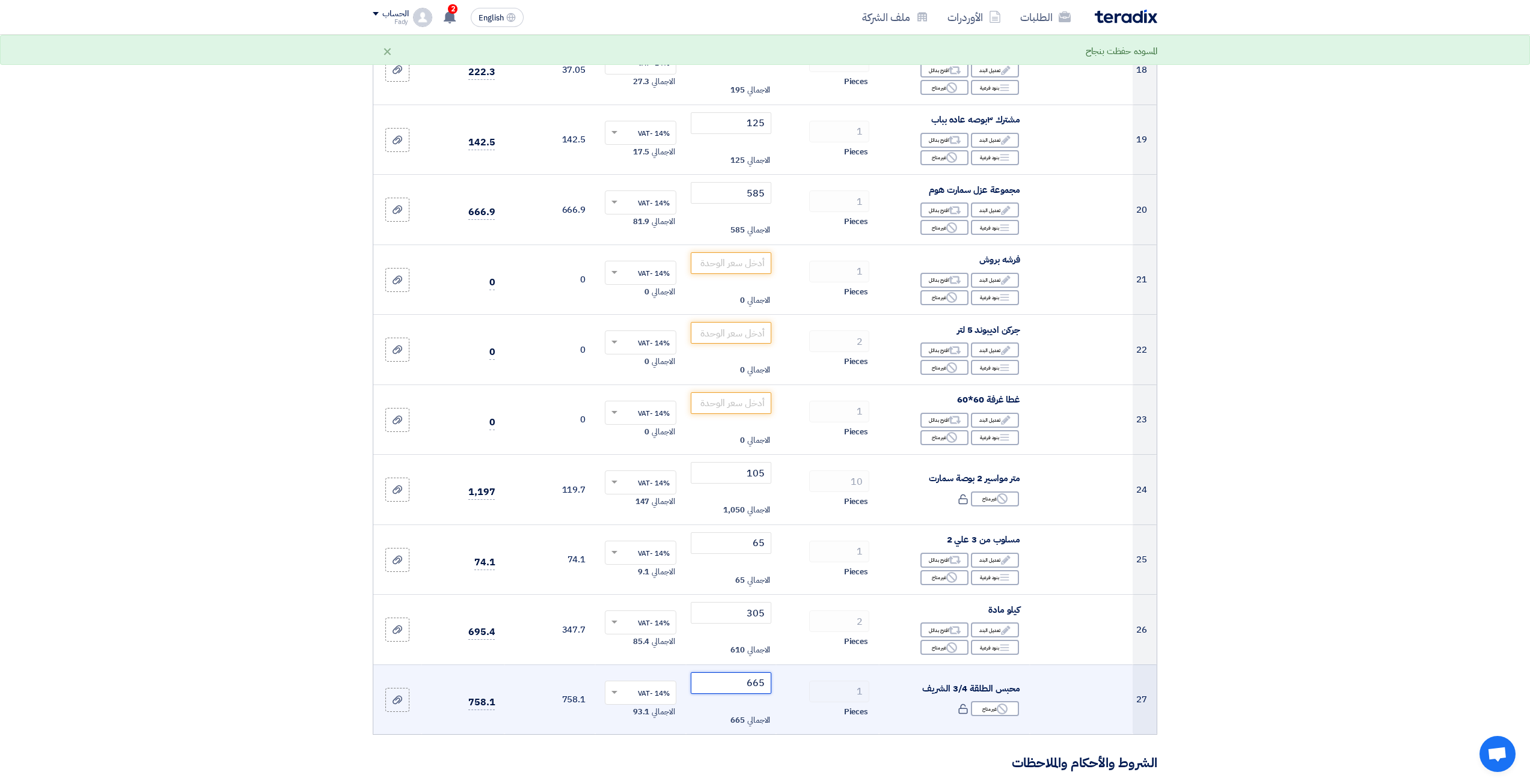
type input "665"
click at [756, 714] on span "الاجمالي" at bounding box center [759, 720] width 23 height 12
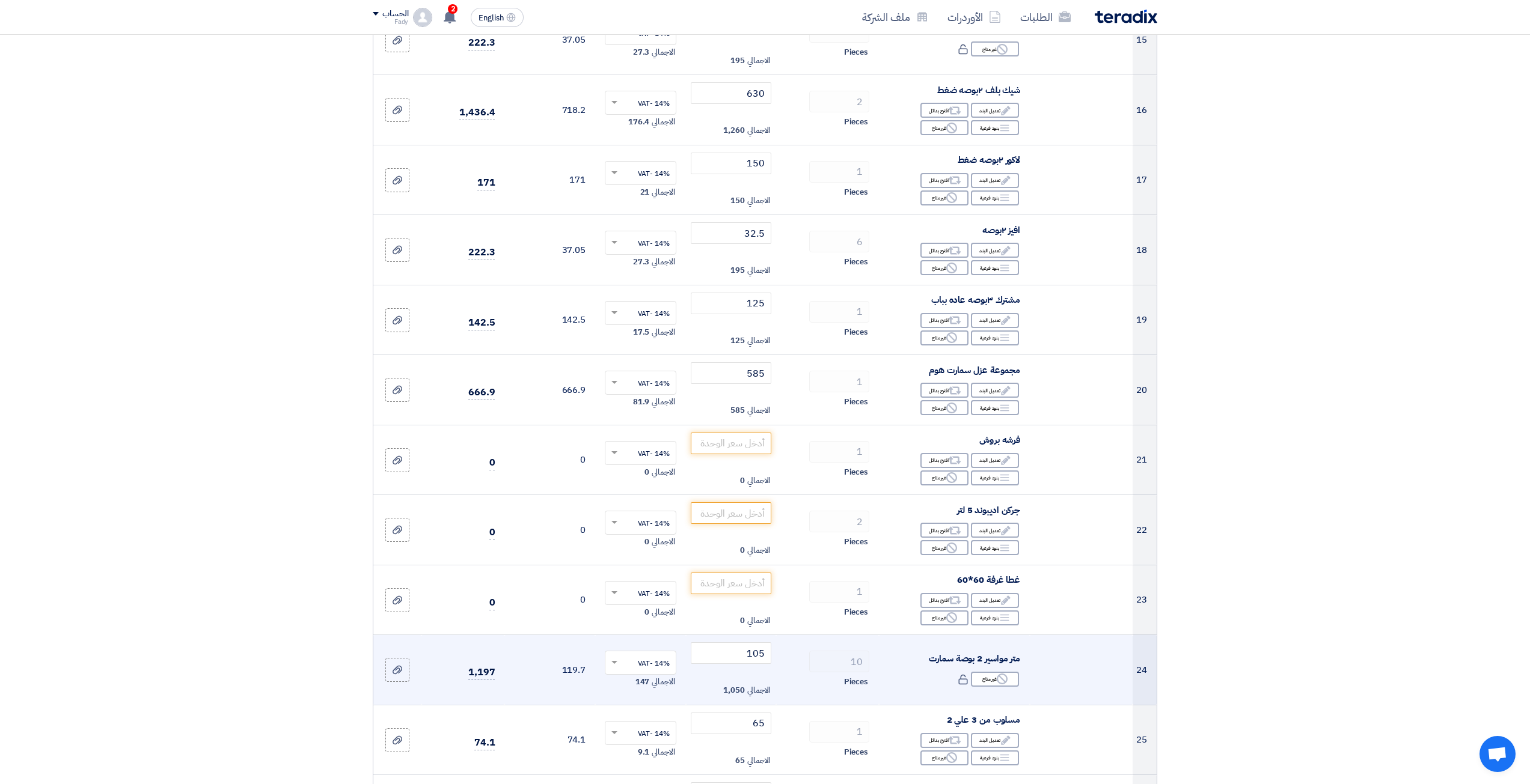
scroll to position [1262, 0]
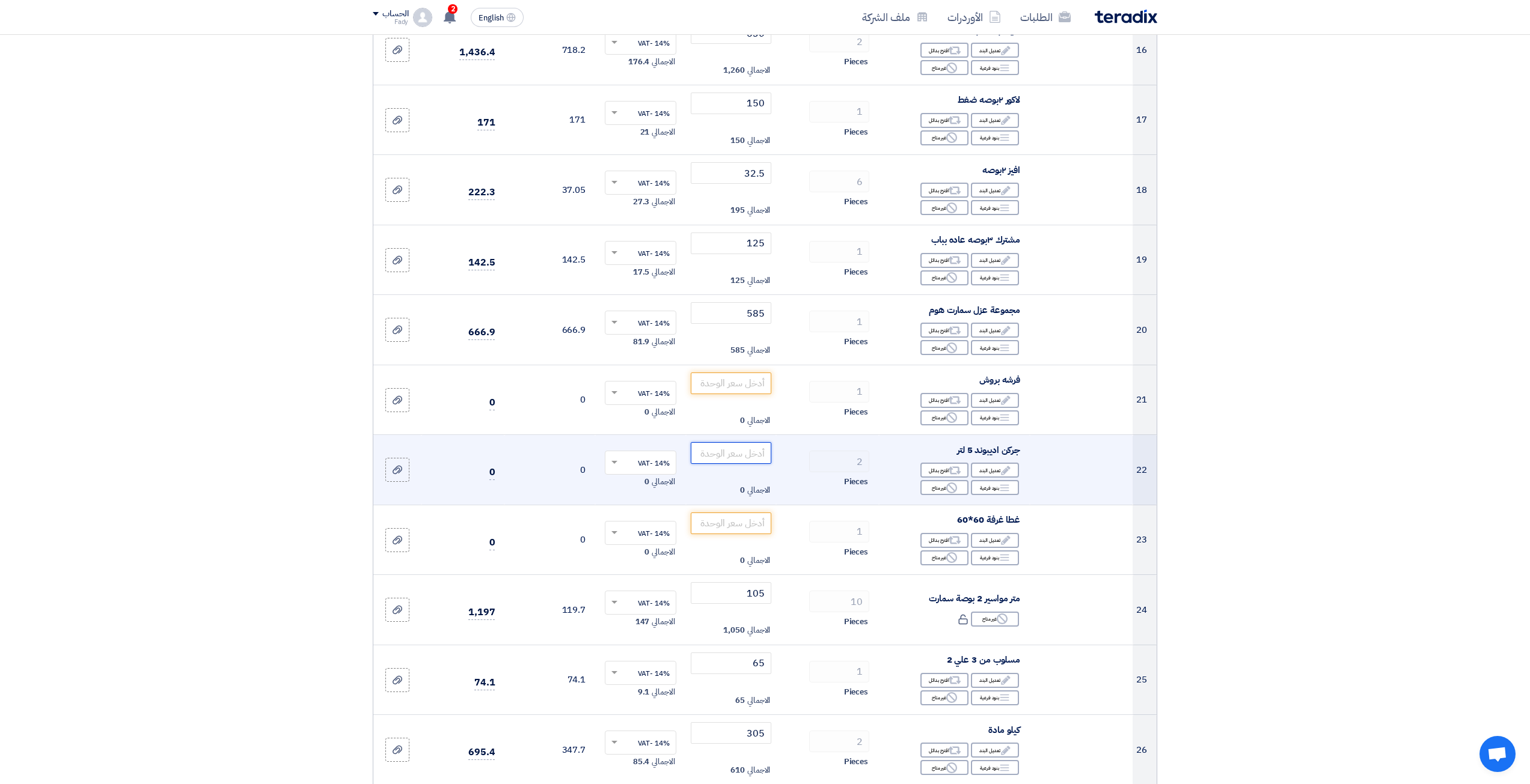
click at [750, 454] on input "number" at bounding box center [732, 453] width 82 height 22
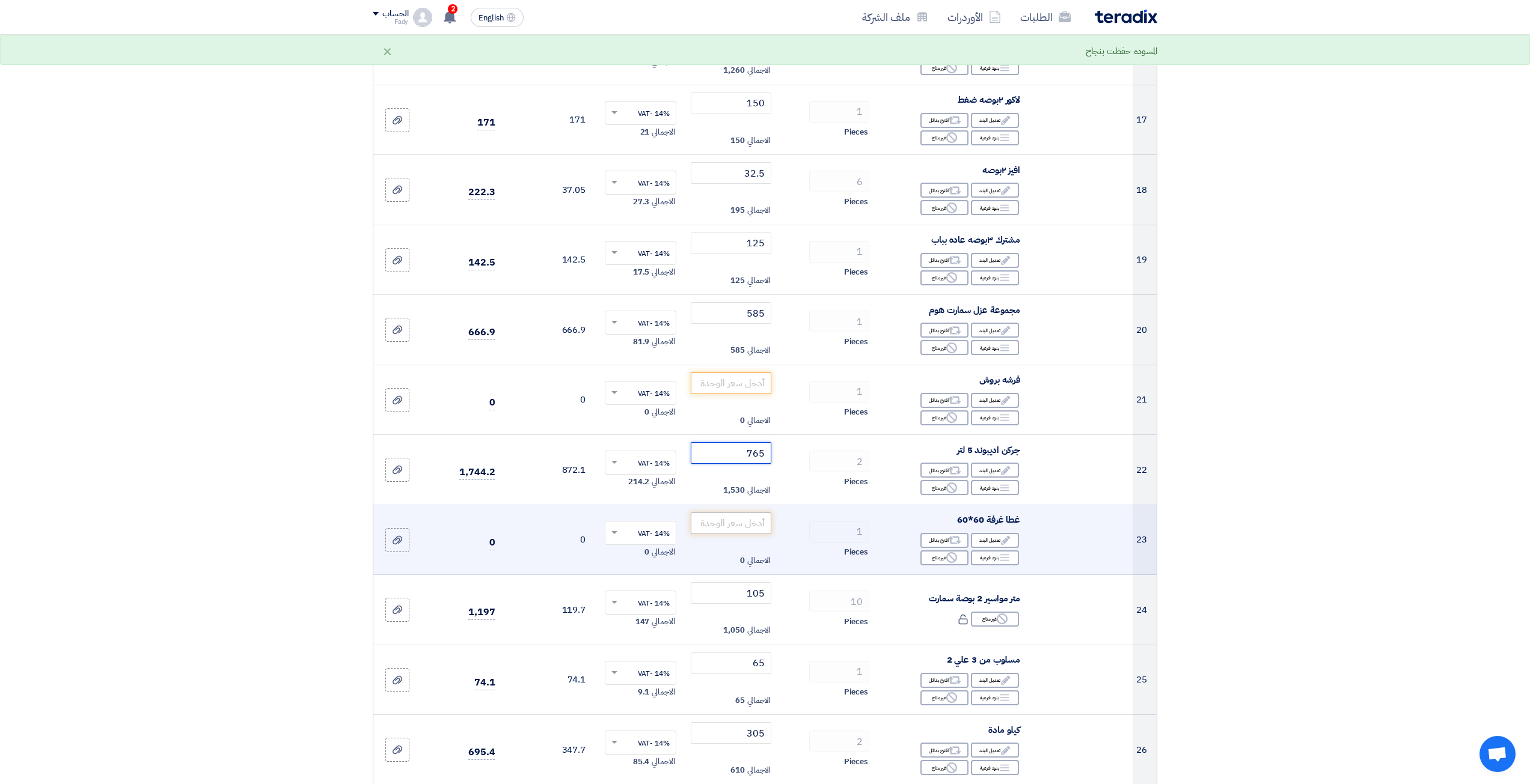
type input "765"
click at [760, 517] on input "number" at bounding box center [732, 524] width 82 height 22
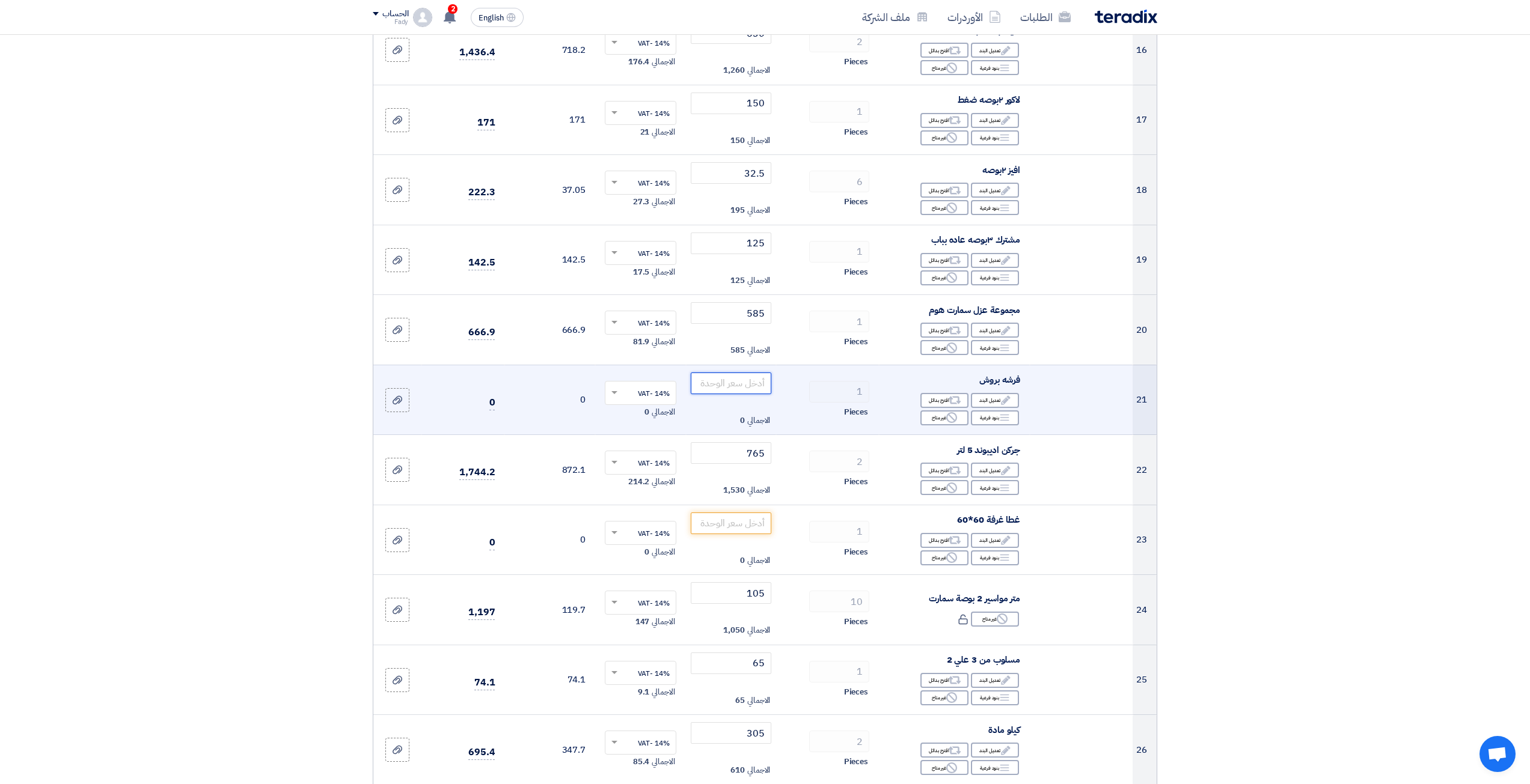
click at [737, 392] on input "number" at bounding box center [732, 384] width 82 height 22
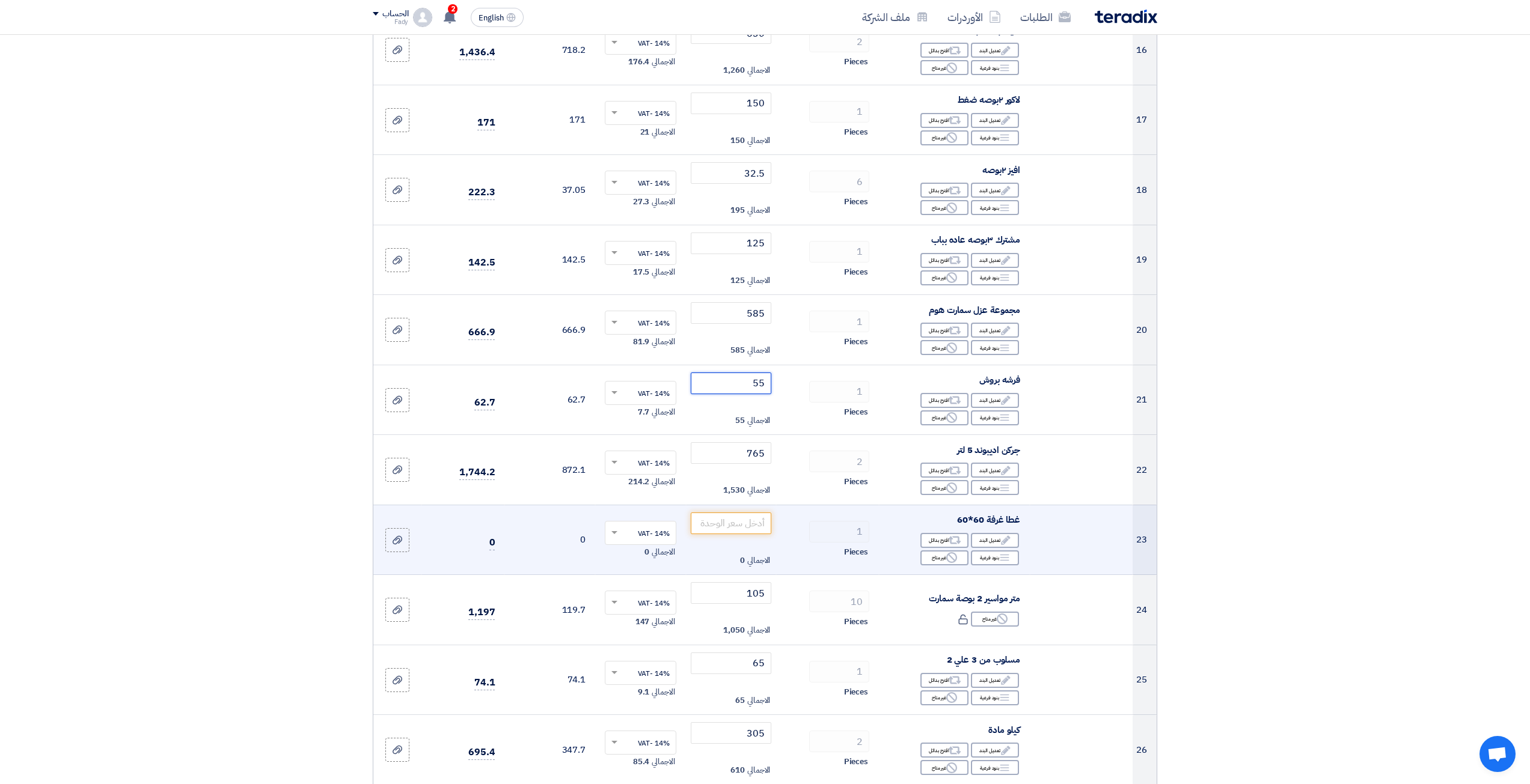
type input "55"
click at [1006, 514] on span "غطا غرفة 60*60" at bounding box center [989, 520] width 64 height 13
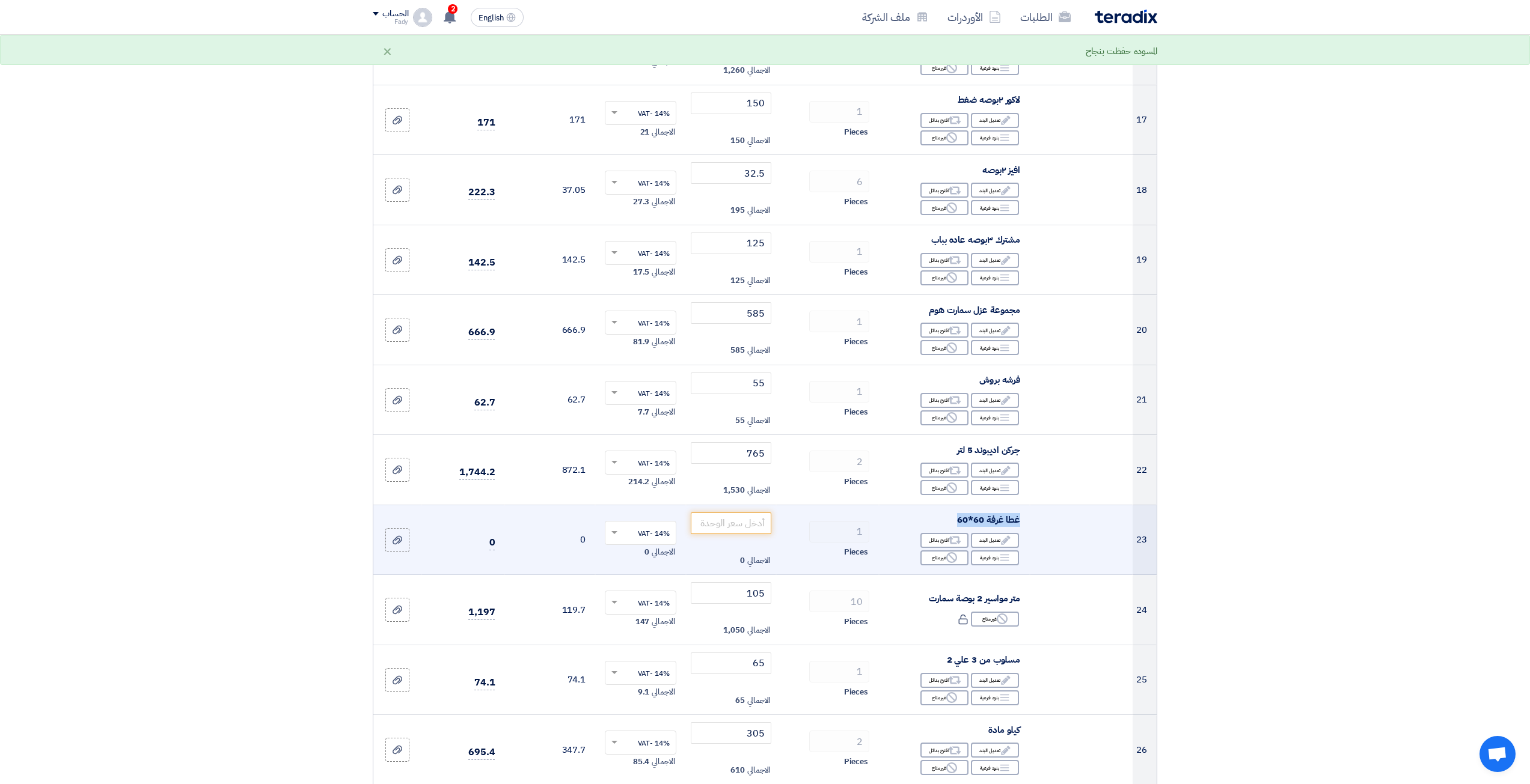
click at [1006, 514] on span "غطا غرفة 60*60" at bounding box center [989, 520] width 64 height 13
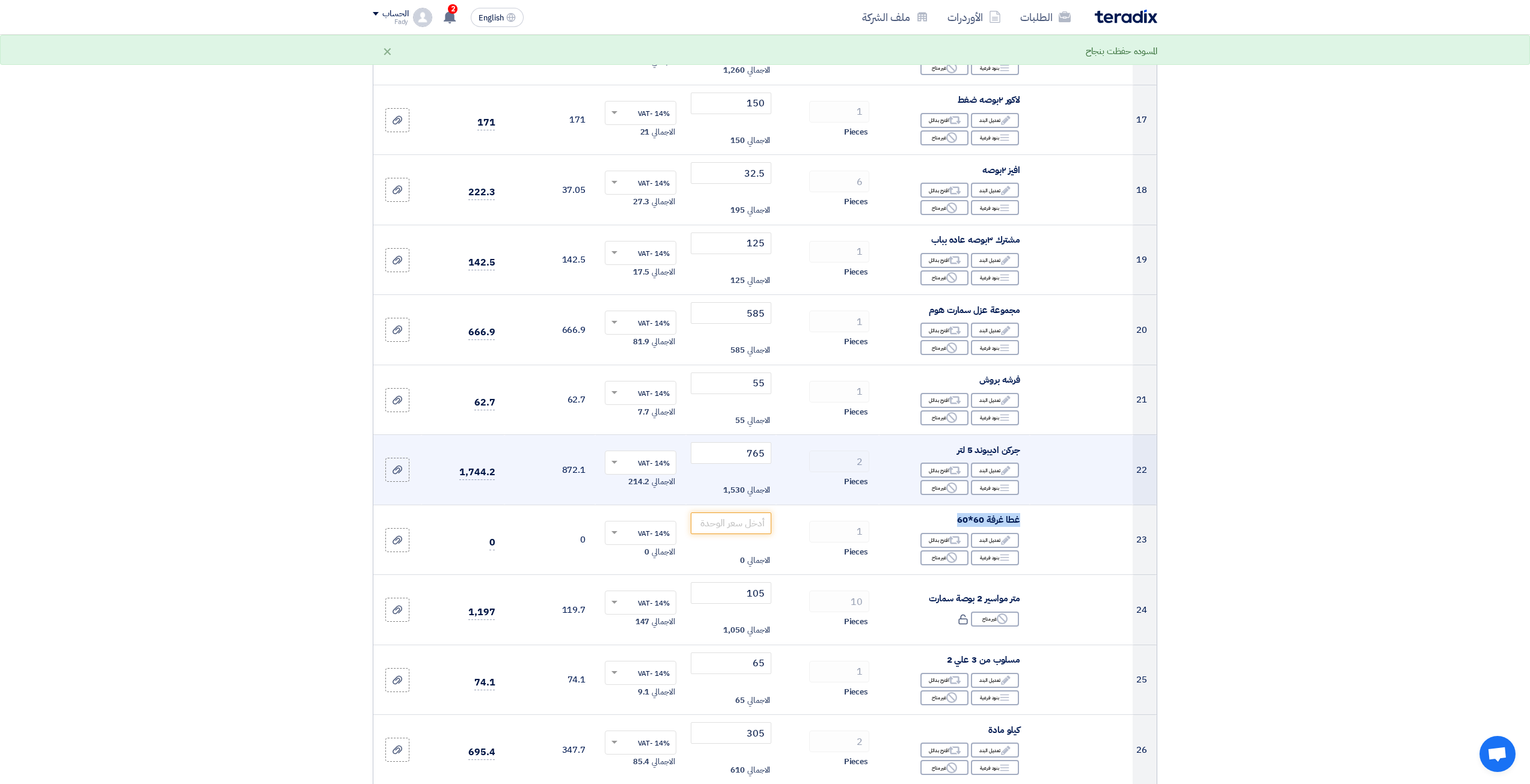
copy td "غطا غرفة 60*60"
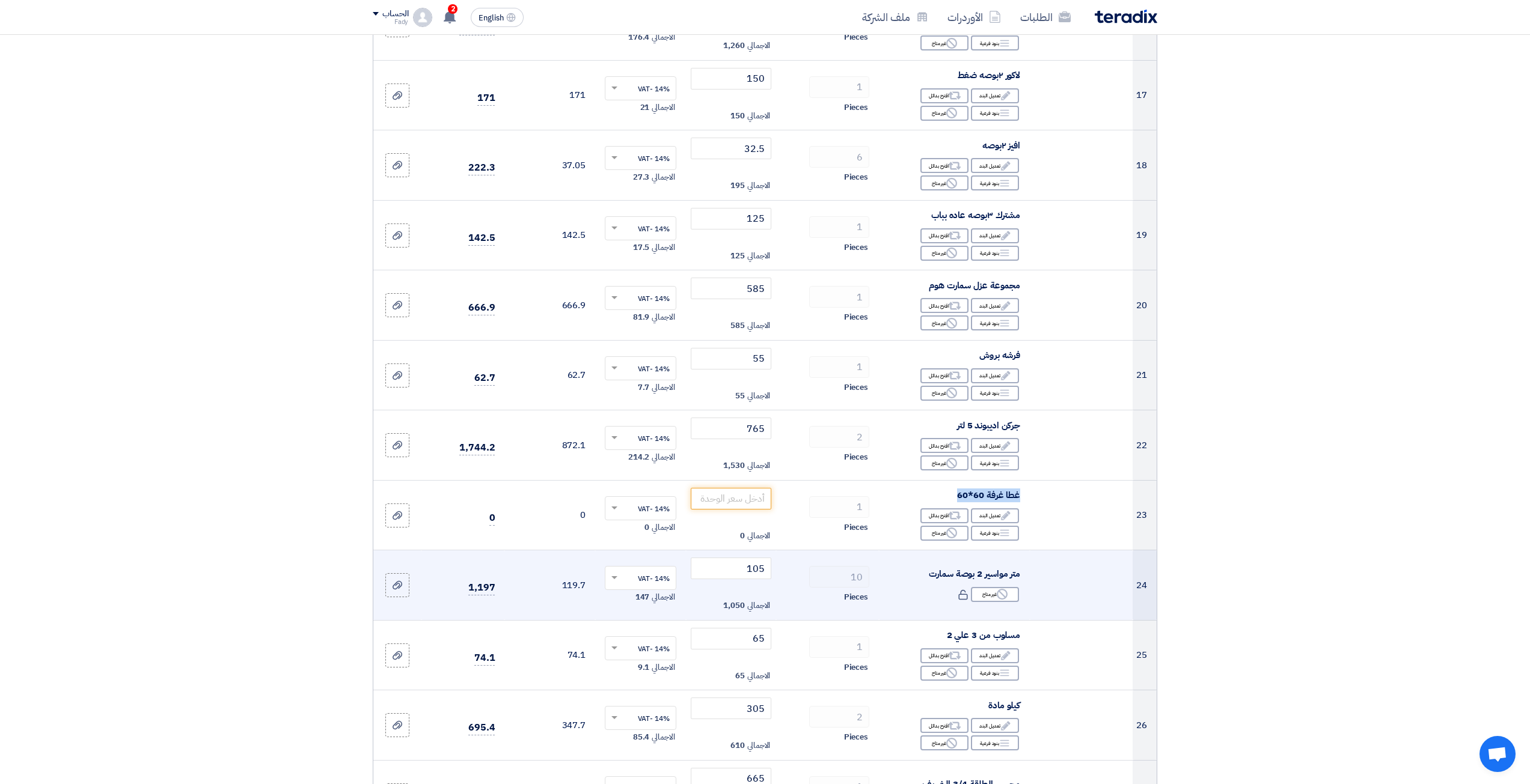
scroll to position [1323, 0]
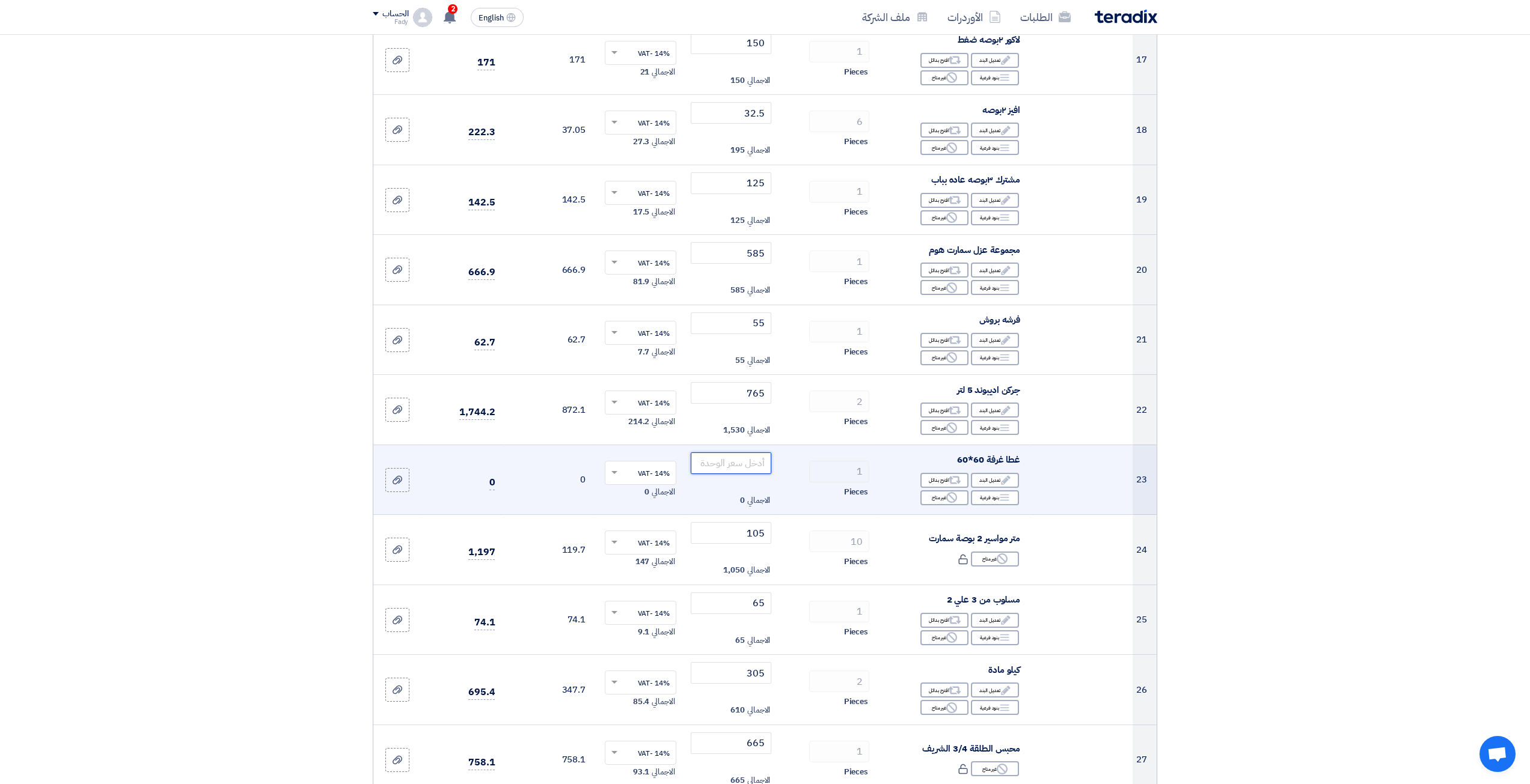
click at [736, 468] on input "number" at bounding box center [732, 463] width 82 height 22
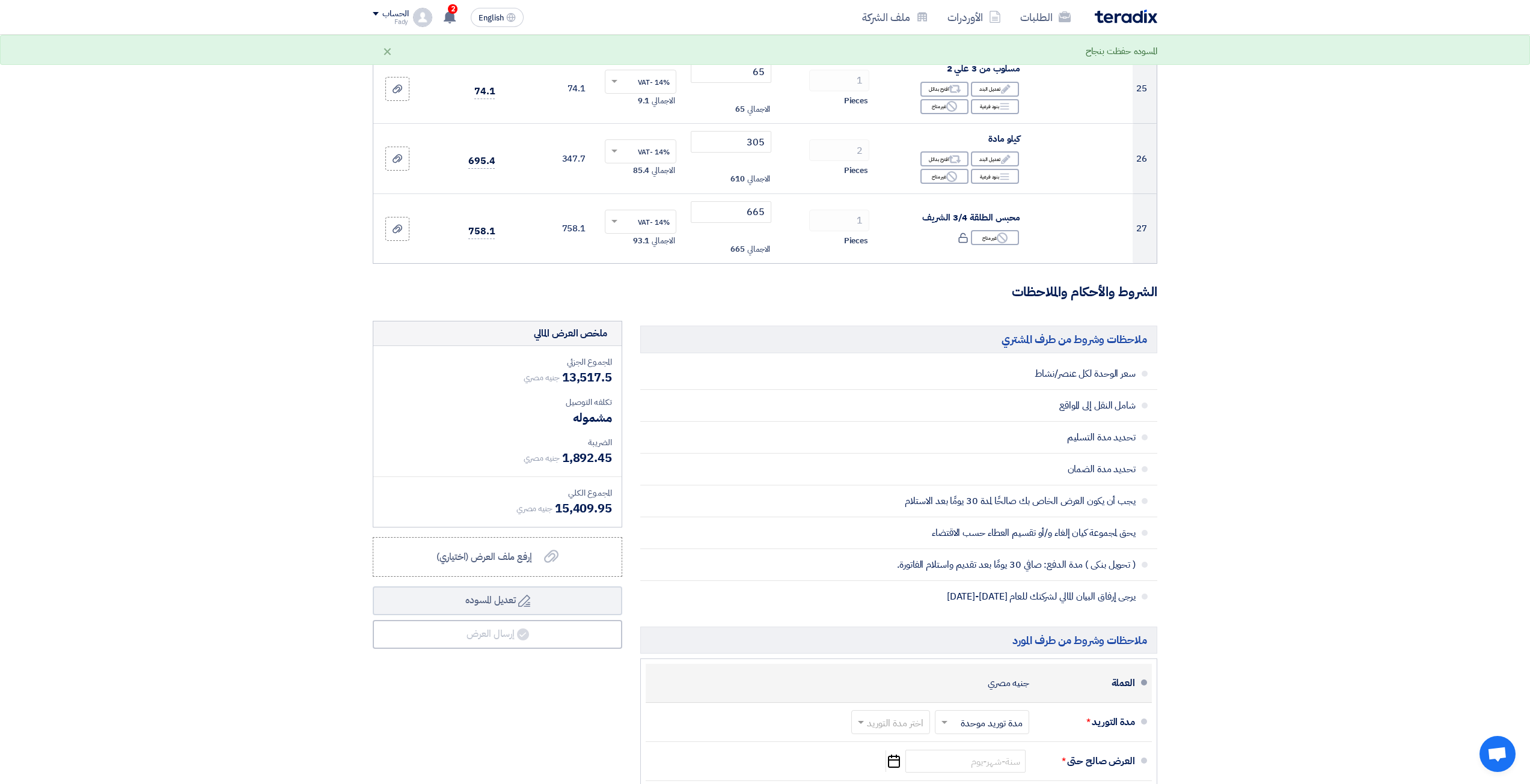
scroll to position [2043, 0]
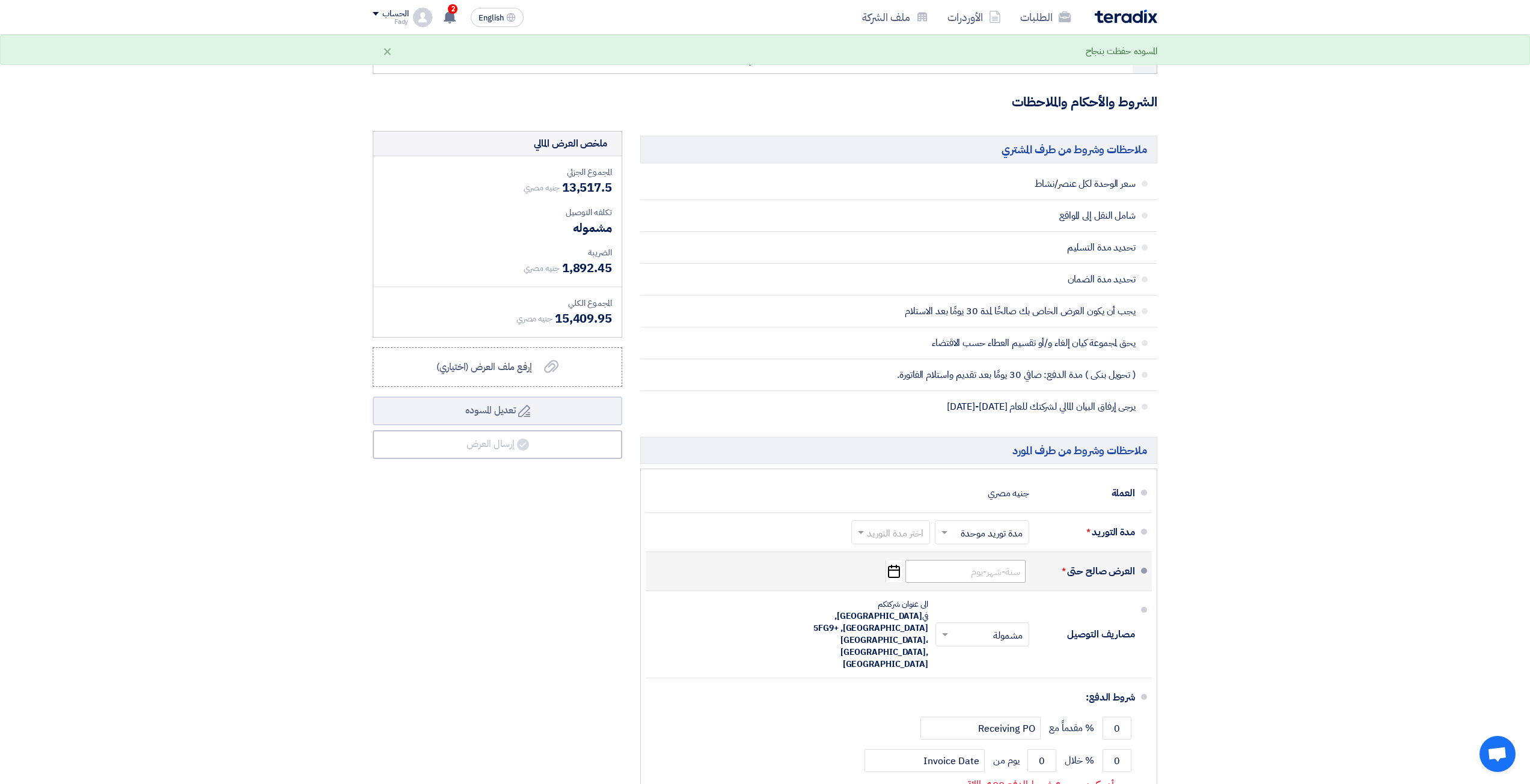
type input "1350"
click at [1005, 577] on input at bounding box center [965, 571] width 120 height 23
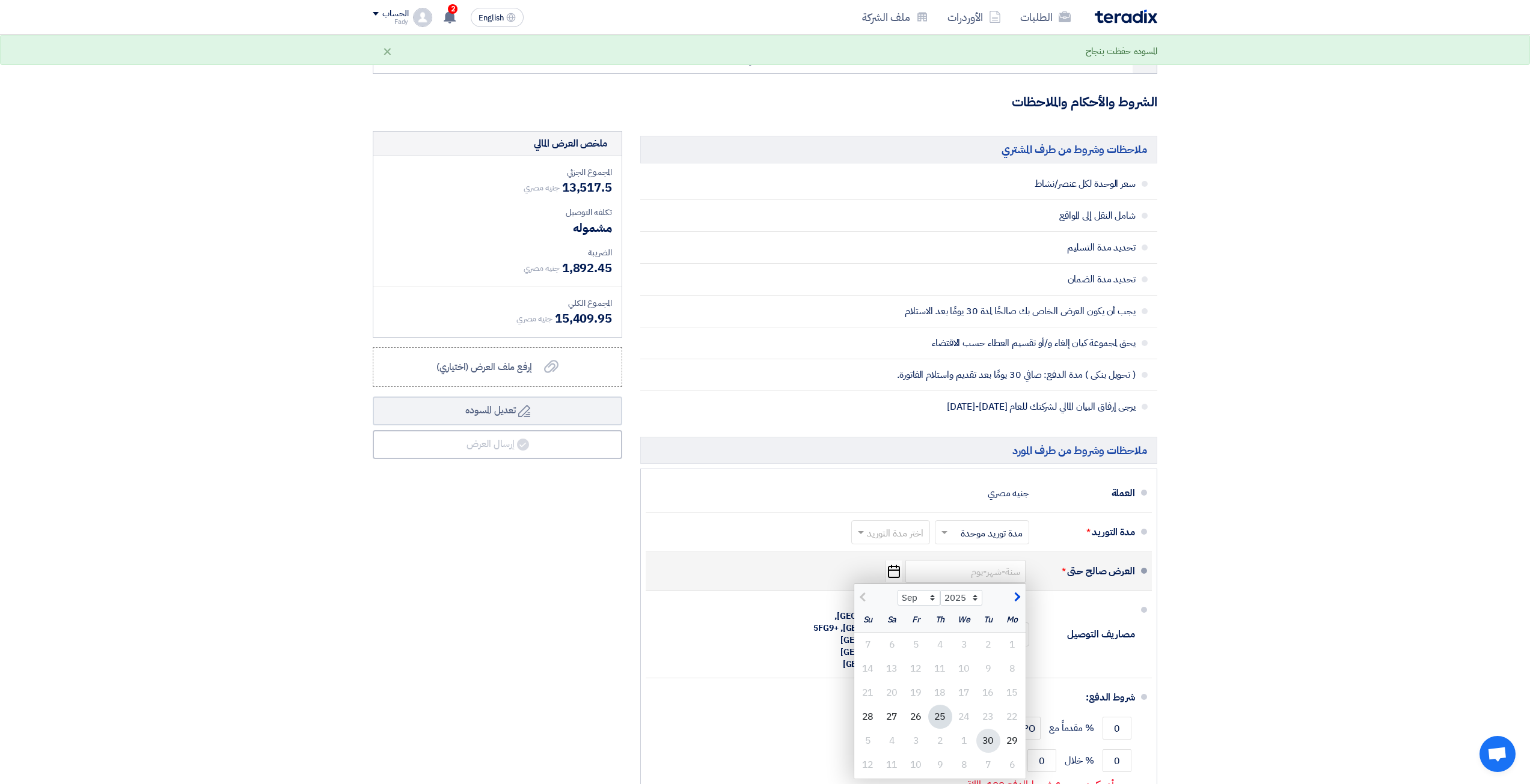
click at [980, 746] on div "30" at bounding box center [988, 741] width 24 height 24
type input "[DATE]"
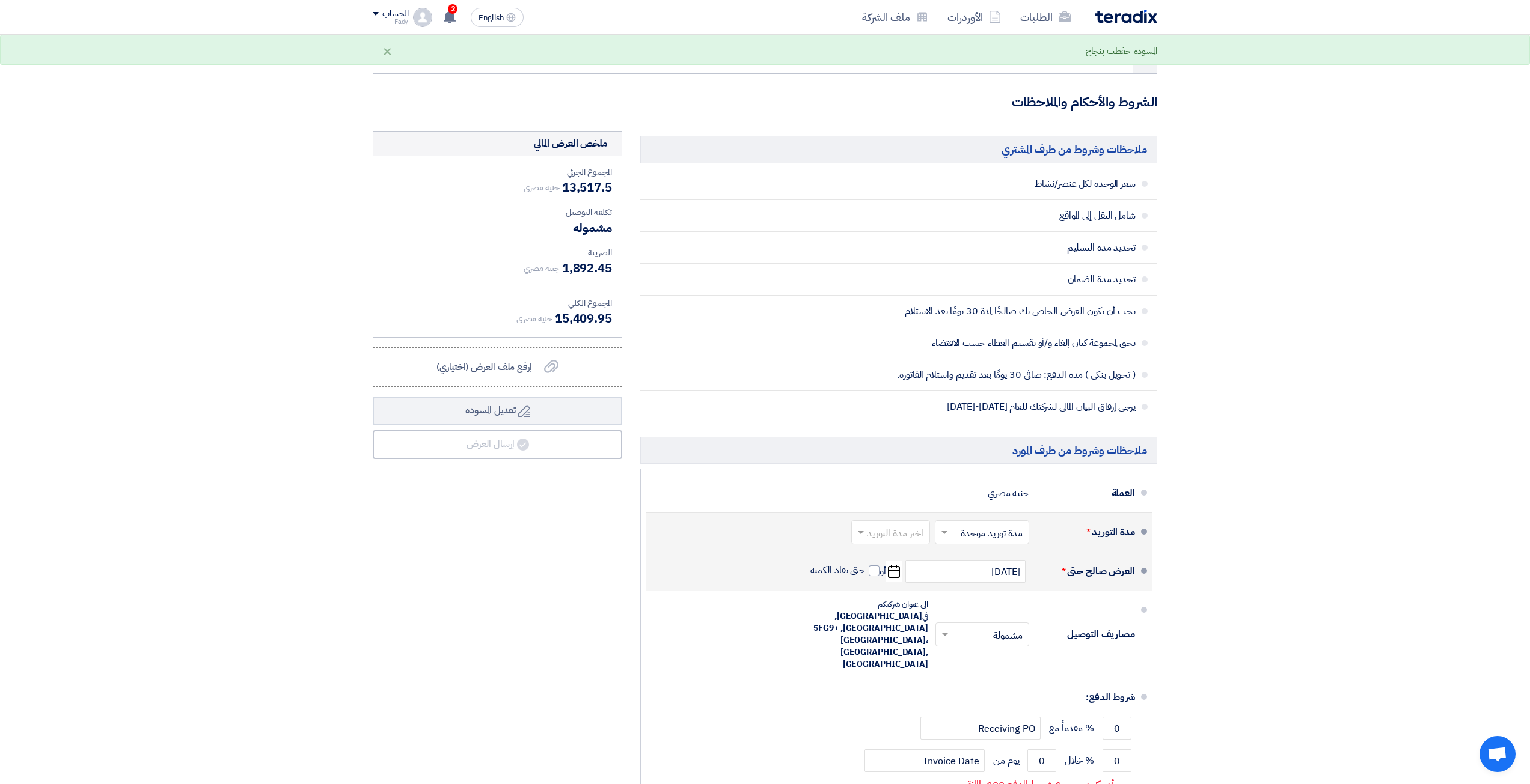
click at [903, 541] on input "text" at bounding box center [888, 535] width 73 height 18
click at [908, 585] on span "(3-5) أيام" at bounding box center [908, 580] width 37 height 15
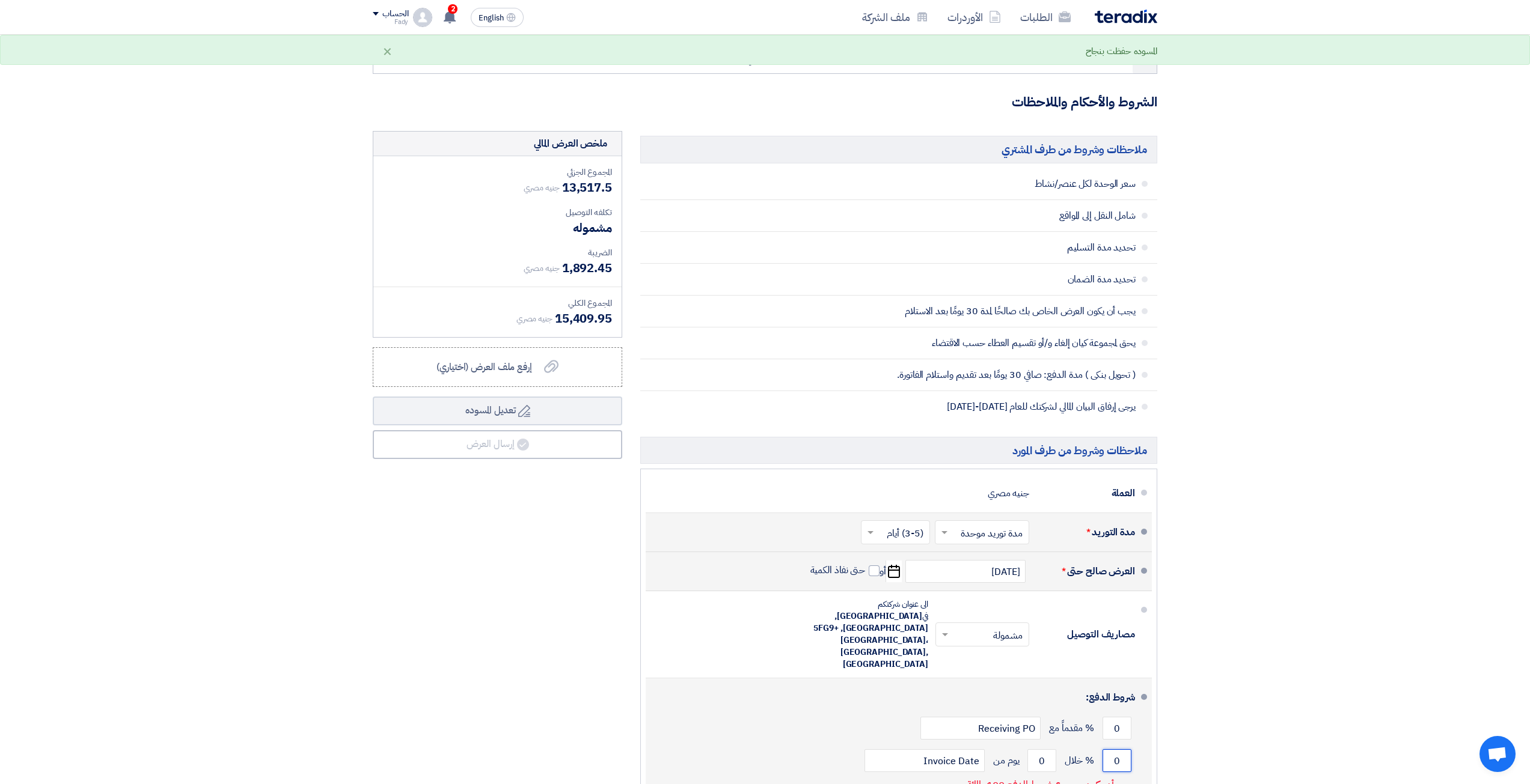
click at [1109, 749] on input "0" at bounding box center [1116, 760] width 29 height 23
click at [1104, 749] on input "03" at bounding box center [1116, 760] width 29 height 23
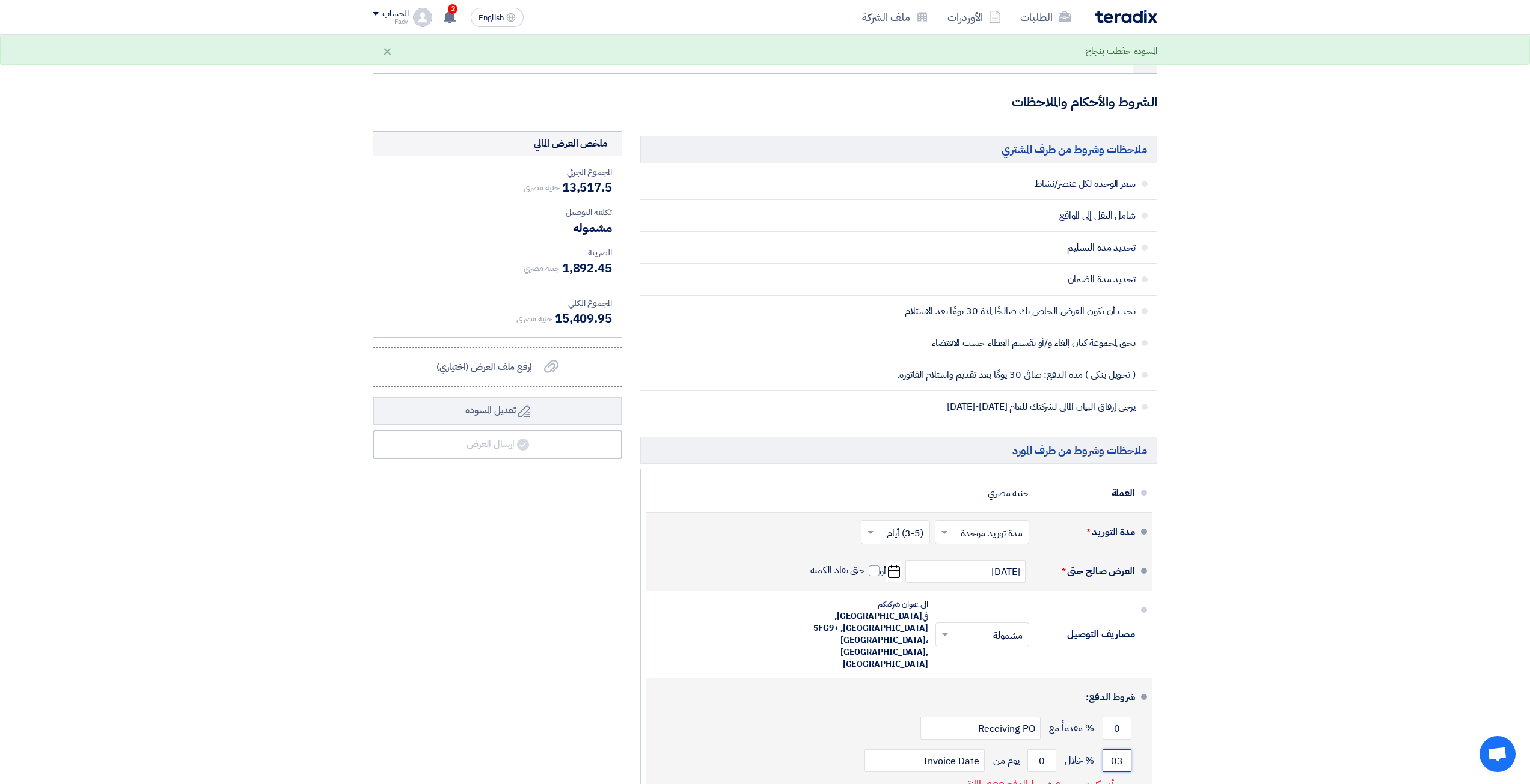
click at [1104, 749] on input "03" at bounding box center [1116, 760] width 29 height 23
click at [1117, 749] on input "30" at bounding box center [1116, 760] width 29 height 23
type input "100"
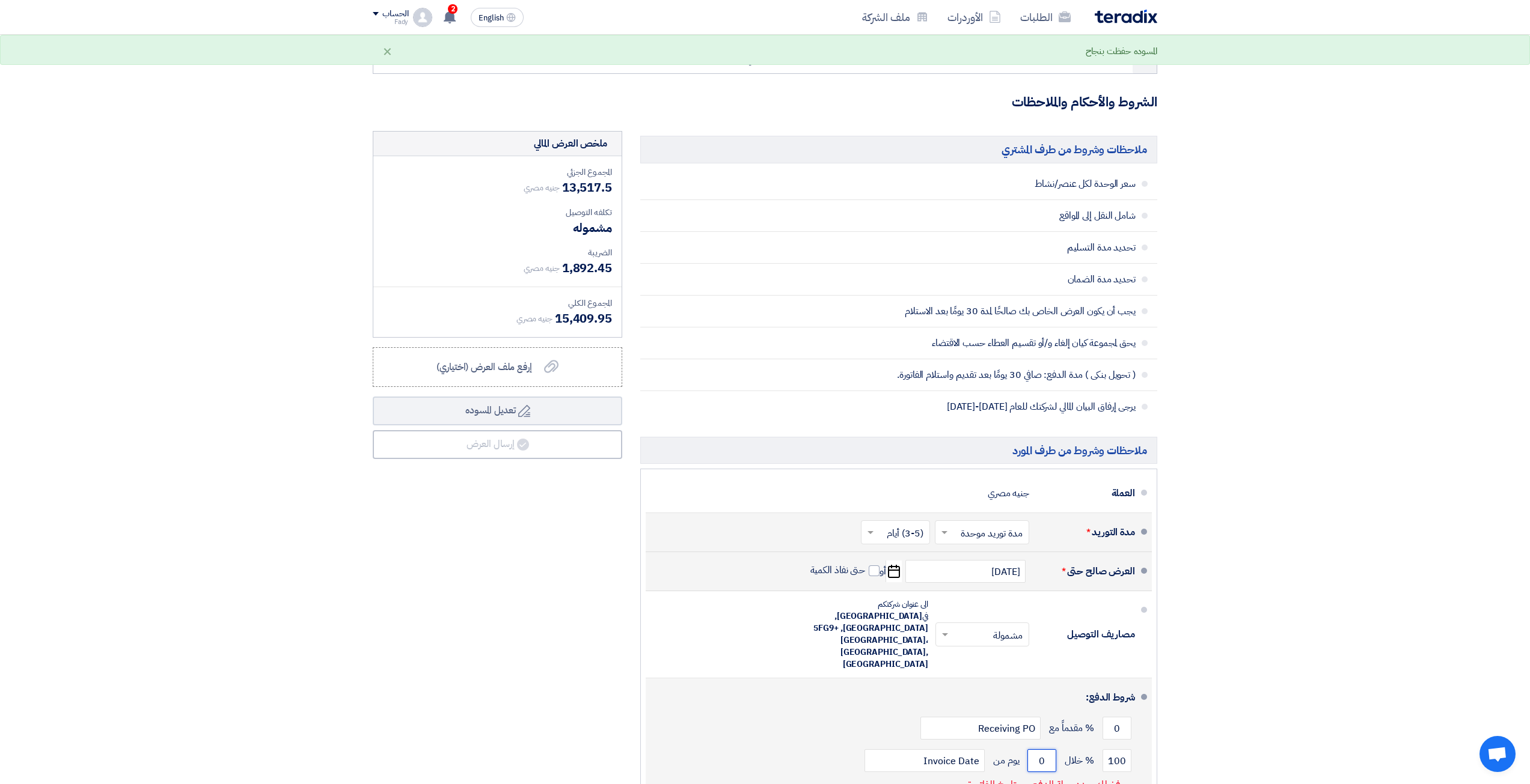
click at [1045, 749] on input "0" at bounding box center [1042, 760] width 29 height 23
click at [1045, 749] on input "30" at bounding box center [1042, 760] width 29 height 23
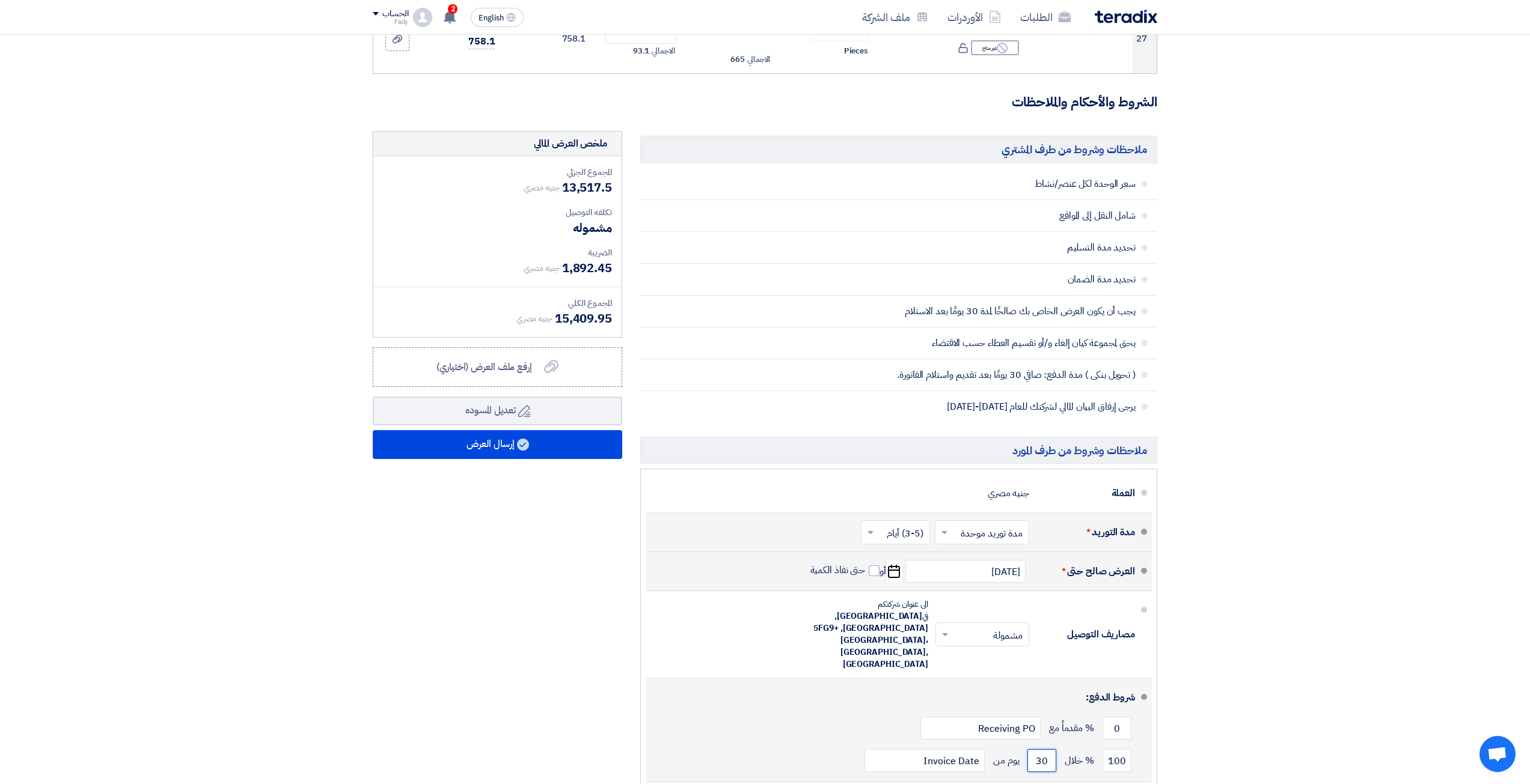
click at [1045, 749] on input "30" at bounding box center [1042, 760] width 29 height 23
type input "30"
click at [1031, 717] on input "Receiving PO" at bounding box center [980, 728] width 120 height 23
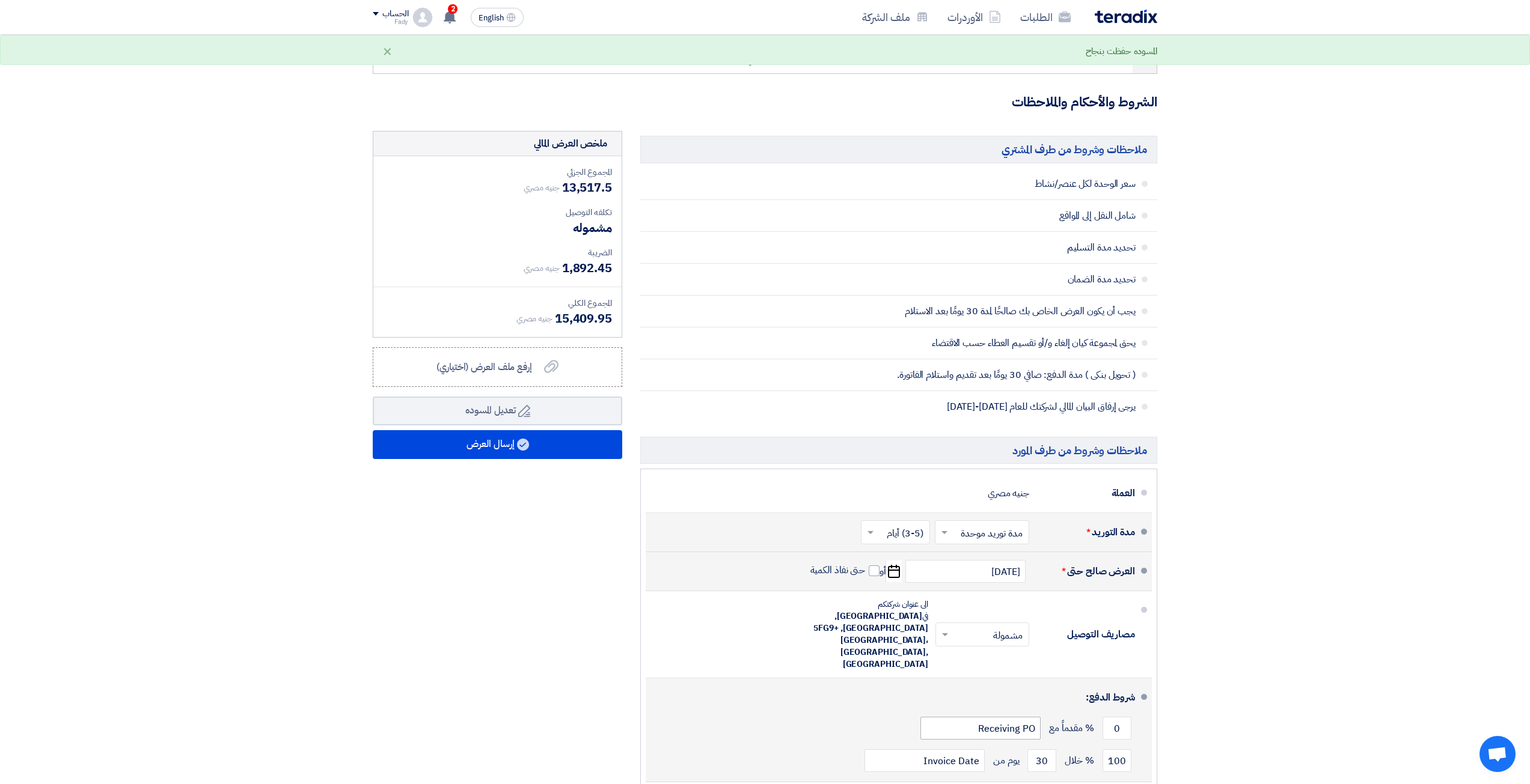
click at [1035, 712] on div "0 % مقدماً مع Receiving PO" at bounding box center [895, 728] width 480 height 33
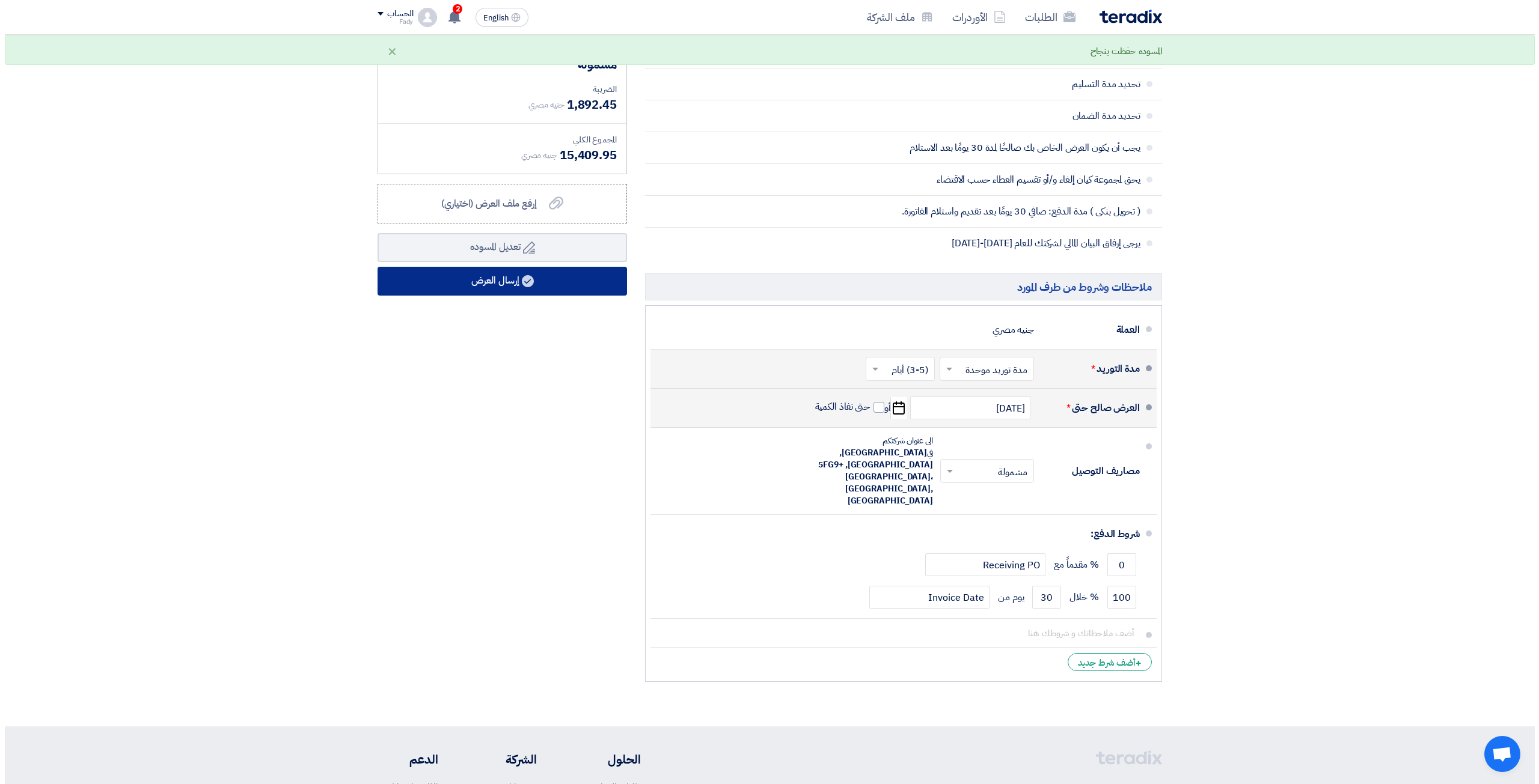
scroll to position [2163, 0]
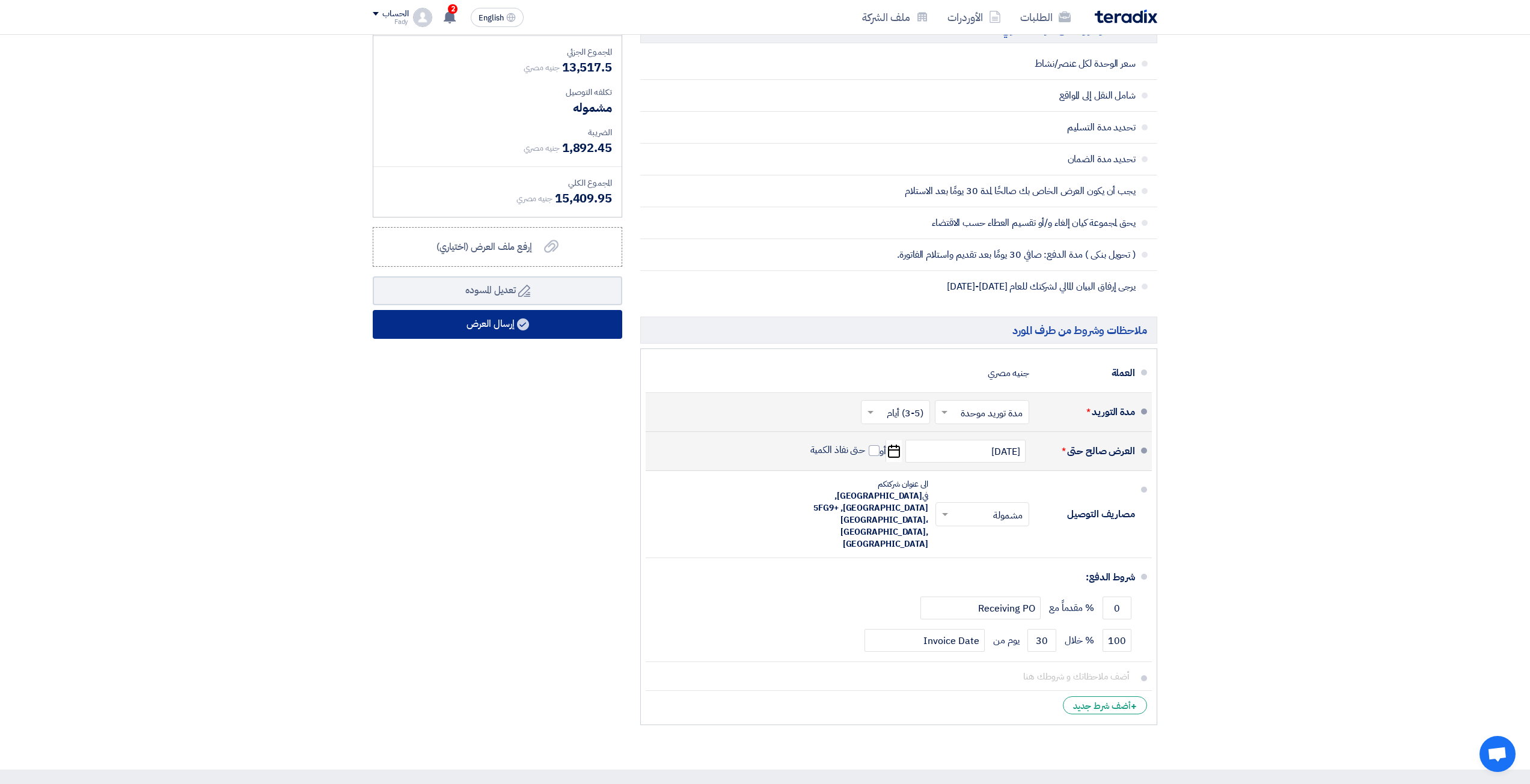
click at [465, 338] on button "إرسال العرض" at bounding box center [497, 324] width 250 height 29
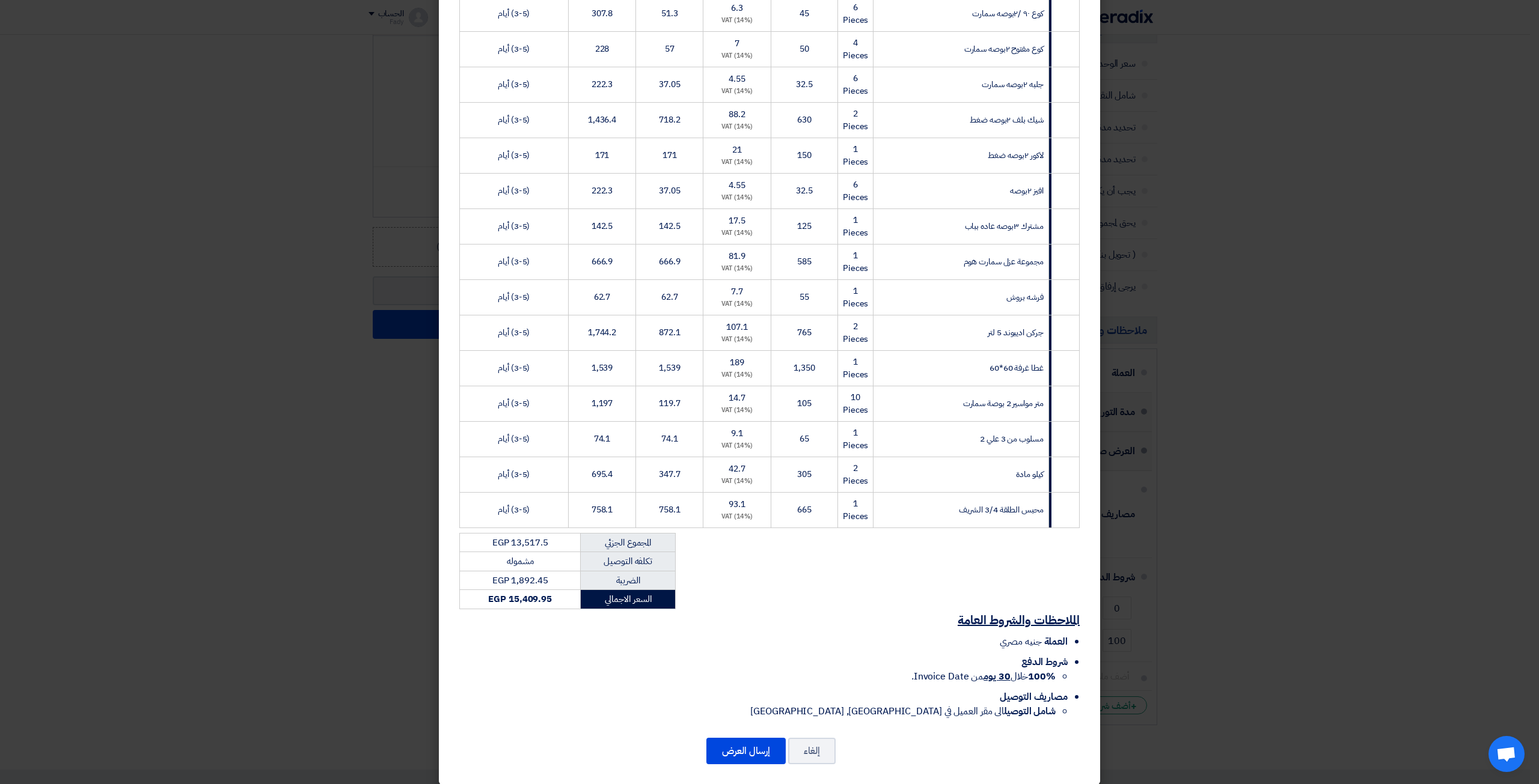
scroll to position [716, 0]
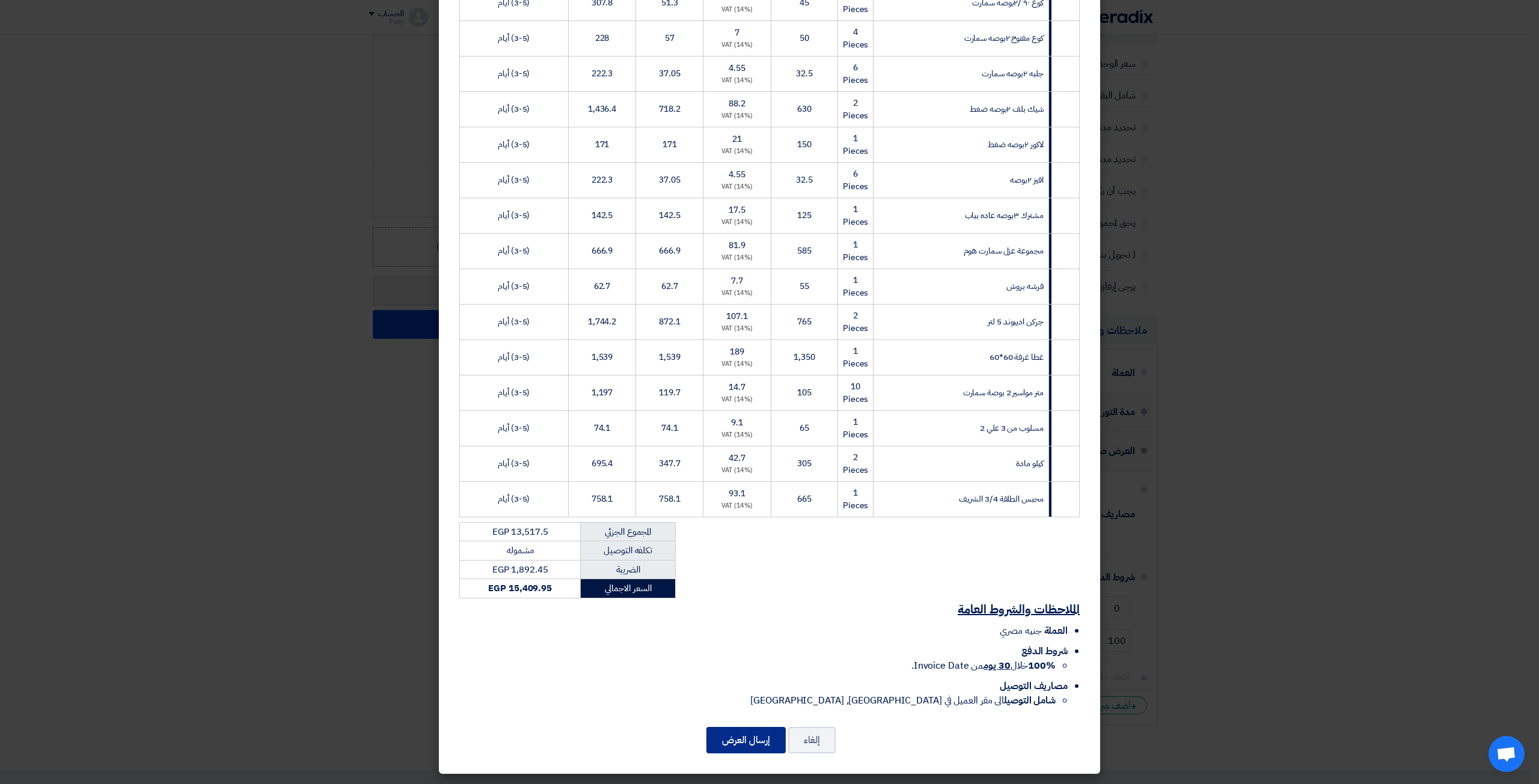
click at [755, 738] on button "إرسال العرض" at bounding box center [747, 740] width 80 height 27
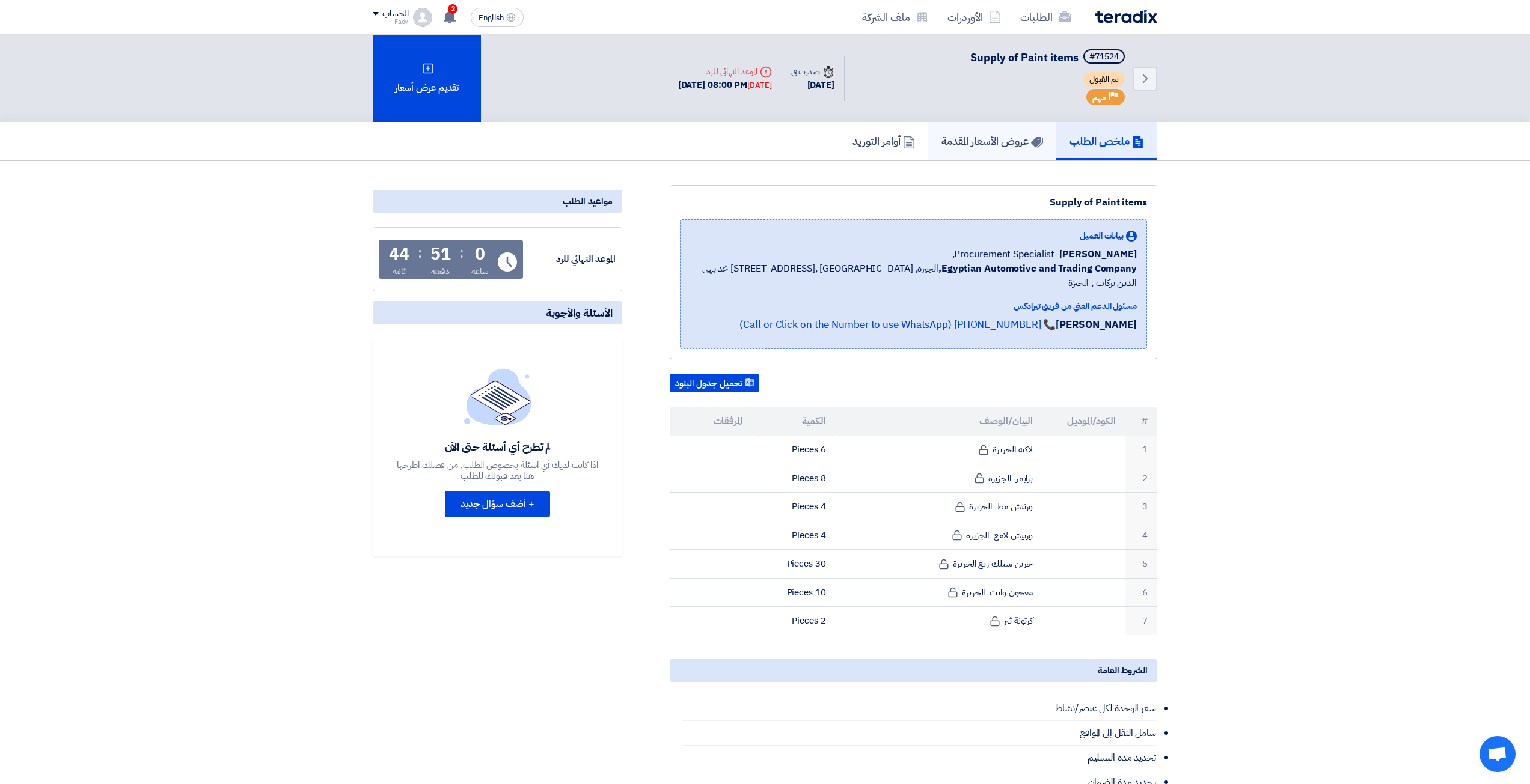
click at [977, 154] on link "عروض الأسعار المقدمة" at bounding box center [992, 141] width 128 height 39
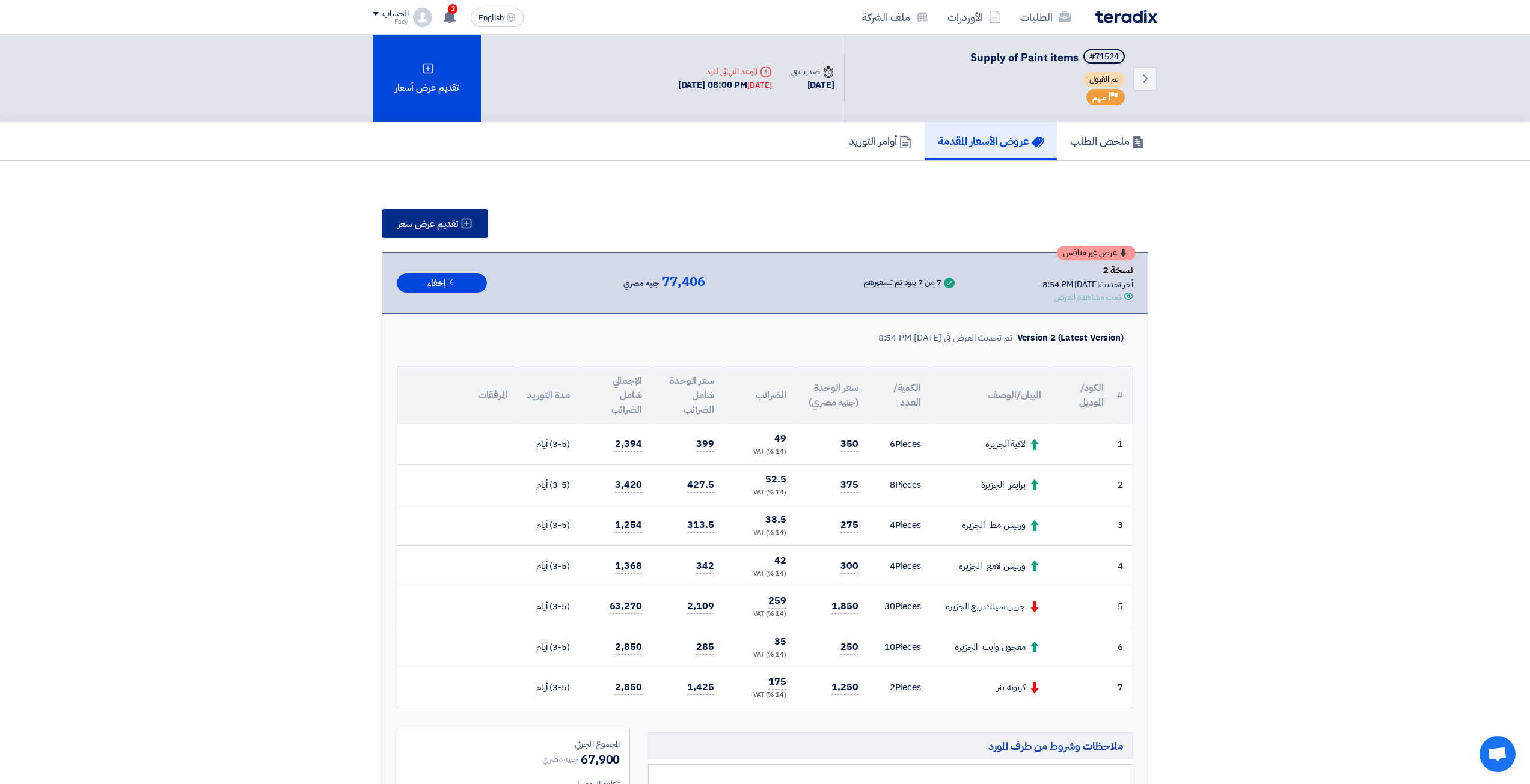
click at [447, 215] on button "تقديم عرض سعر" at bounding box center [434, 223] width 106 height 29
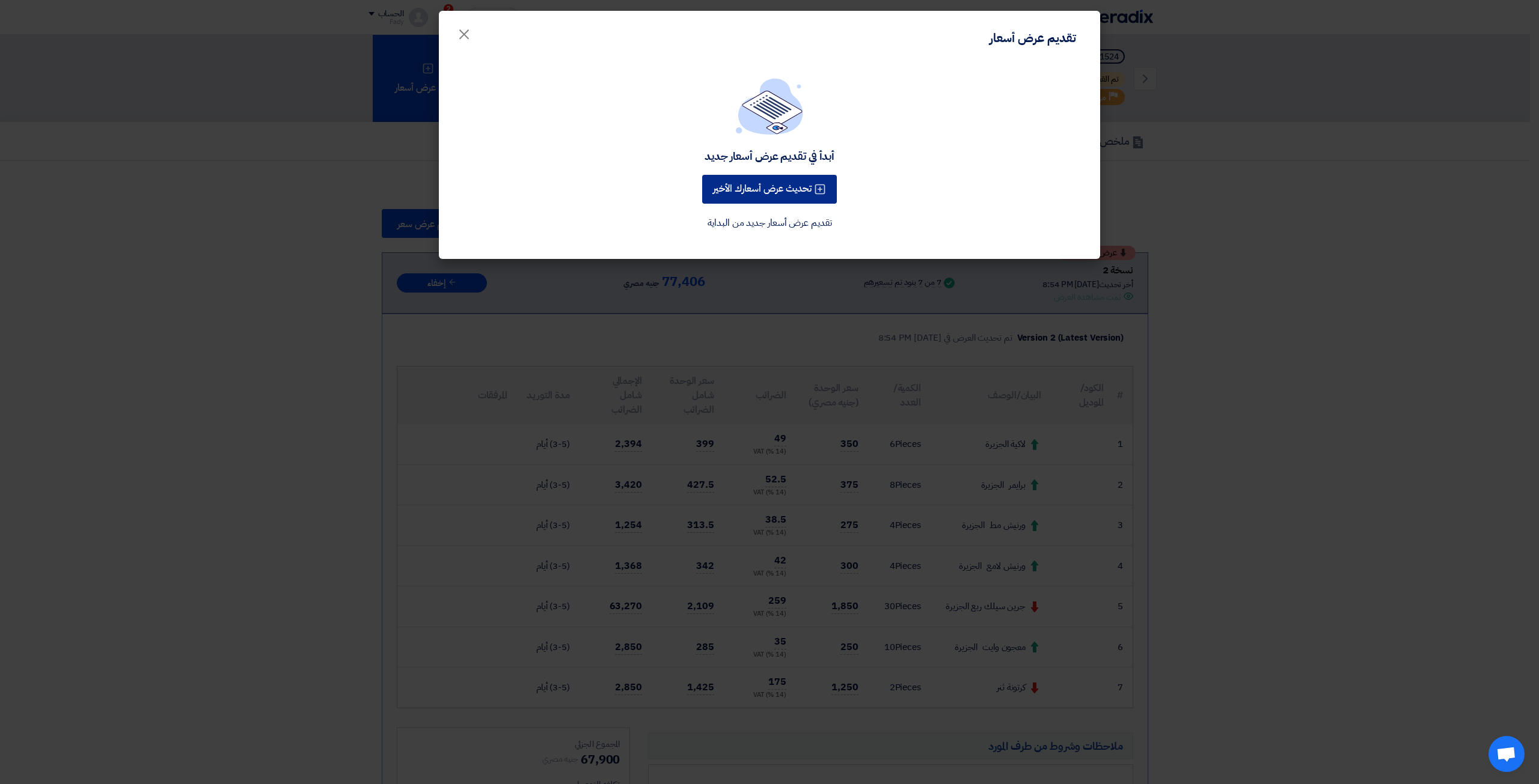
click at [749, 190] on button "تحديث عرض أسعارك الأخير" at bounding box center [769, 189] width 134 height 29
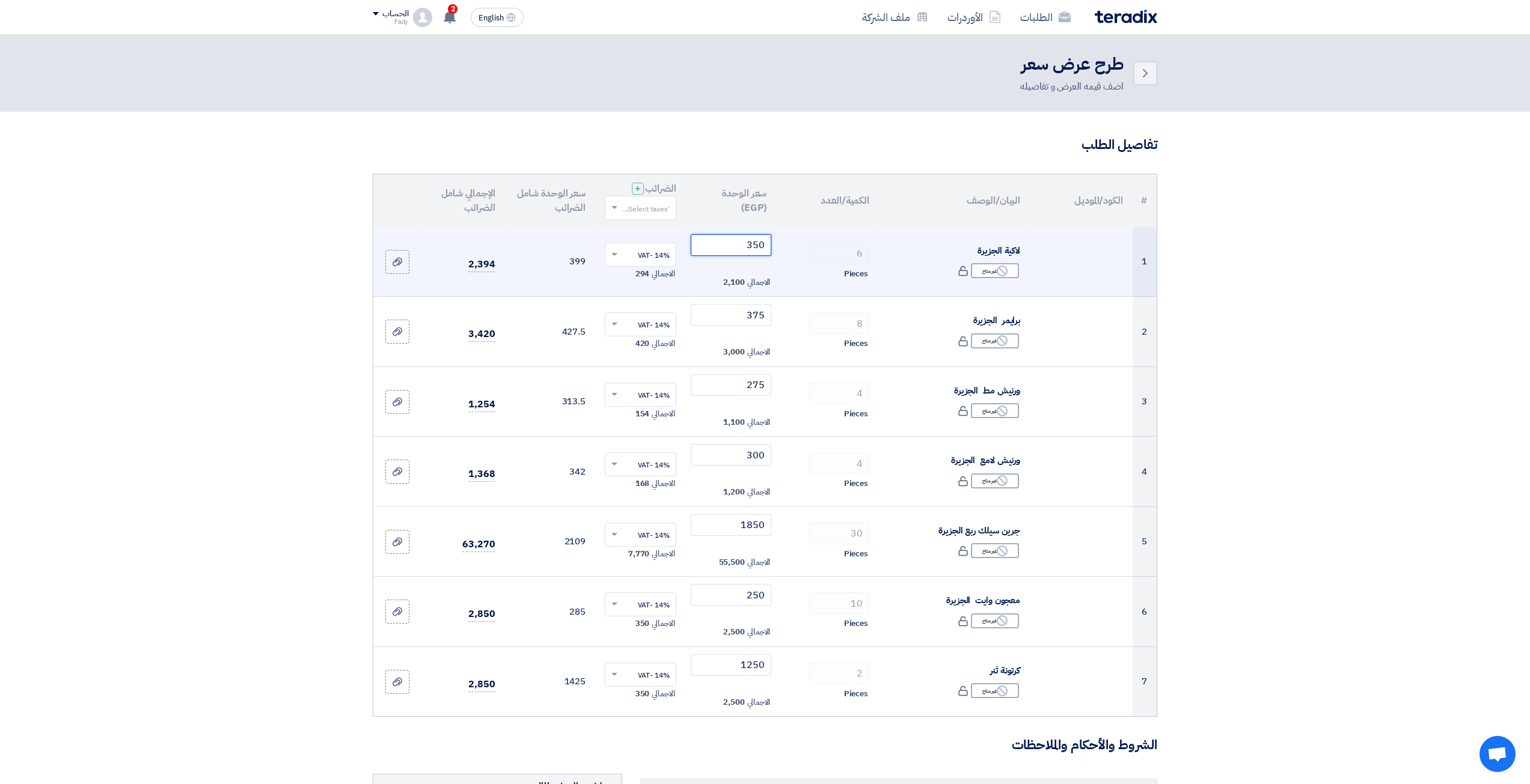
click at [736, 252] on input "350" at bounding box center [732, 245] width 82 height 22
click at [744, 239] on input "350" at bounding box center [732, 245] width 82 height 22
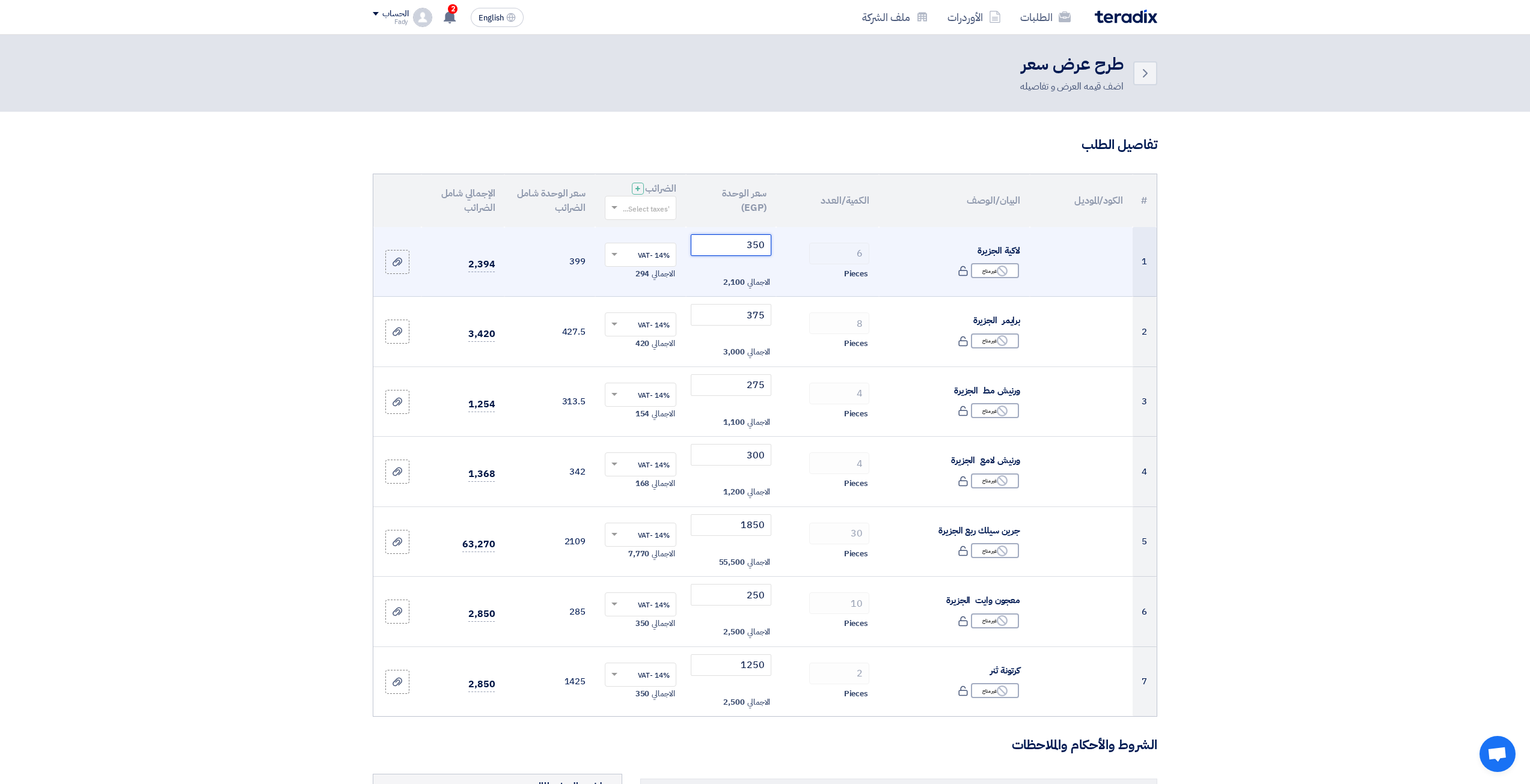
click at [744, 239] on input "350" at bounding box center [732, 245] width 82 height 22
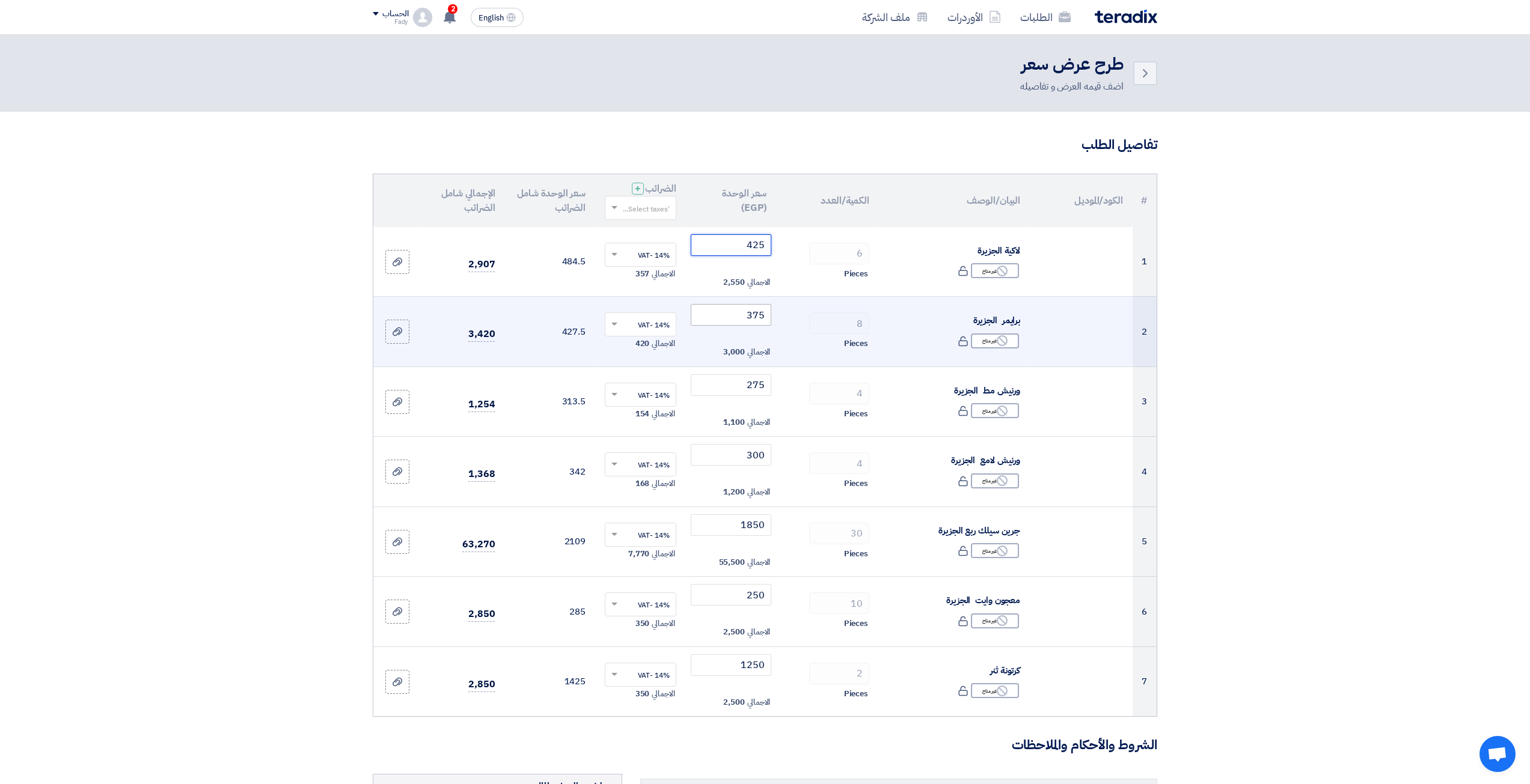
type input "425"
click at [759, 324] on input "375" at bounding box center [732, 315] width 82 height 22
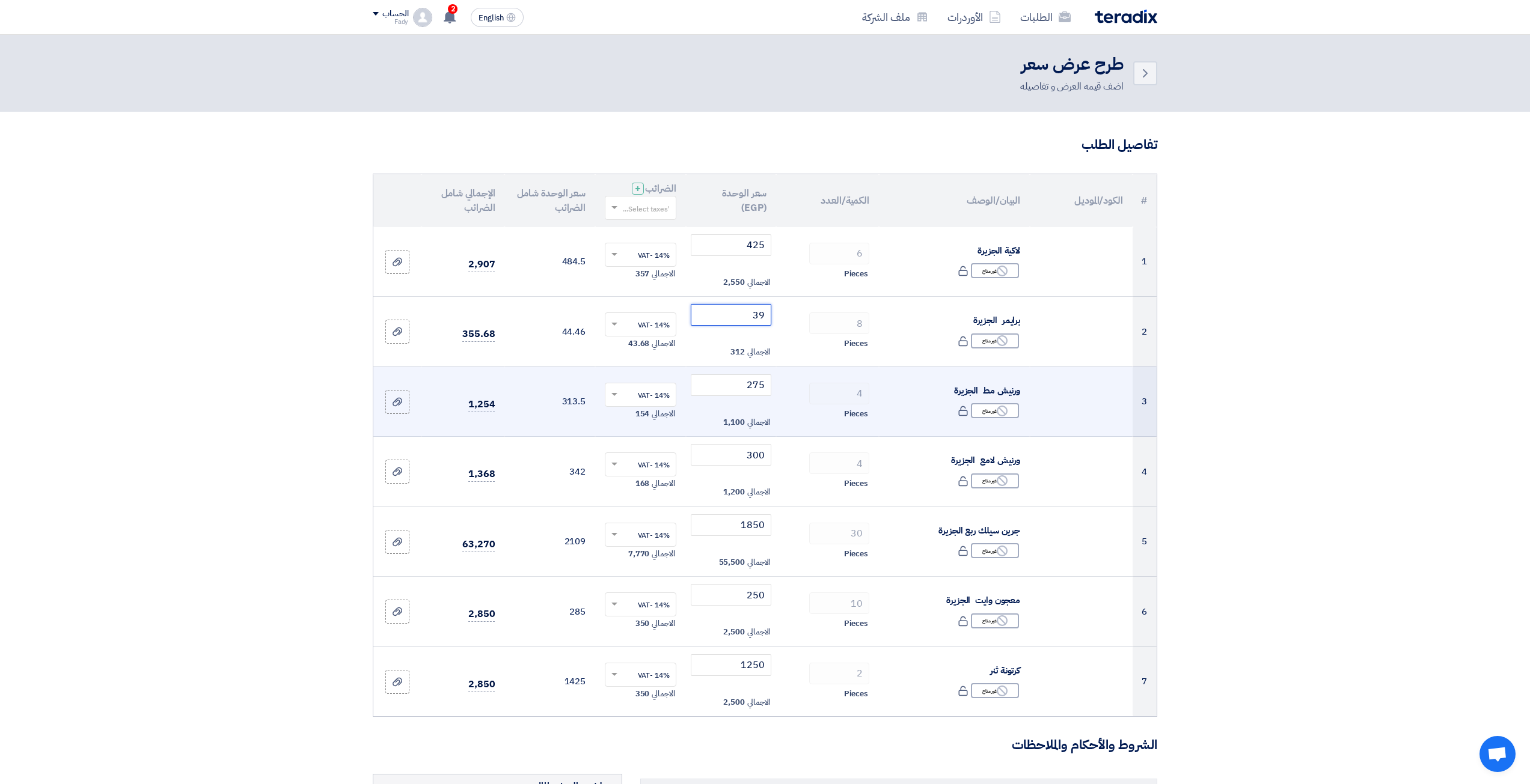
type input "3"
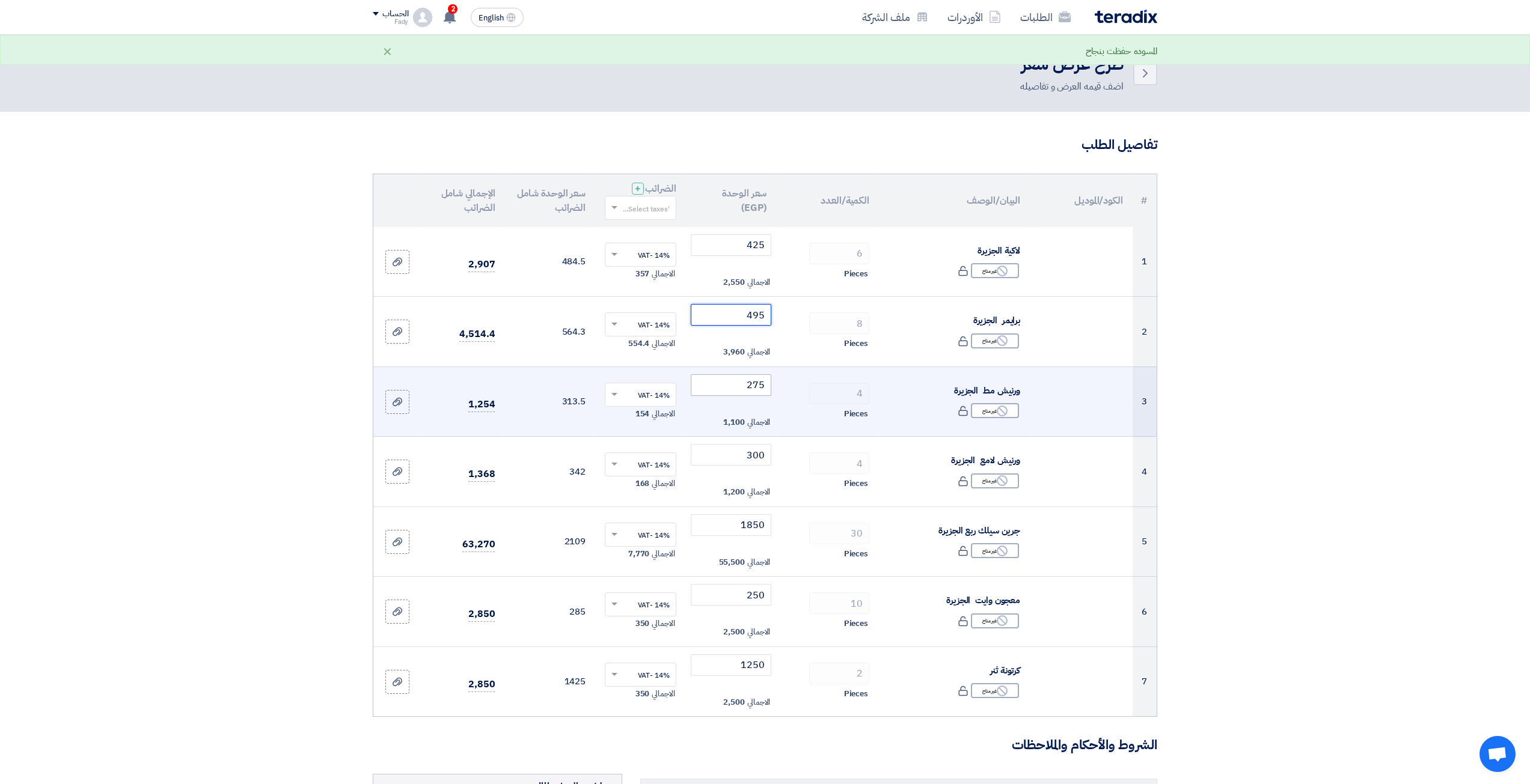
type input "495"
click at [752, 384] on input "275" at bounding box center [732, 386] width 82 height 22
click at [751, 386] on input "275" at bounding box center [732, 386] width 82 height 22
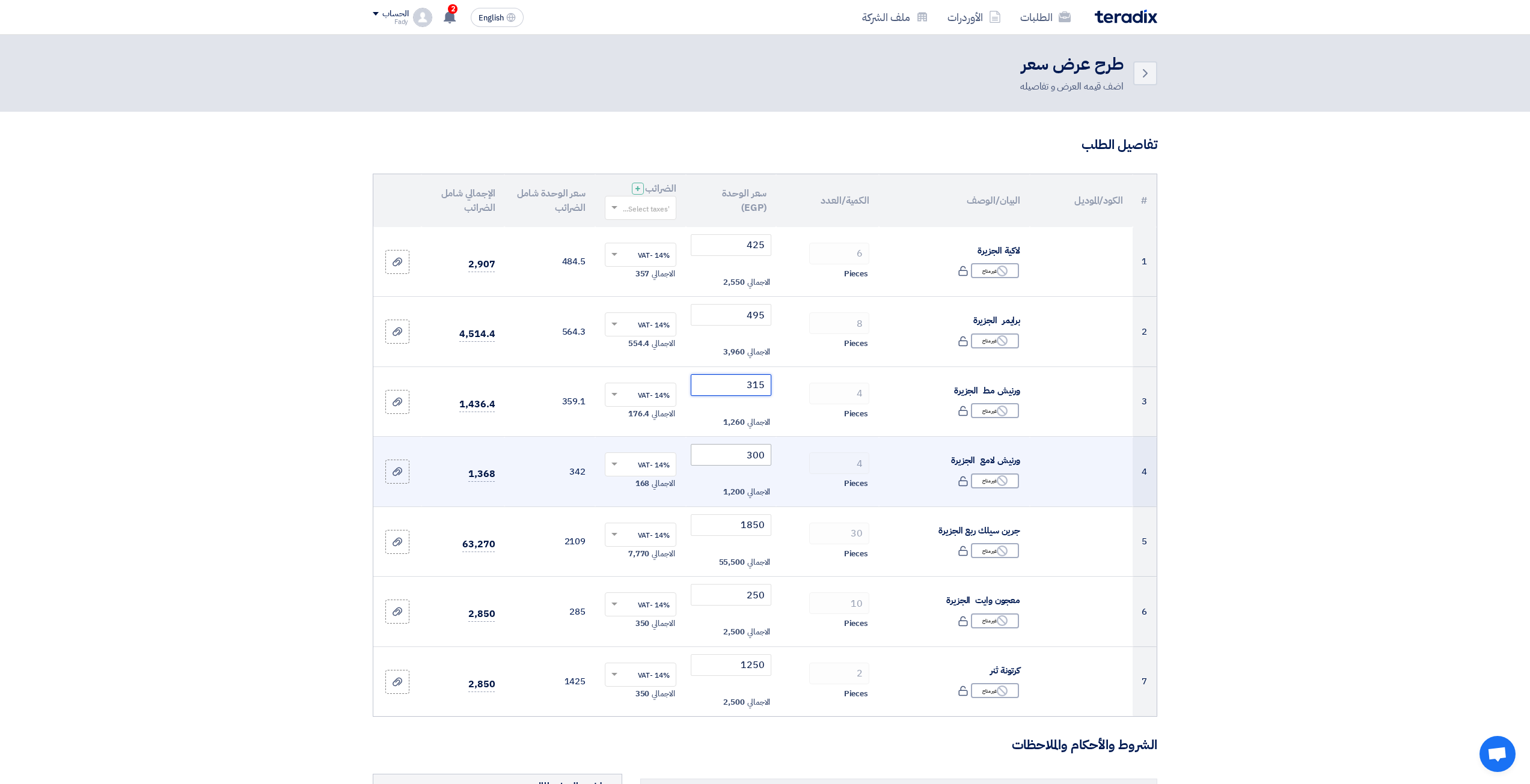
type input "315"
click at [754, 449] on input "300" at bounding box center [732, 455] width 82 height 22
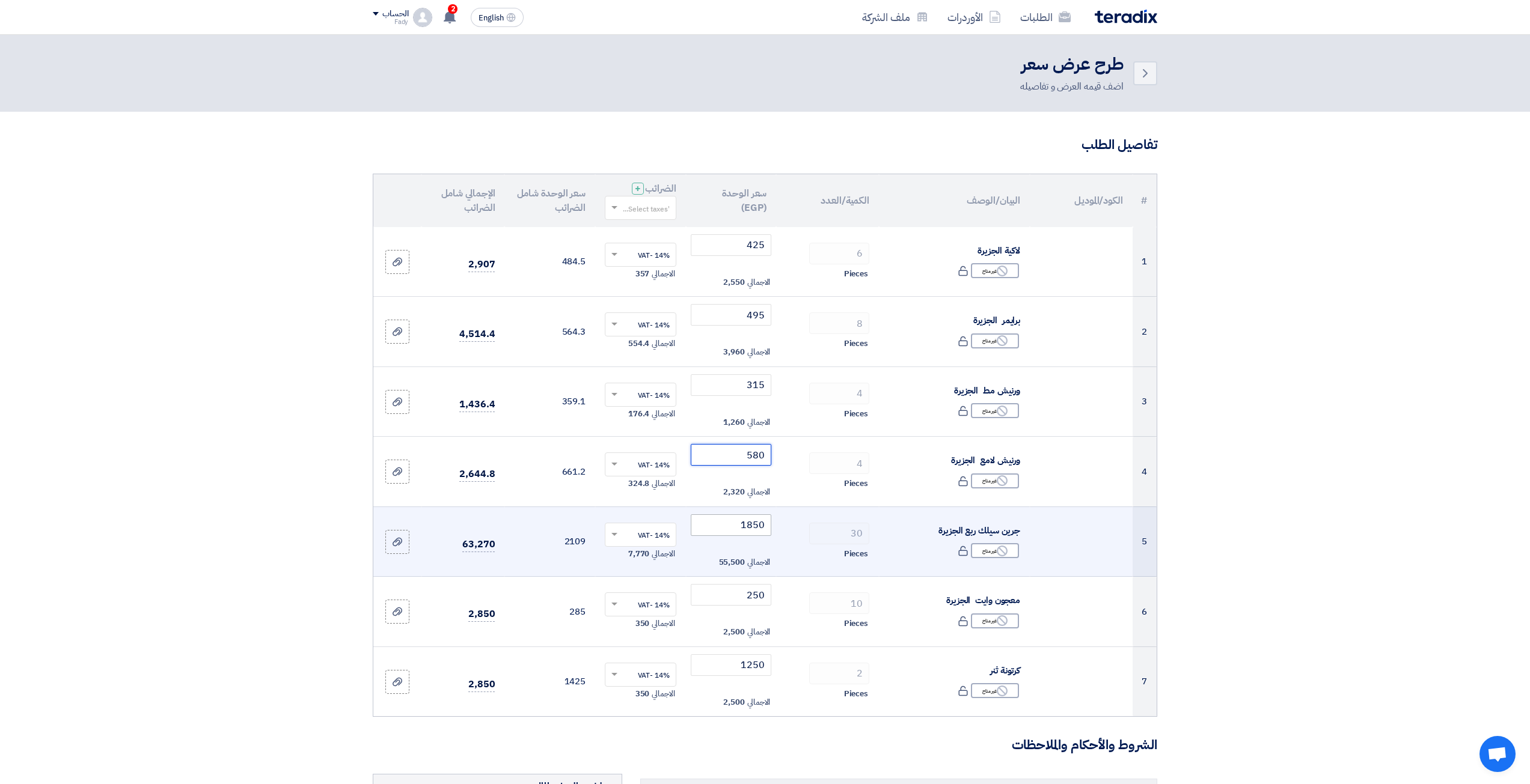
type input "580"
click at [743, 520] on input "1850" at bounding box center [732, 526] width 82 height 22
click at [743, 521] on input "1850" at bounding box center [732, 526] width 82 height 22
click at [739, 538] on td "1850 الاجمالي 55,500" at bounding box center [731, 542] width 90 height 71
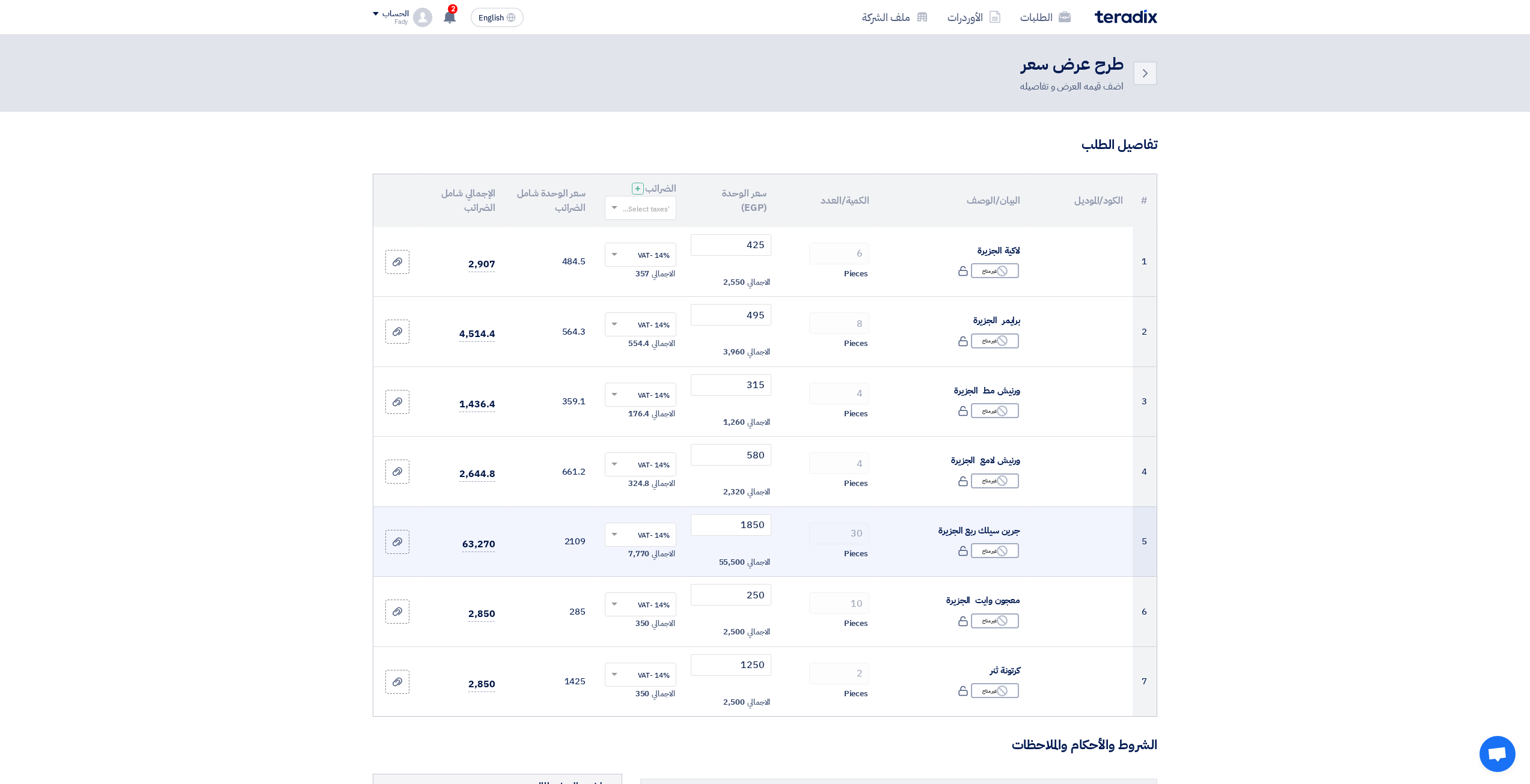
click at [739, 538] on td "1850 الاجمالي 55,500" at bounding box center [731, 542] width 90 height 71
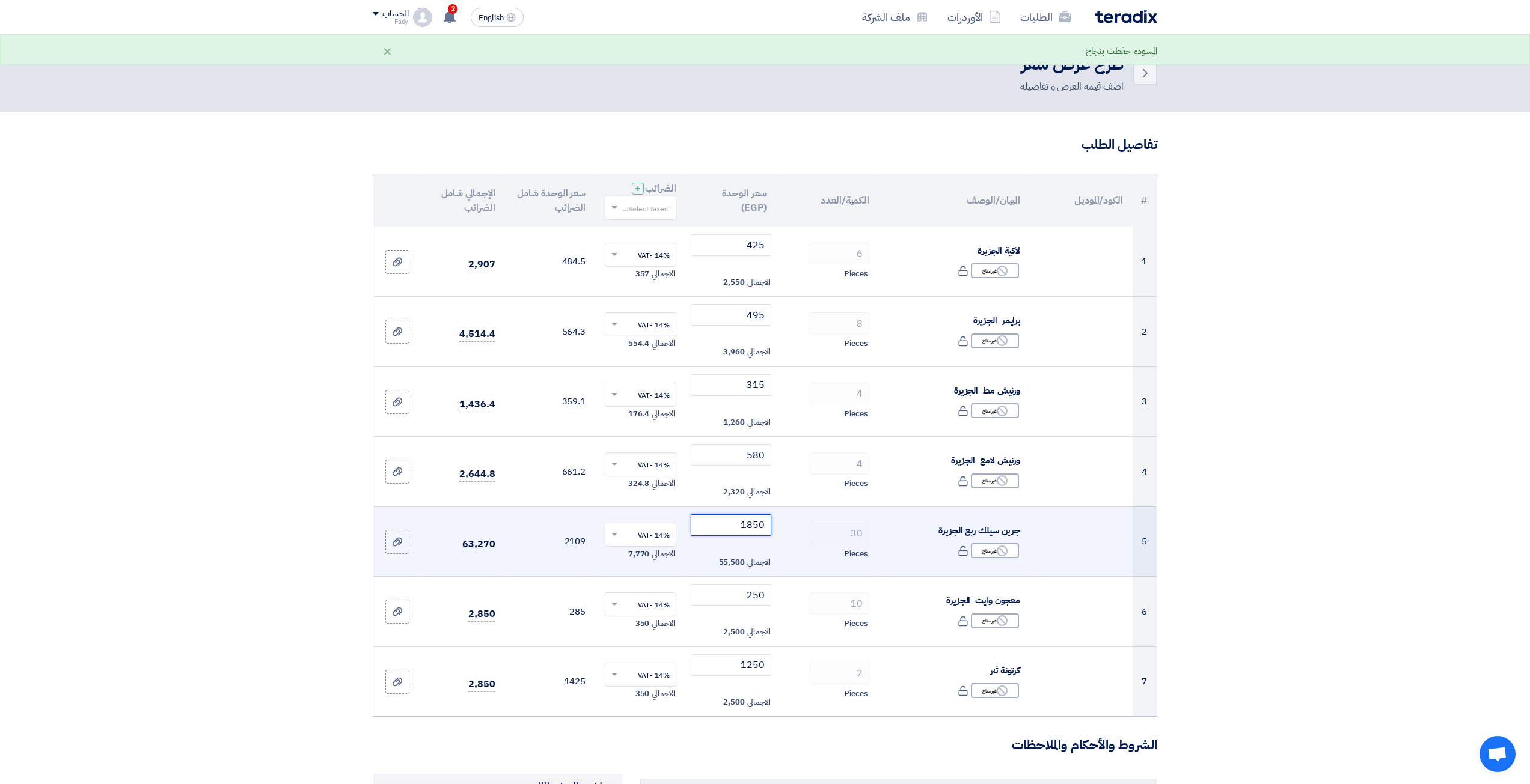
click at [739, 532] on input "1850" at bounding box center [732, 526] width 82 height 22
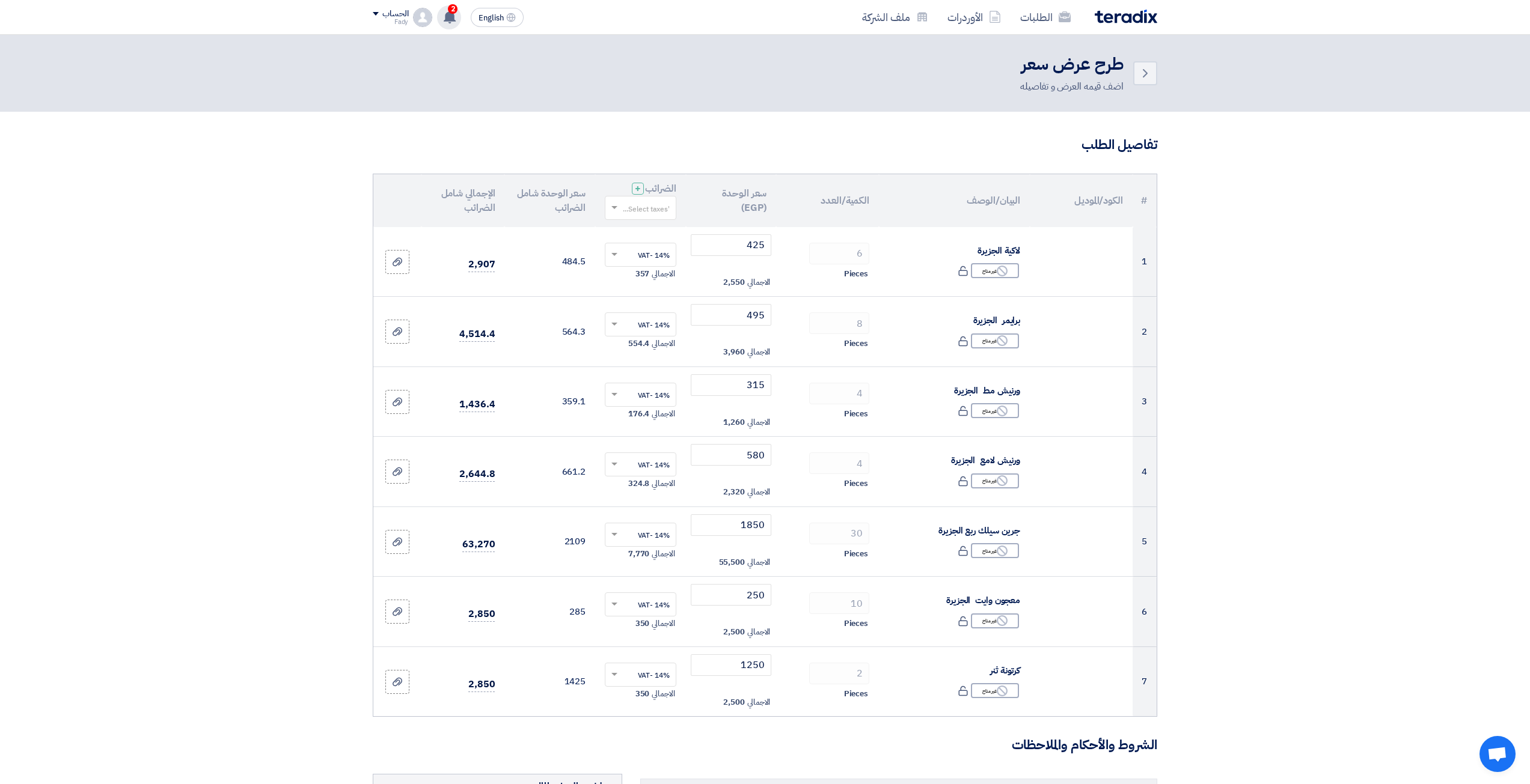
click at [445, 5] on div "2 تعديل جديد خاص بطلب شراء "Supply of Paint items". 14 minutes ago تعديل جديد خ…" at bounding box center [449, 17] width 24 height 24
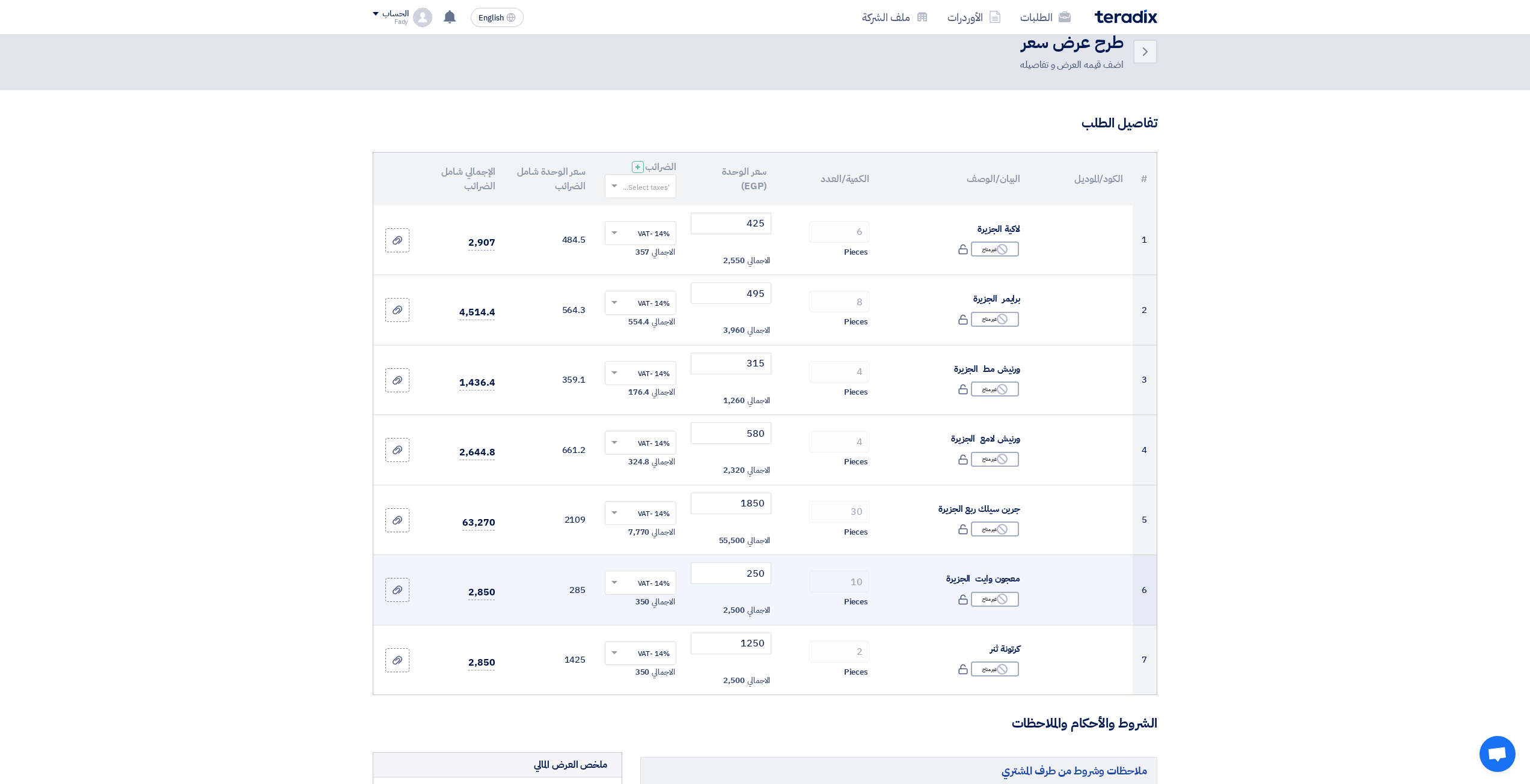
scroll to position [60, 0]
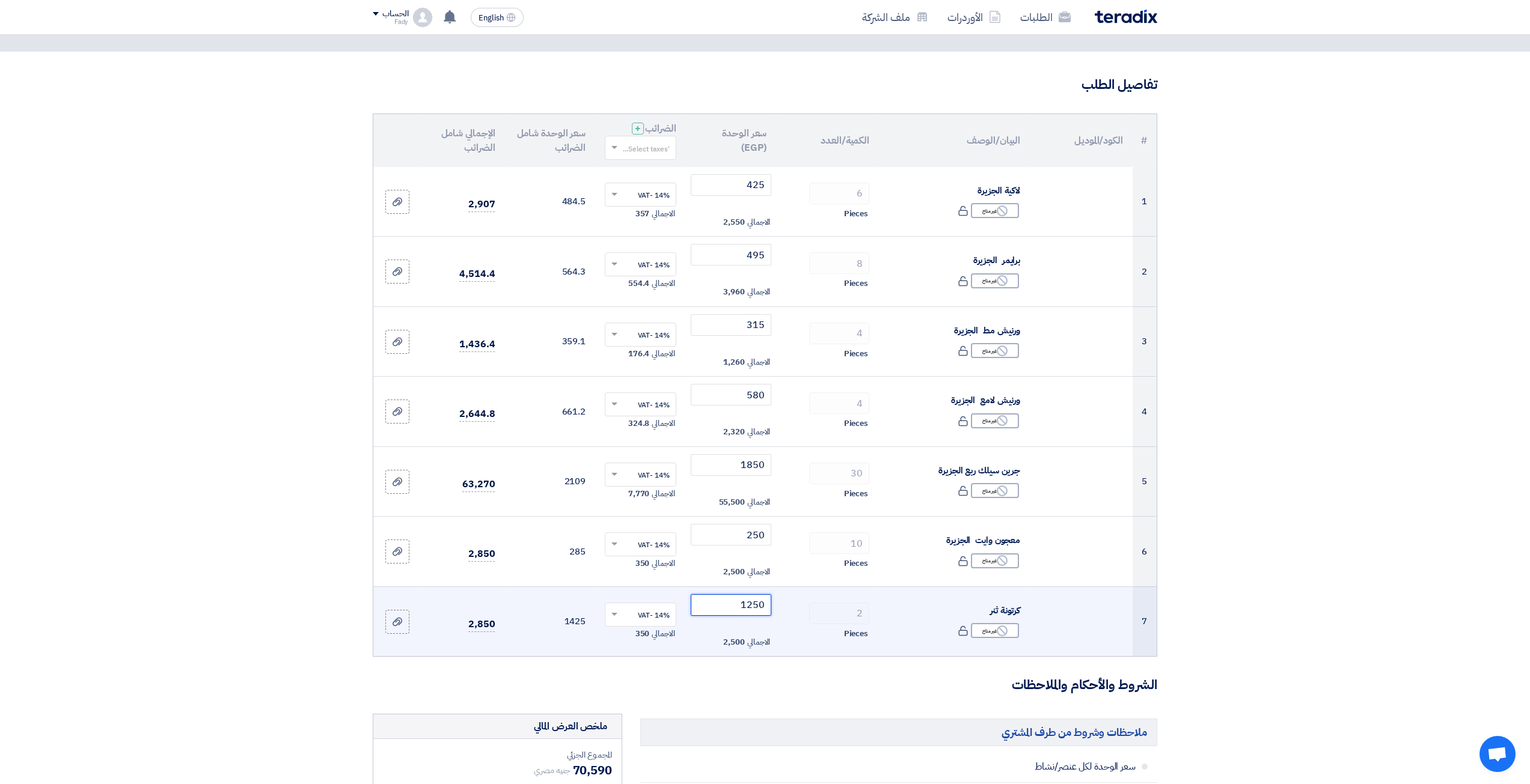
click at [757, 606] on input "1250" at bounding box center [732, 605] width 82 height 22
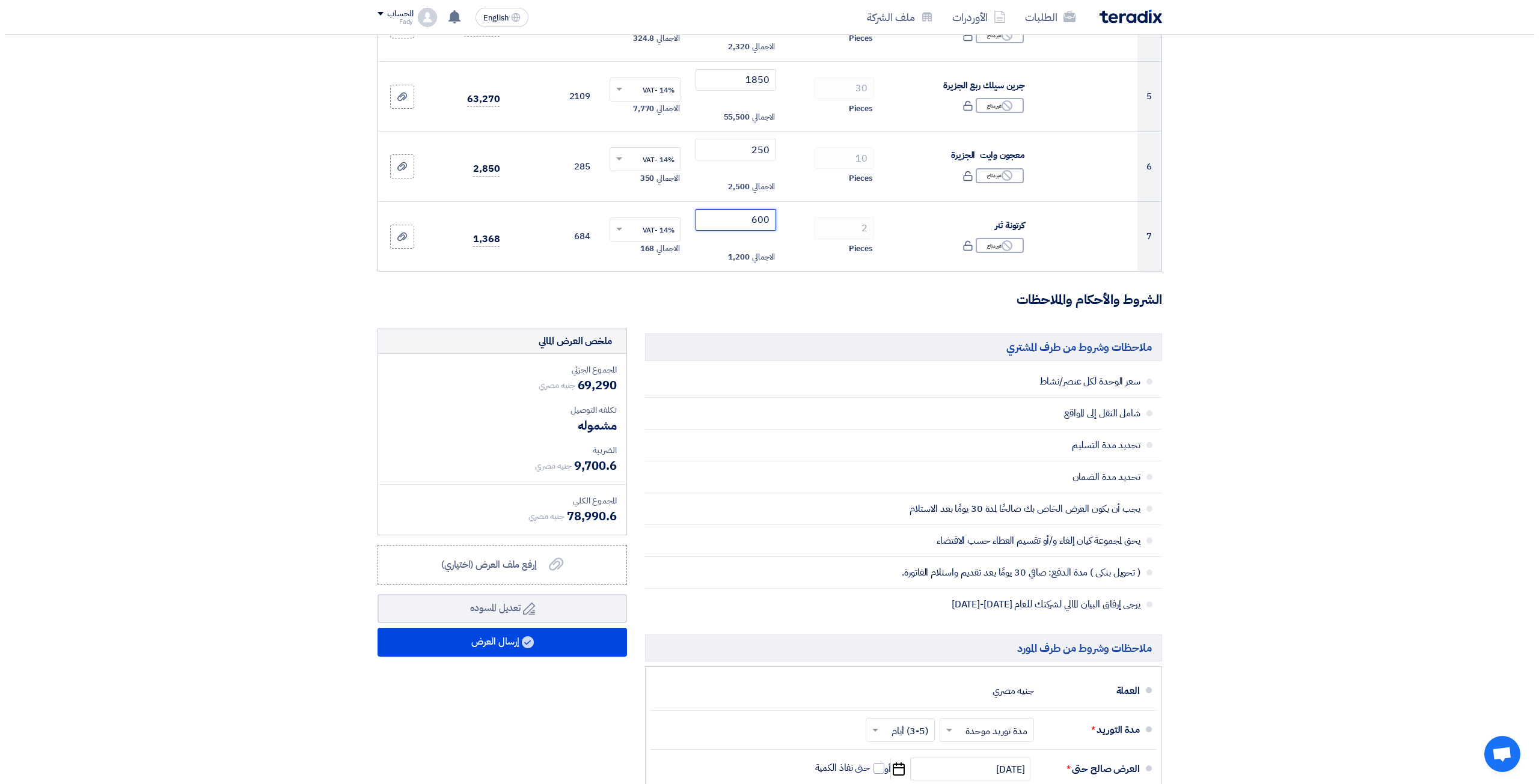
scroll to position [721, 0]
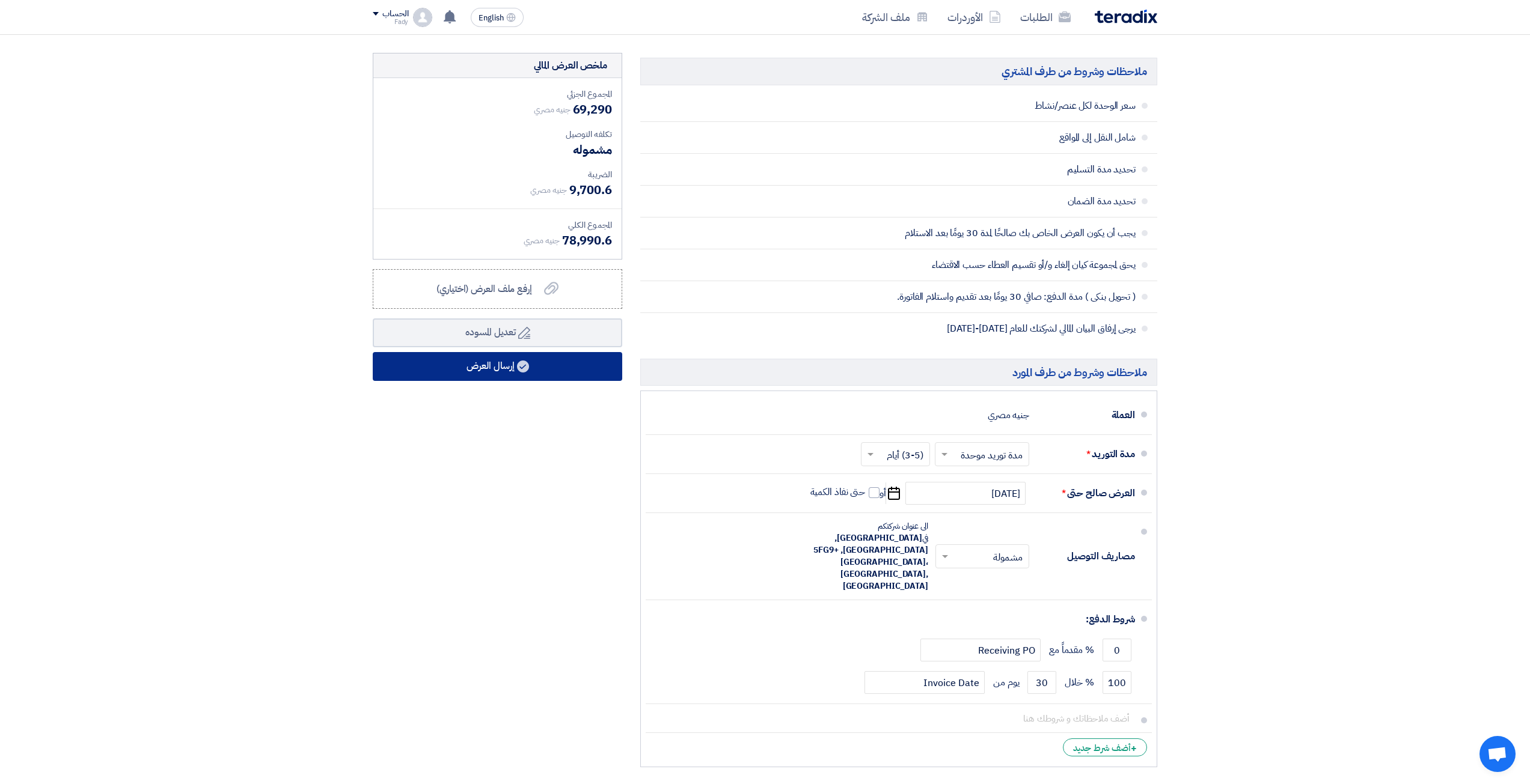
type input "600"
click at [476, 375] on button "إرسال العرض" at bounding box center [497, 366] width 250 height 29
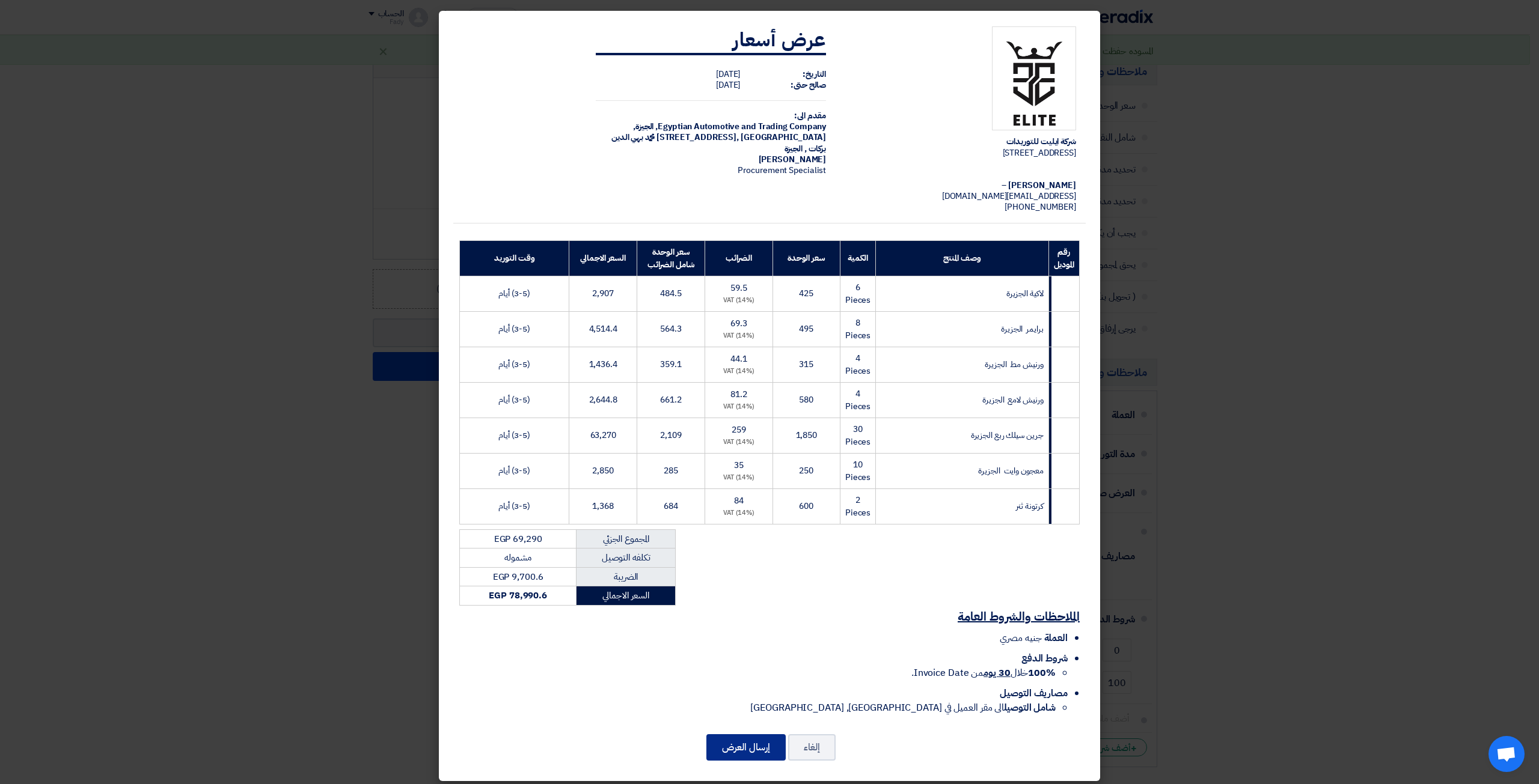
click at [768, 741] on button "إرسال العرض" at bounding box center [747, 747] width 80 height 27
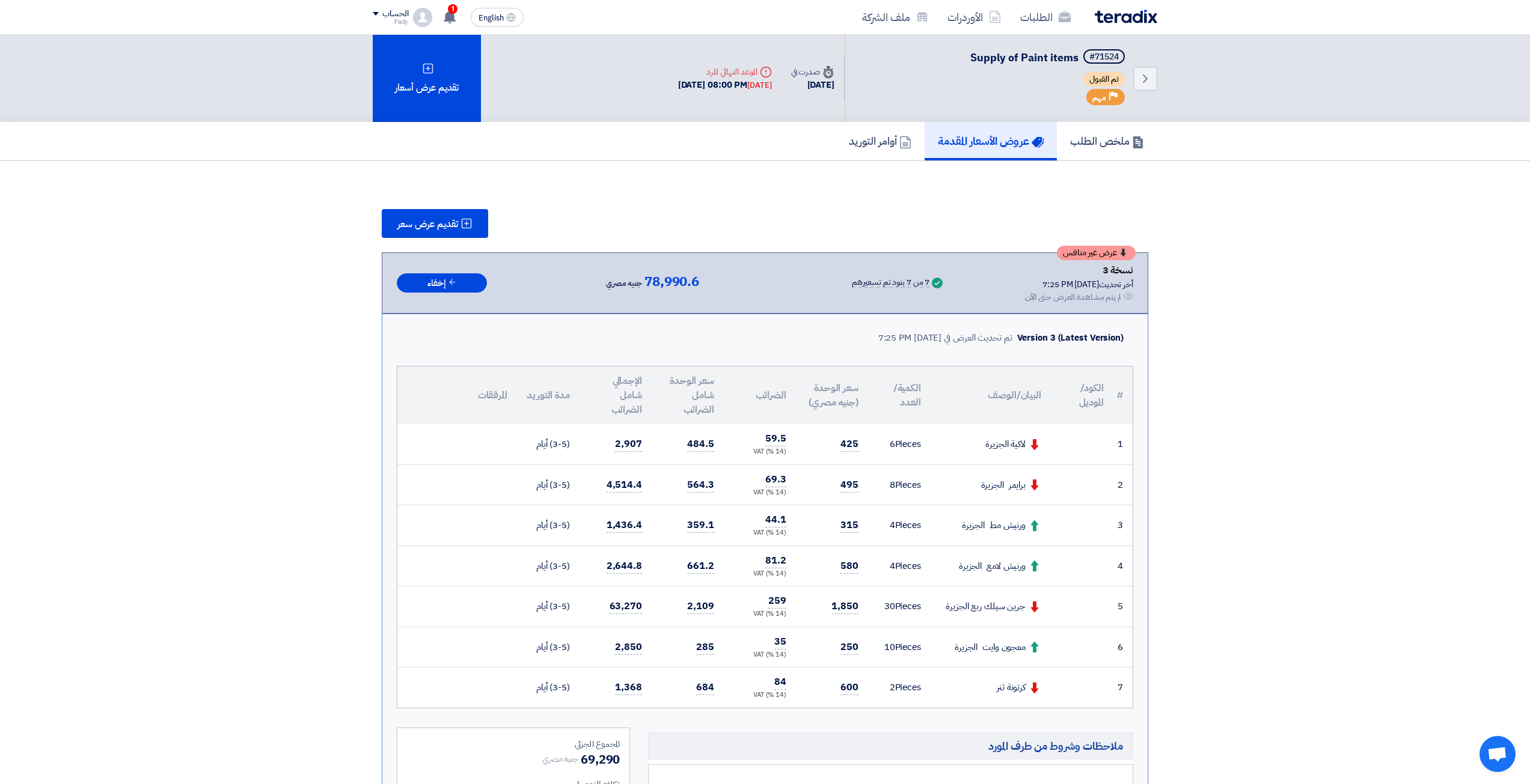
click at [1255, 361] on section "تقديم عرض سعر عرض غير منافس نسخة 3 أخر تحديث [DATE] 7:25 PM Offer is Seen لم يت…" at bounding box center [765, 673] width 1530 height 1023
click at [1103, 28] on div "الطلبات الأوردرات ملف الشركة" at bounding box center [923, 17] width 471 height 28
click at [1128, 14] on img at bounding box center [1125, 17] width 63 height 14
